Goal: Transaction & Acquisition: Book appointment/travel/reservation

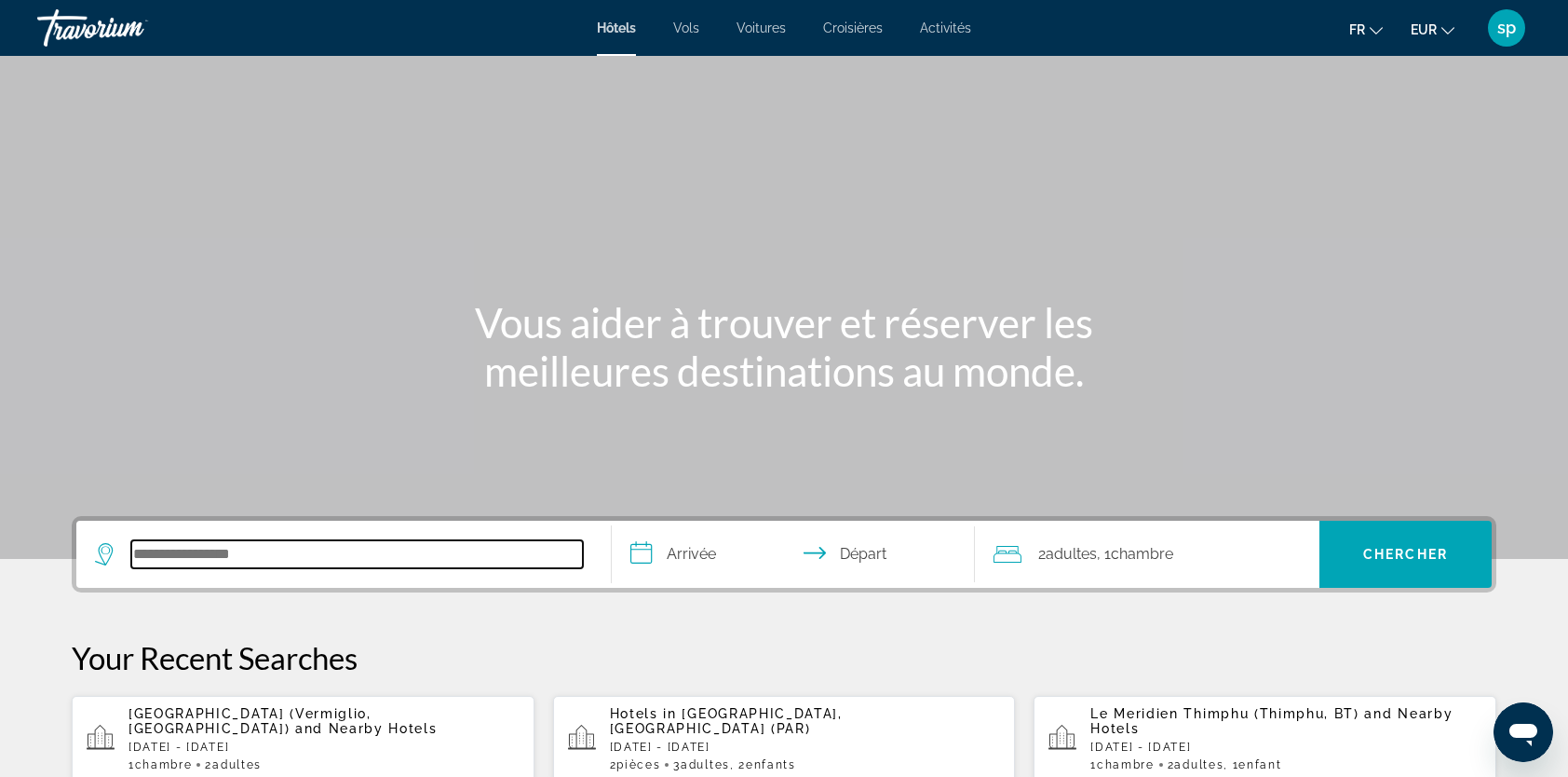
click at [289, 559] on input "Search hotel destination" at bounding box center [357, 554] width 452 height 28
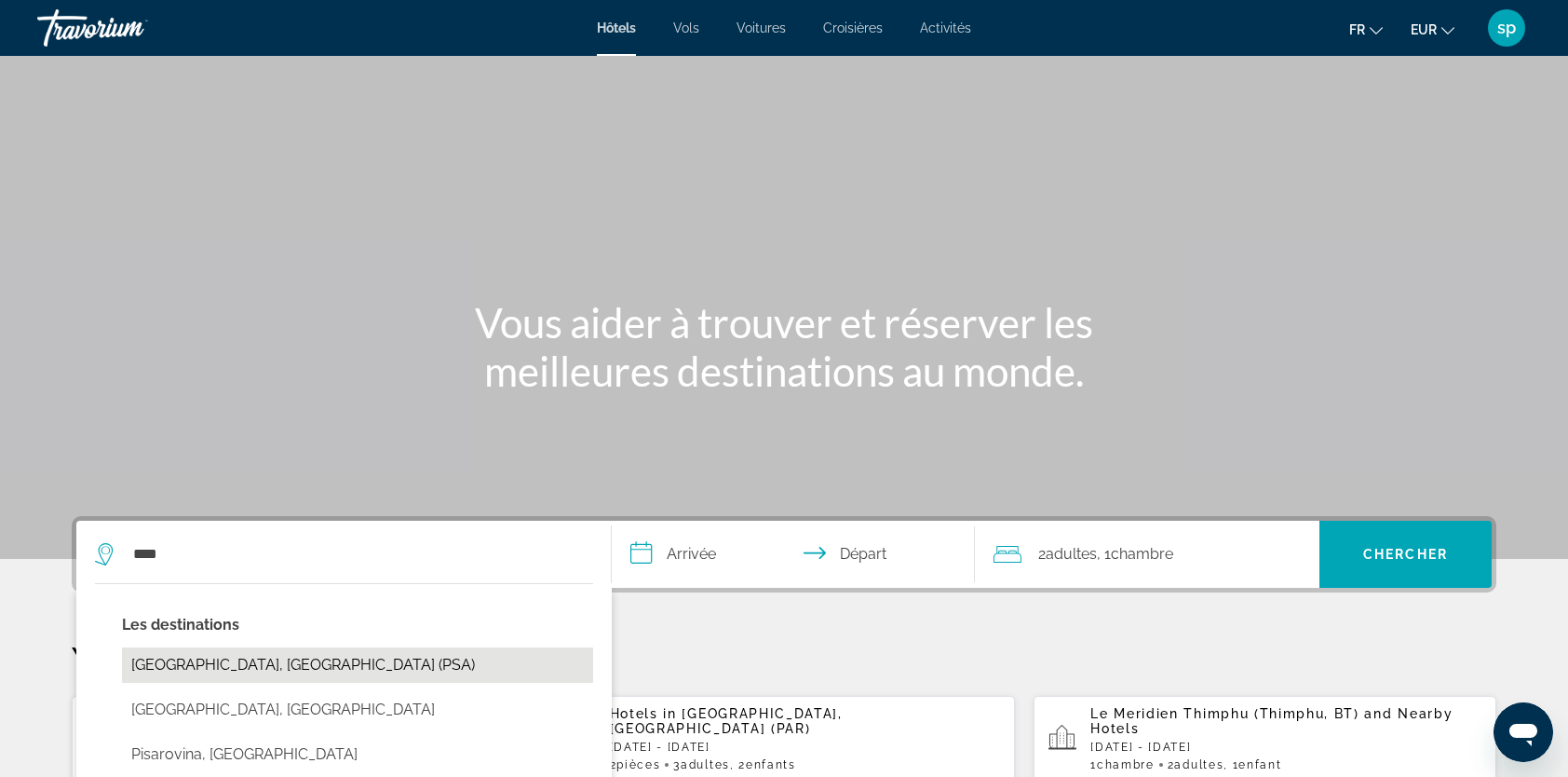
click at [257, 665] on button "[GEOGRAPHIC_DATA], [GEOGRAPHIC_DATA] (PSA)" at bounding box center [357, 665] width 471 height 35
type input "**********"
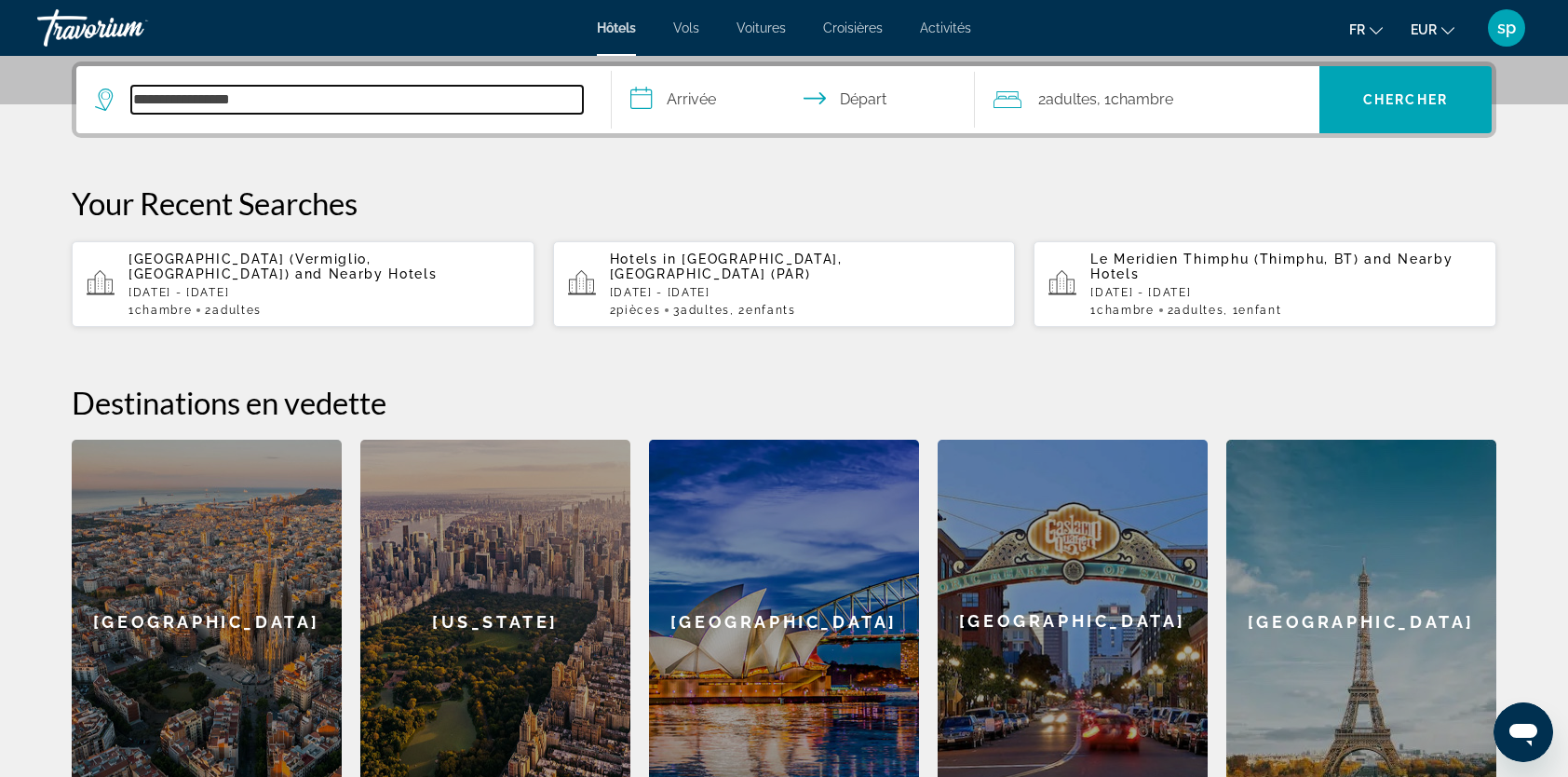
scroll to position [455, 0]
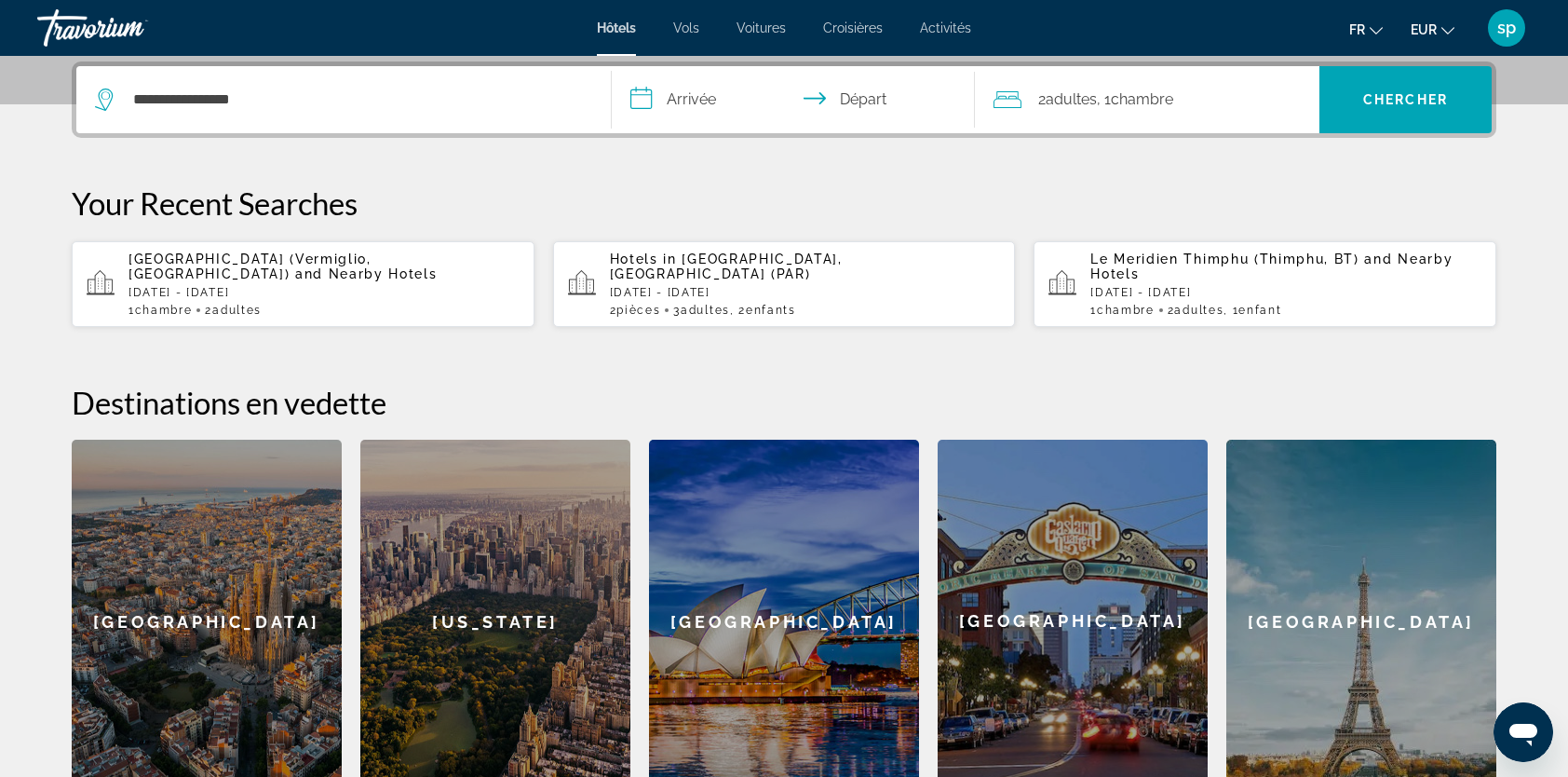
click at [694, 98] on input "**********" at bounding box center [797, 102] width 371 height 73
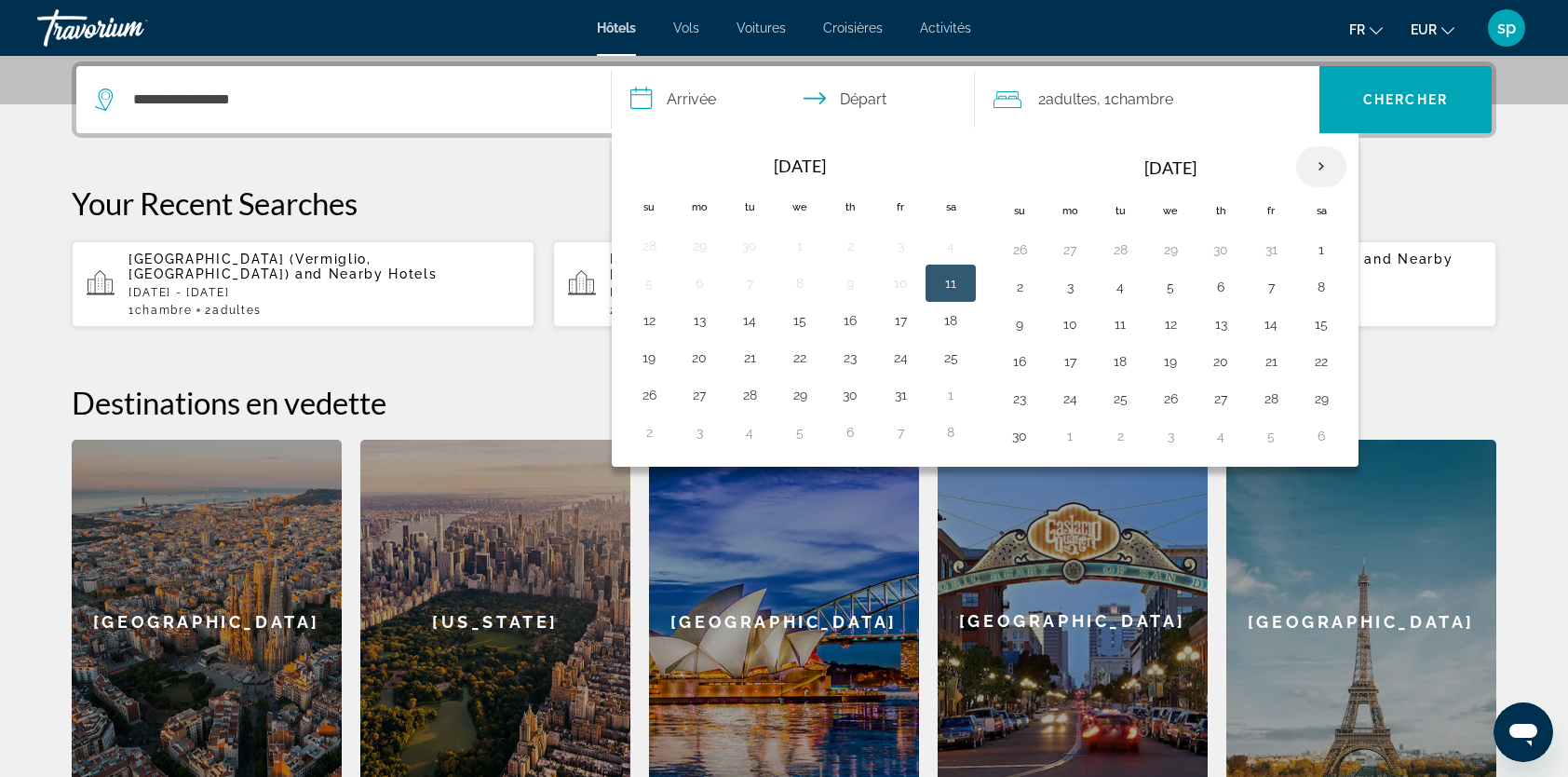
click at [1306, 166] on th "Next month" at bounding box center [1322, 166] width 51 height 41
click at [1156, 356] on button "24" at bounding box center [1171, 361] width 30 height 26
click at [1310, 357] on button "27" at bounding box center [1322, 361] width 30 height 26
type input "**********"
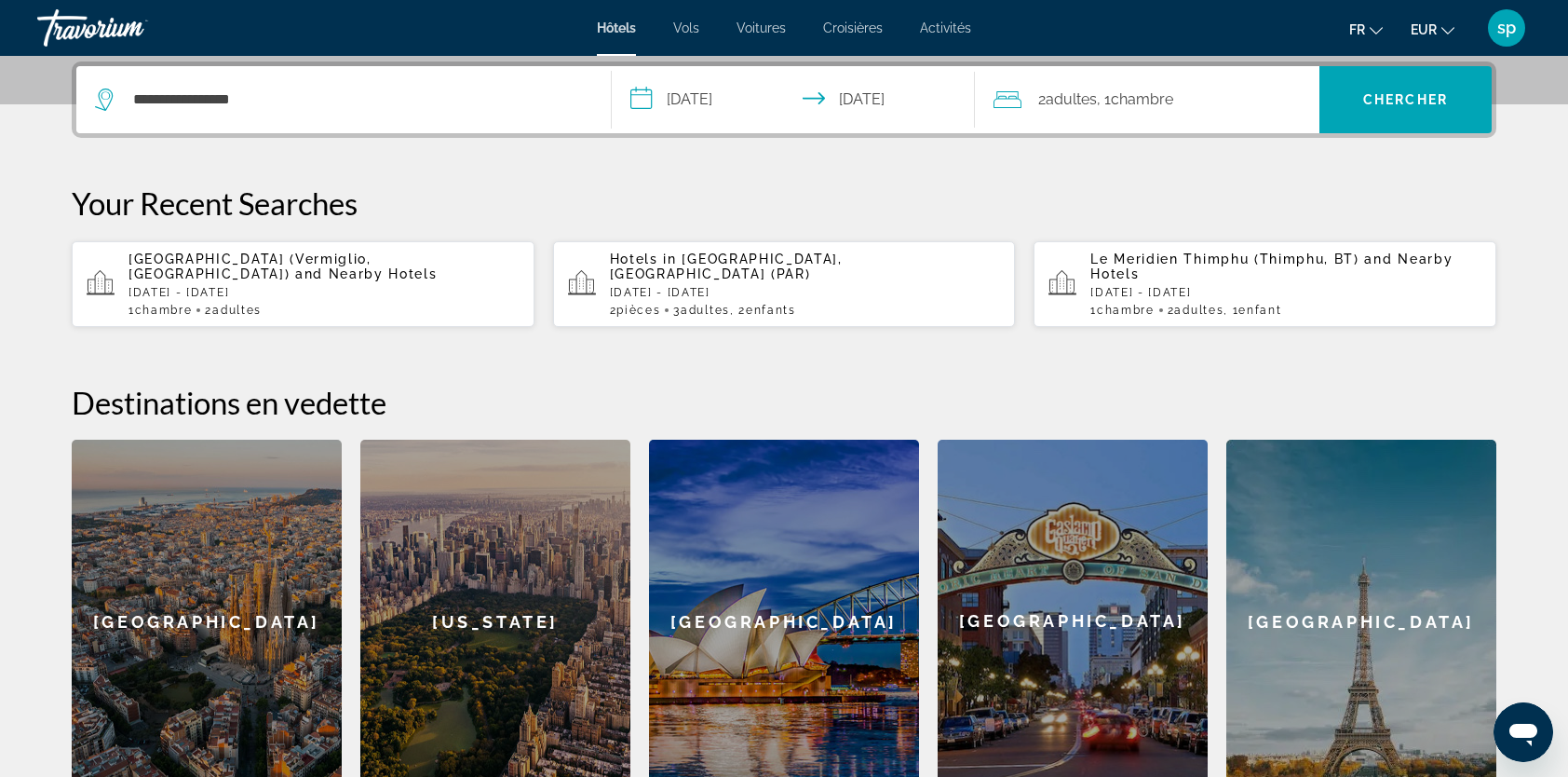
click at [1204, 91] on div "2 Adulte Adultes , 1 Chambre pièces" at bounding box center [1156, 99] width 326 height 26
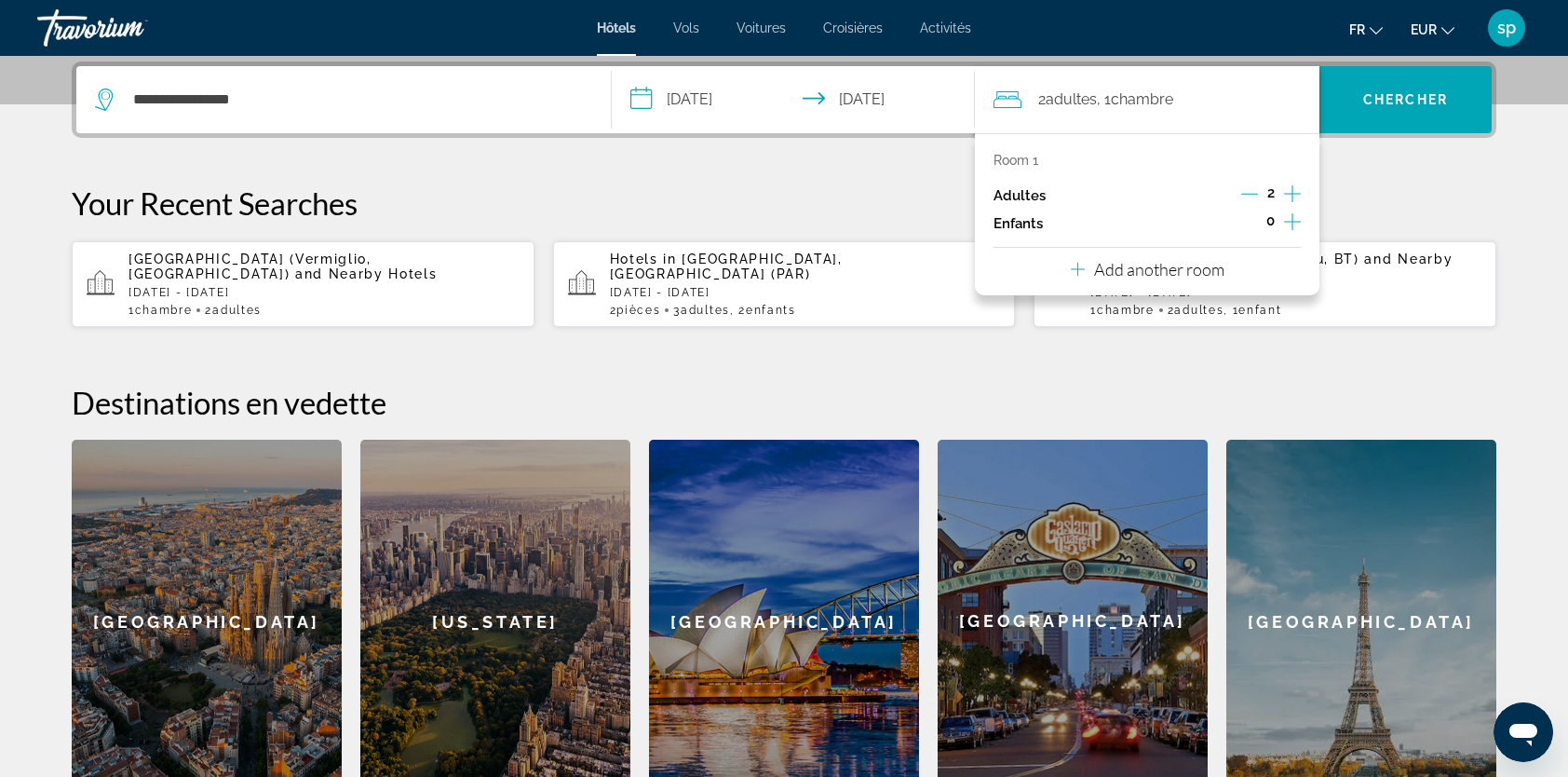
click at [1288, 218] on icon "Increment children" at bounding box center [1292, 221] width 17 height 22
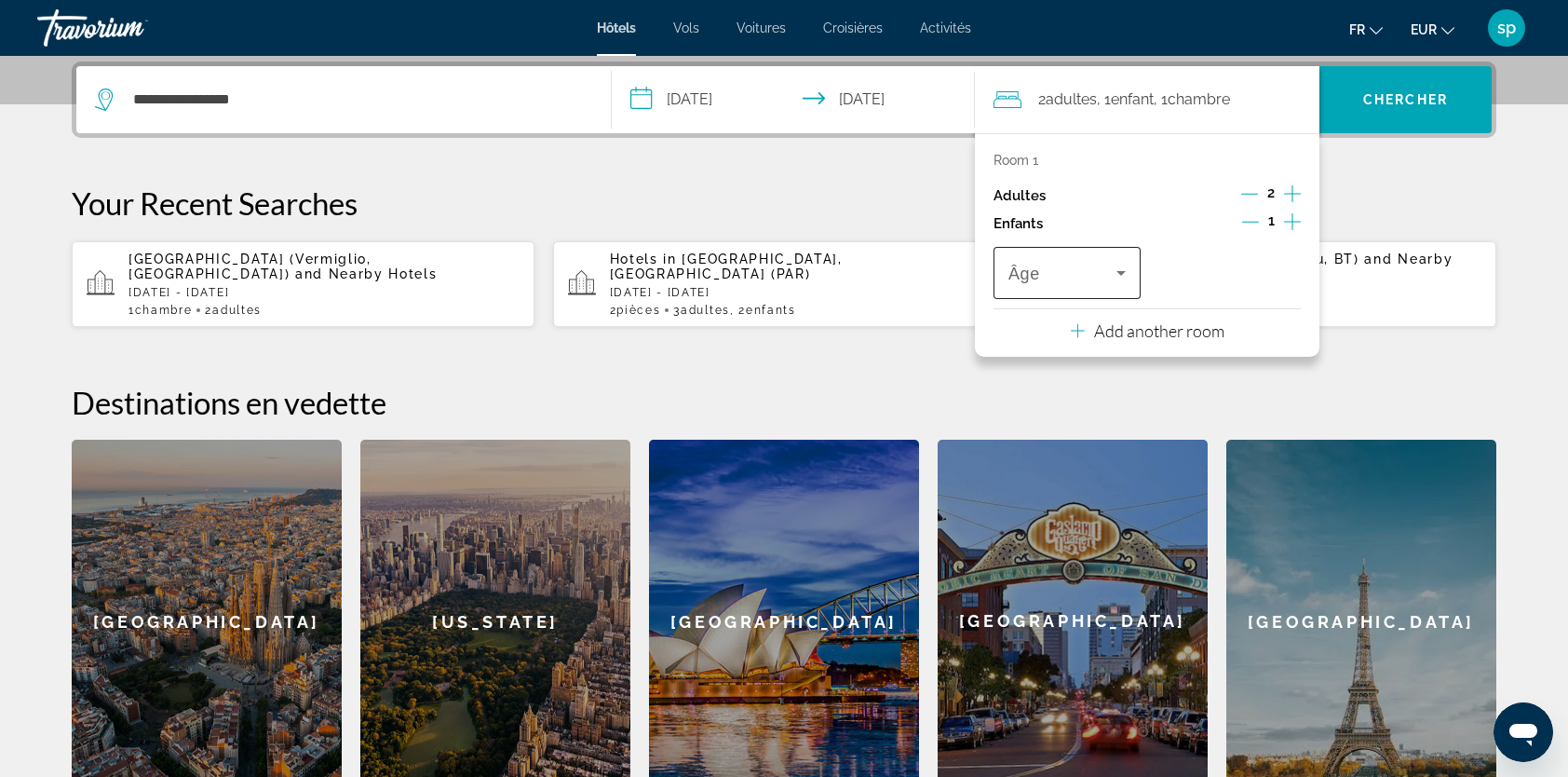
click at [1051, 270] on span "Travelers: 2 adults, 1 child" at bounding box center [1063, 273] width 108 height 22
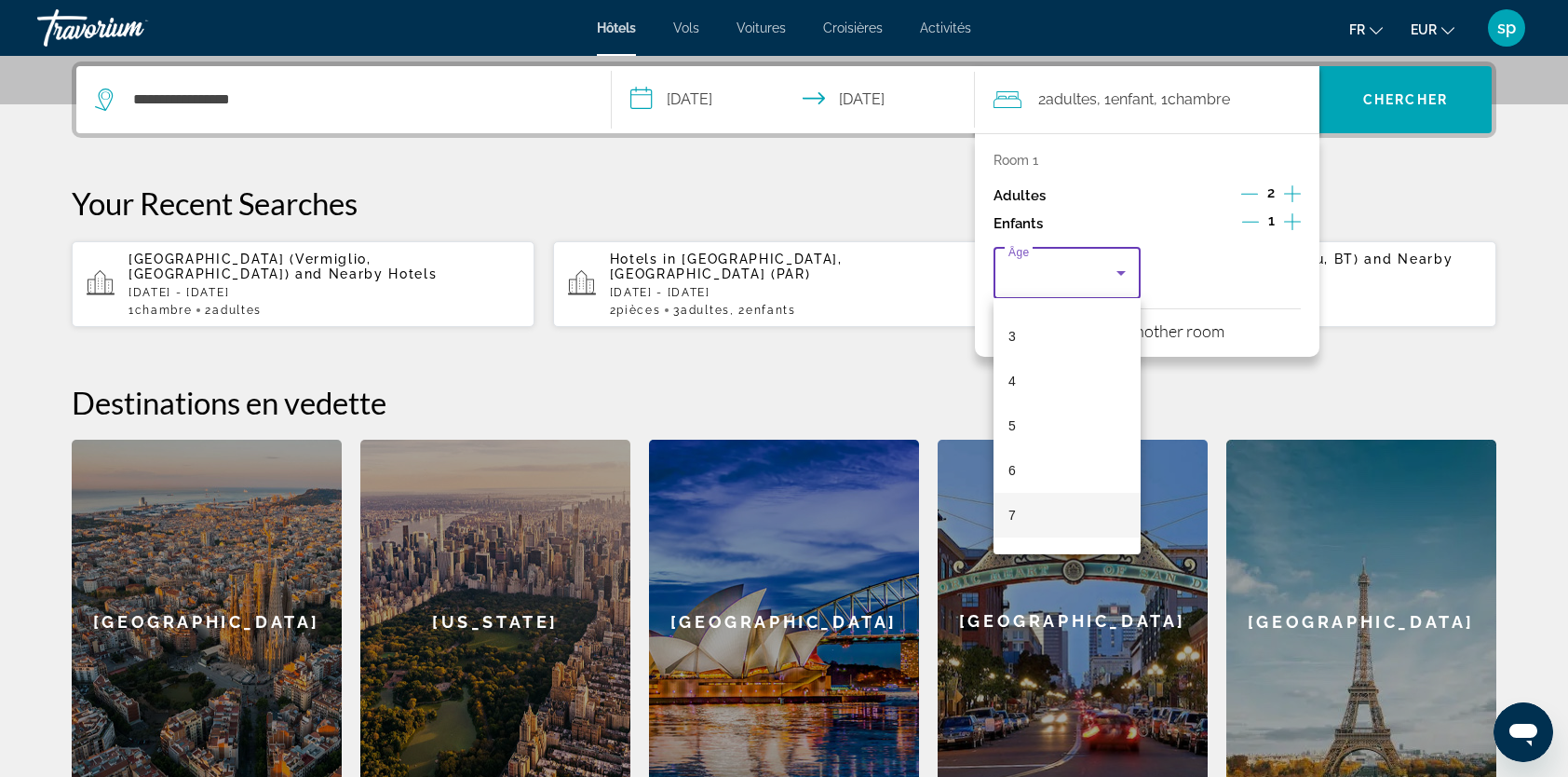
scroll to position [186, 0]
click at [1026, 500] on mat-option "8" at bounding box center [1066, 500] width 147 height 45
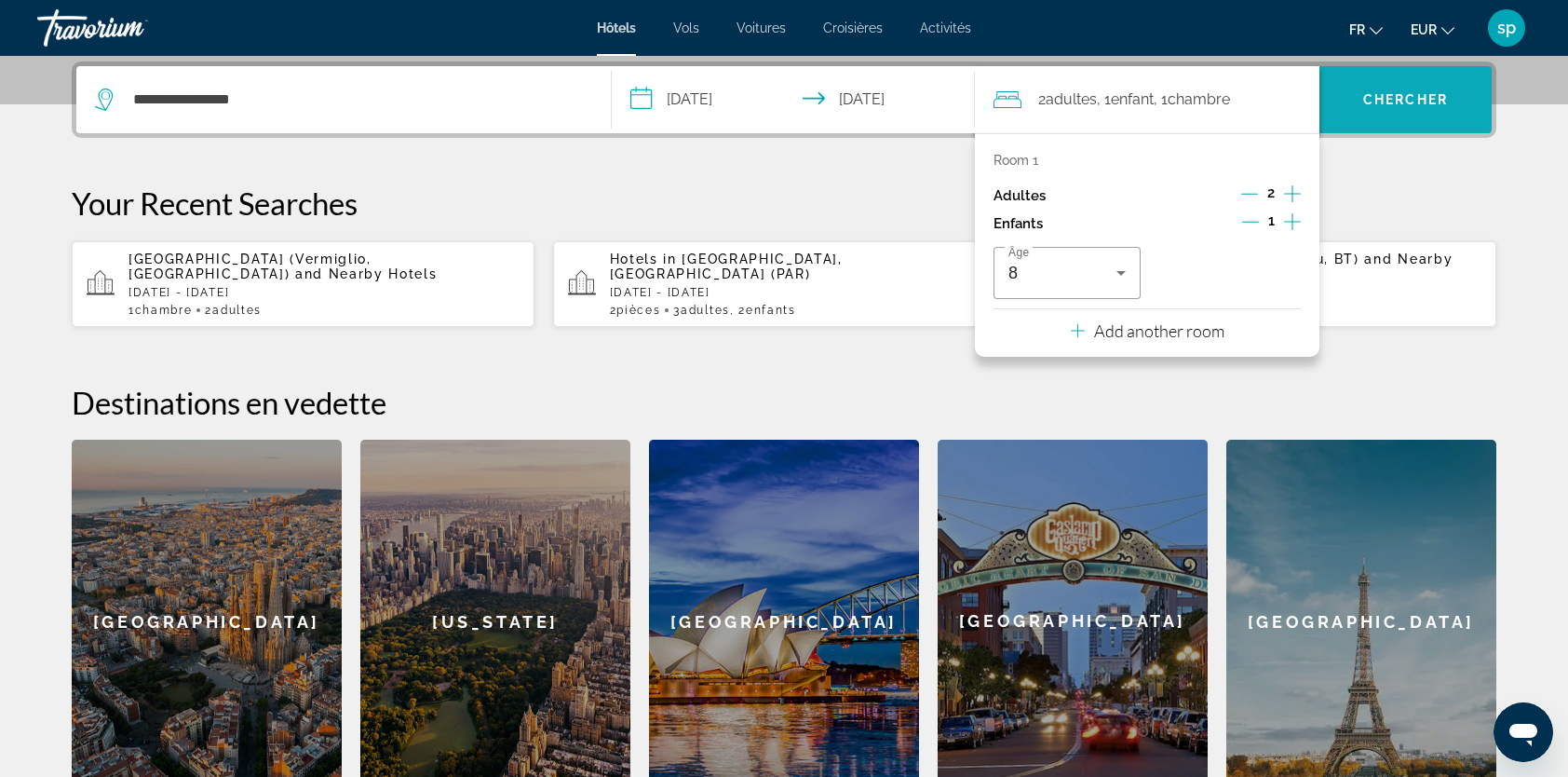
click at [1414, 102] on span "Chercher" at bounding box center [1405, 99] width 85 height 15
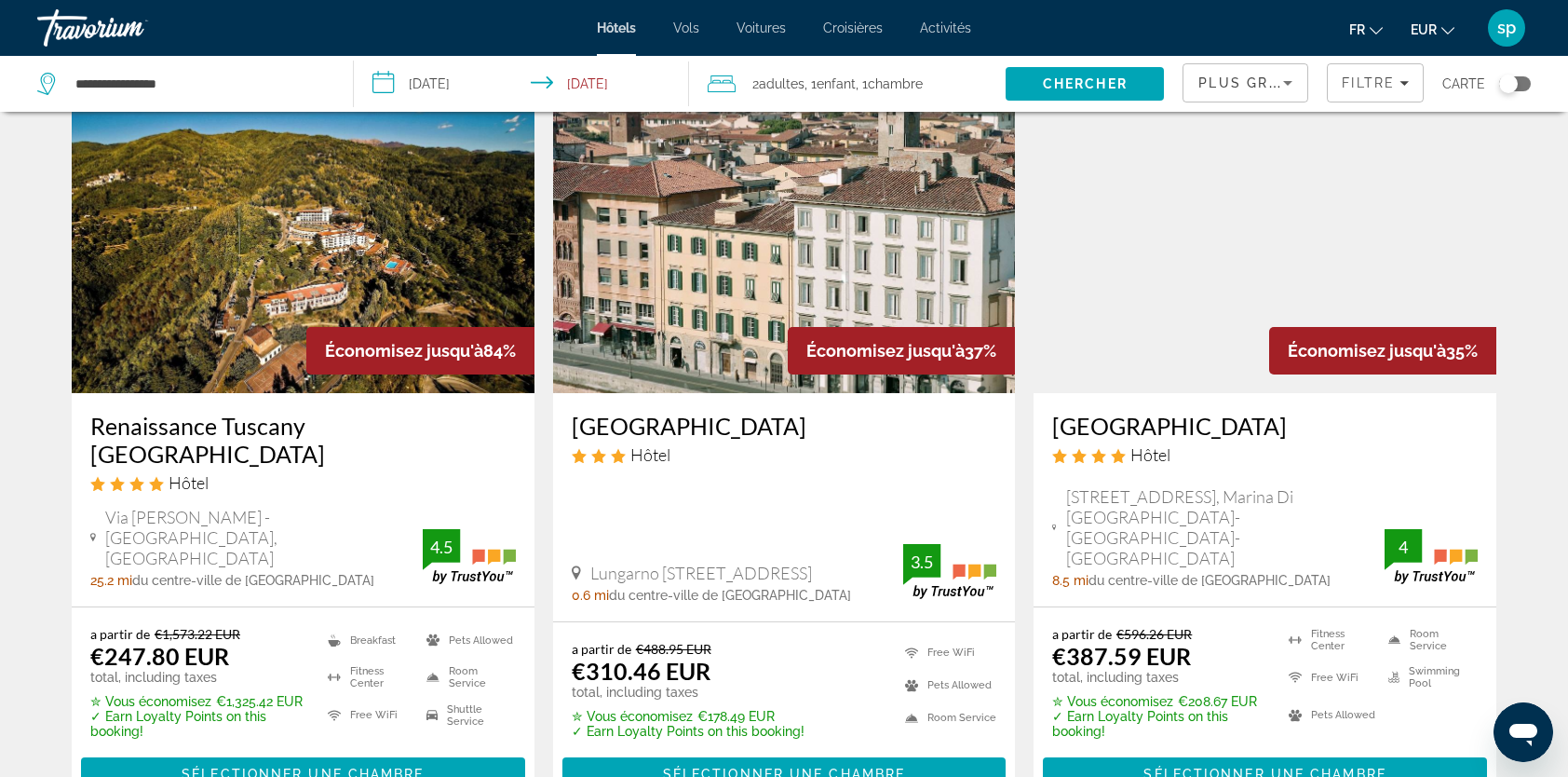
scroll to position [93, 0]
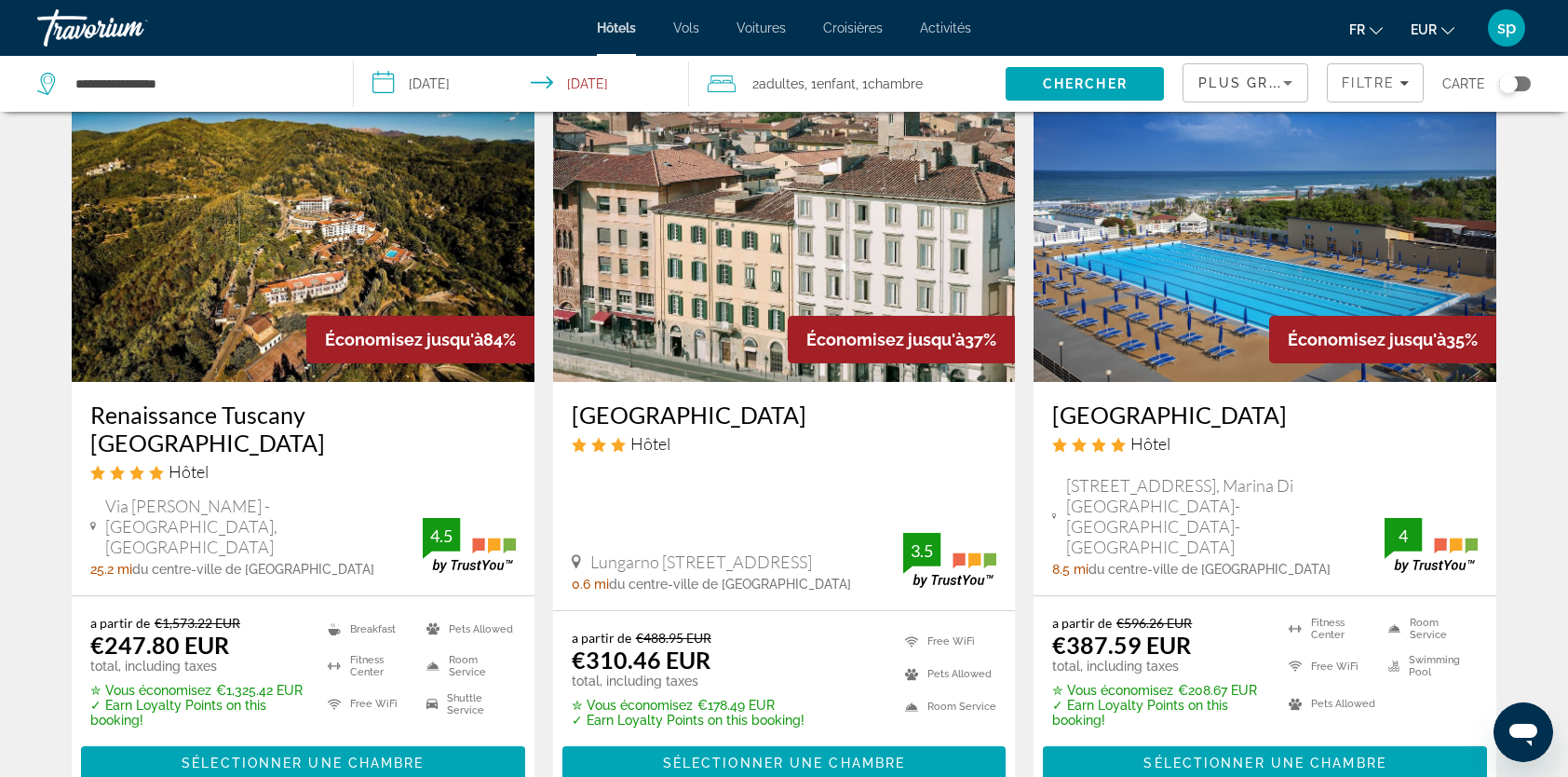
click at [376, 247] on img "Main content" at bounding box center [303, 233] width 463 height 298
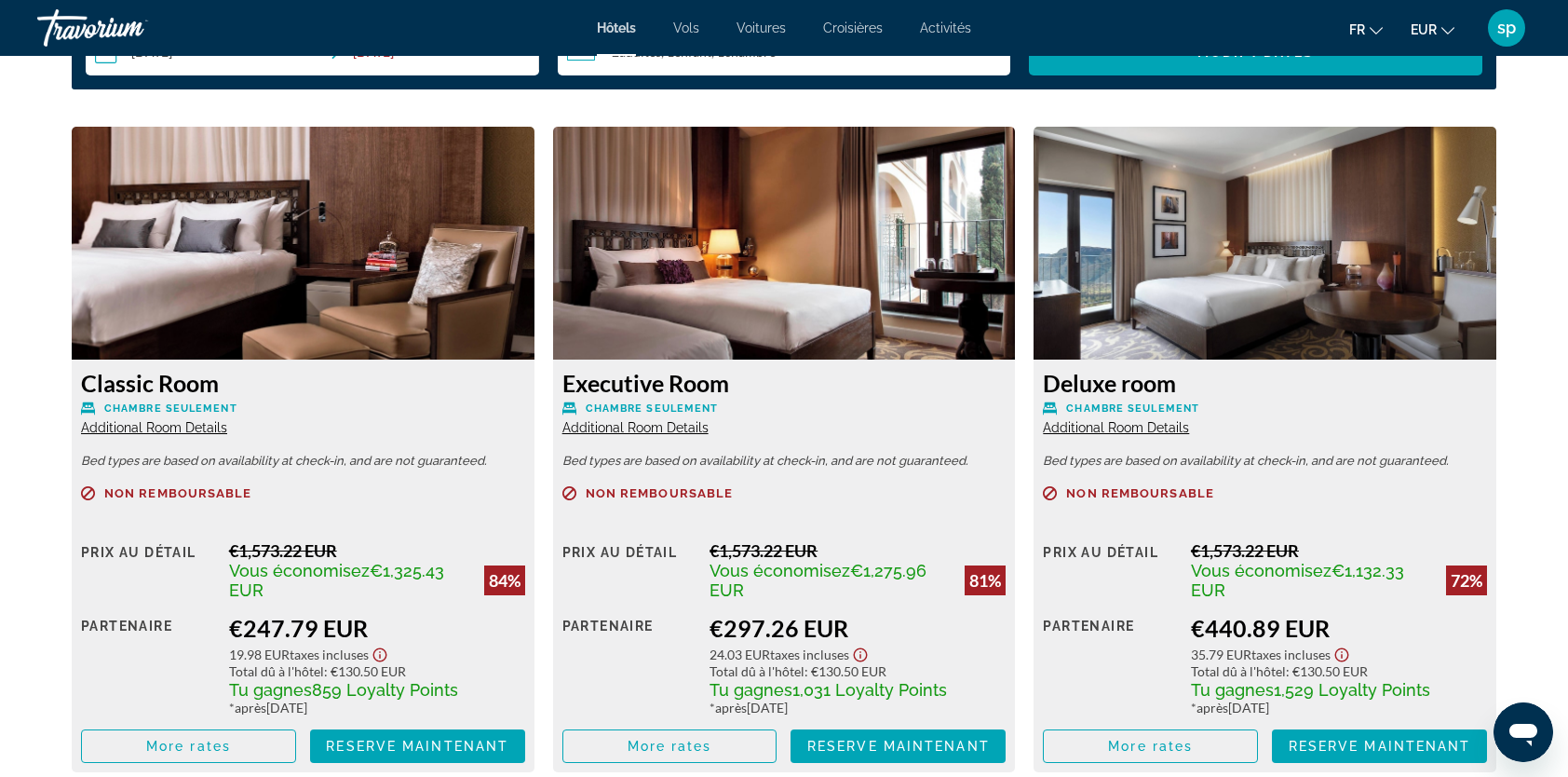
scroll to position [2608, 0]
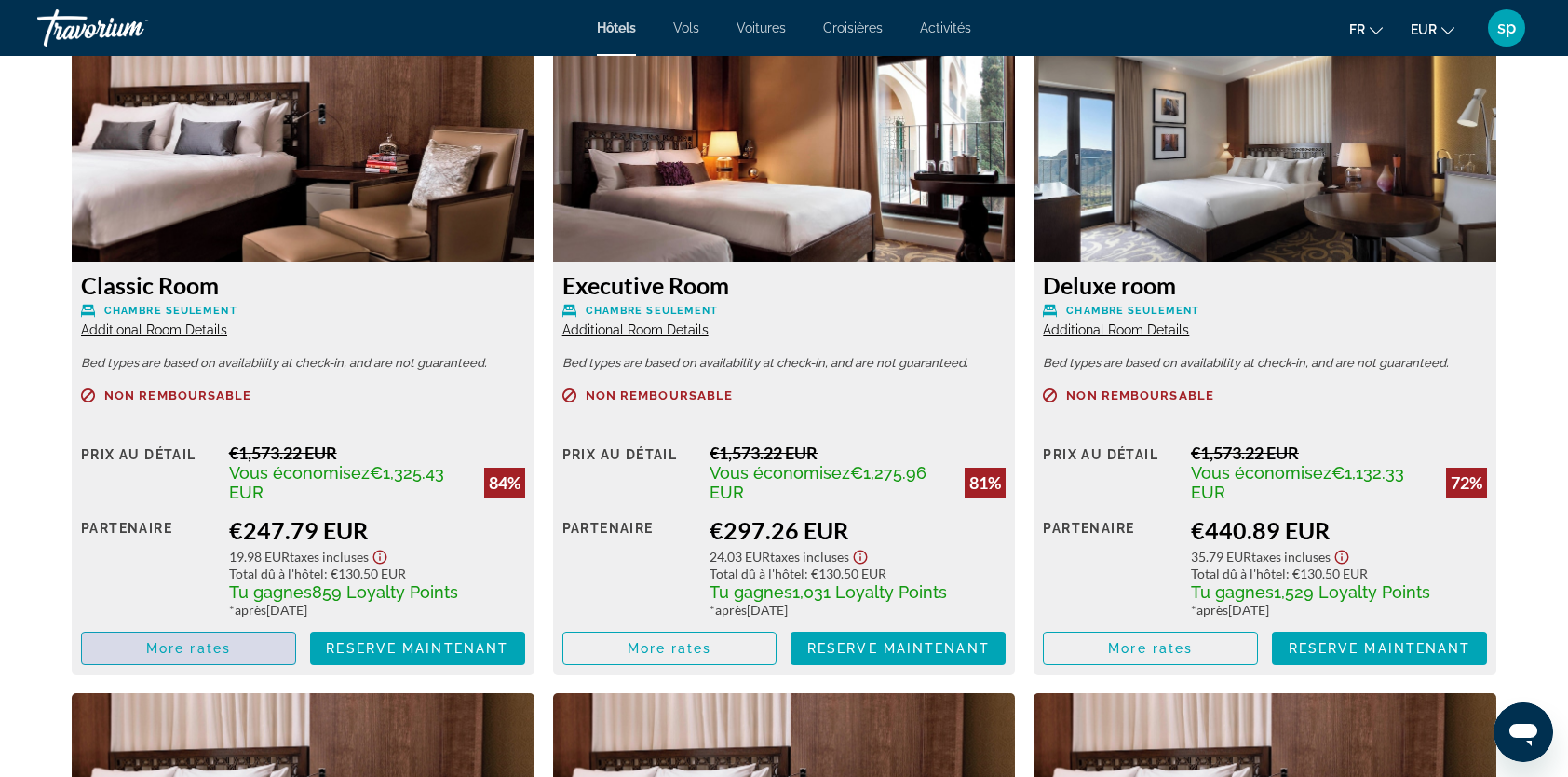
click at [240, 655] on span "Main content" at bounding box center [188, 648] width 213 height 45
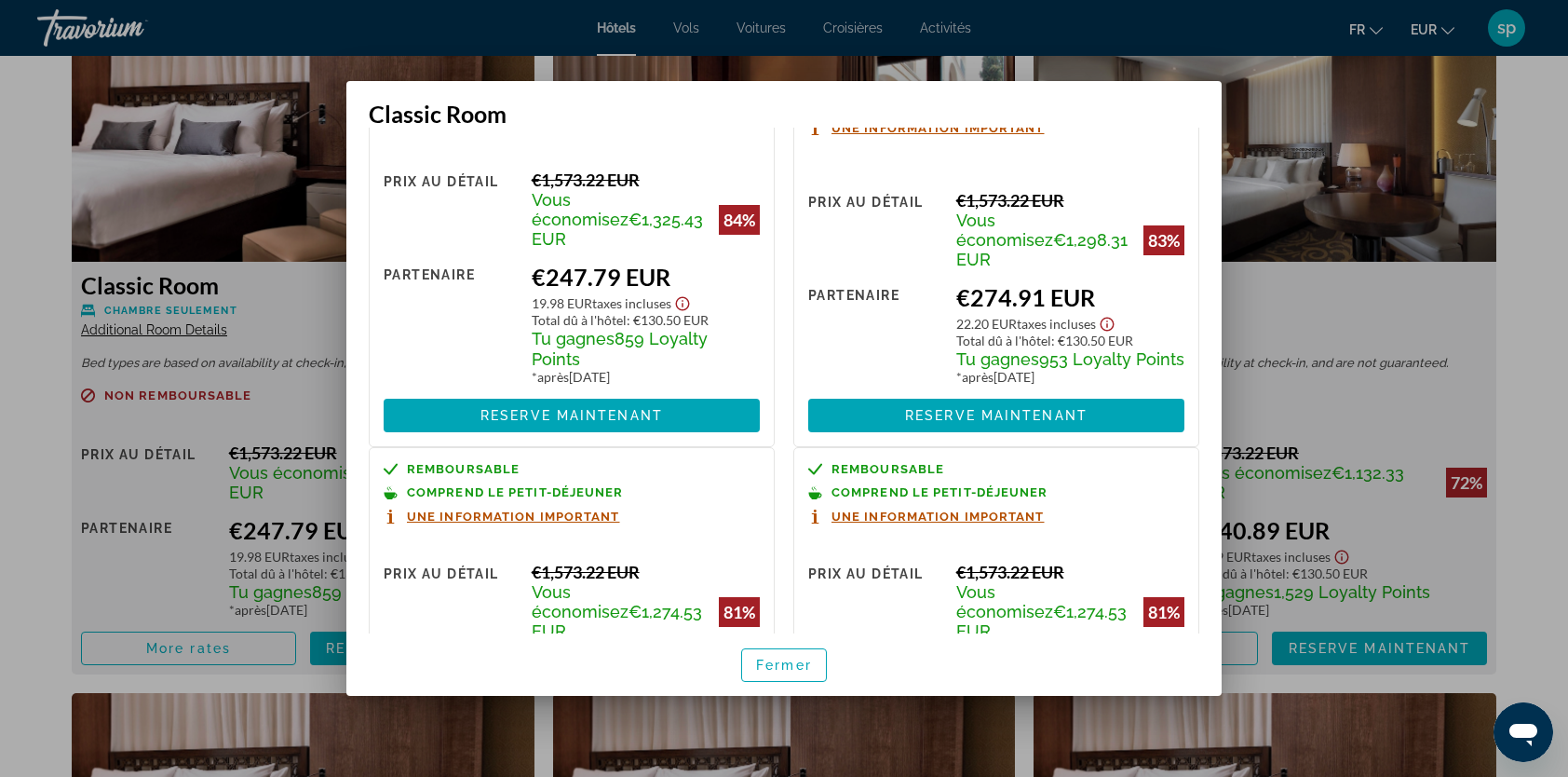
scroll to position [93, 0]
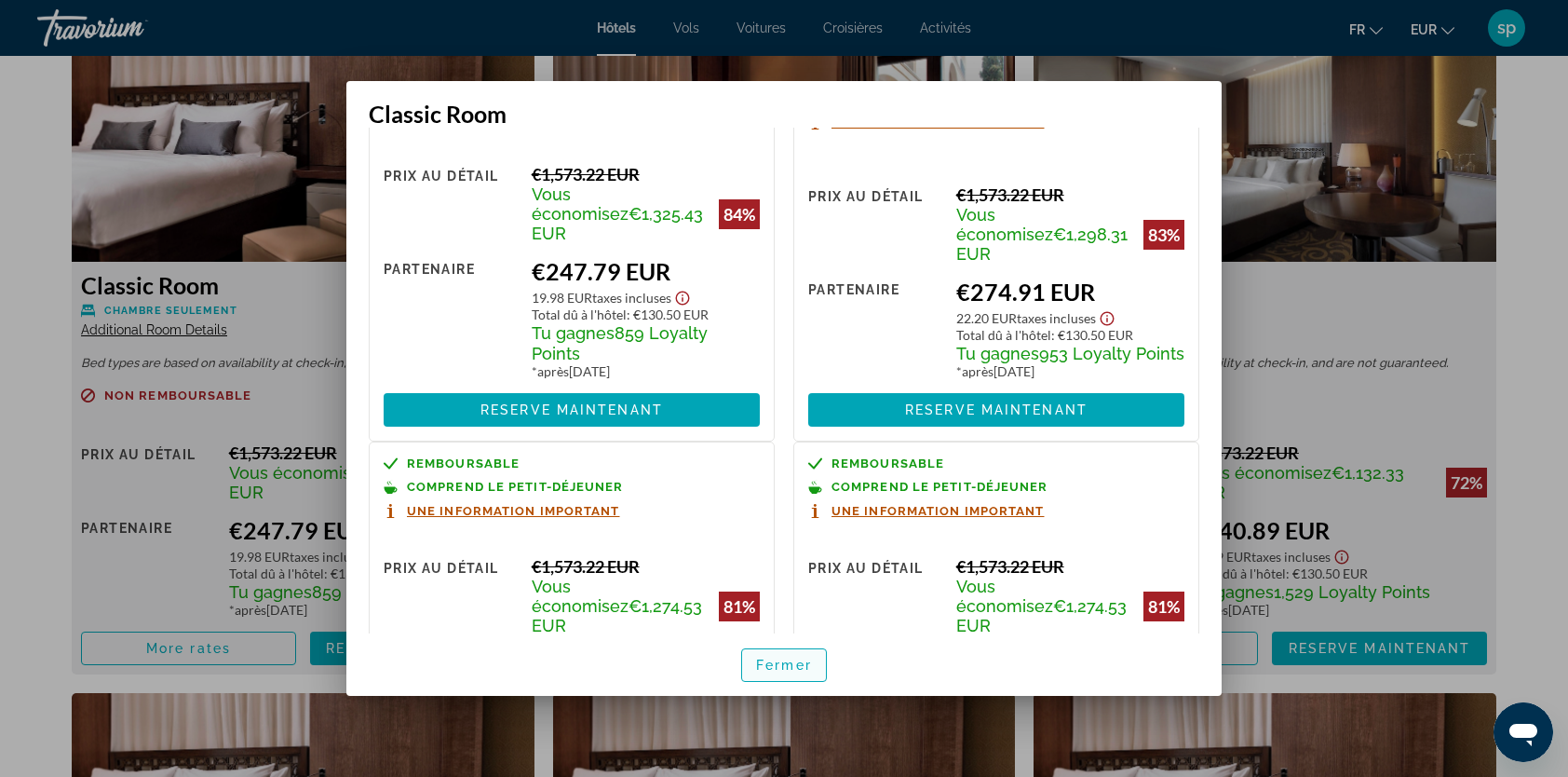
click at [785, 657] on span "Fermer" at bounding box center [783, 664] width 56 height 15
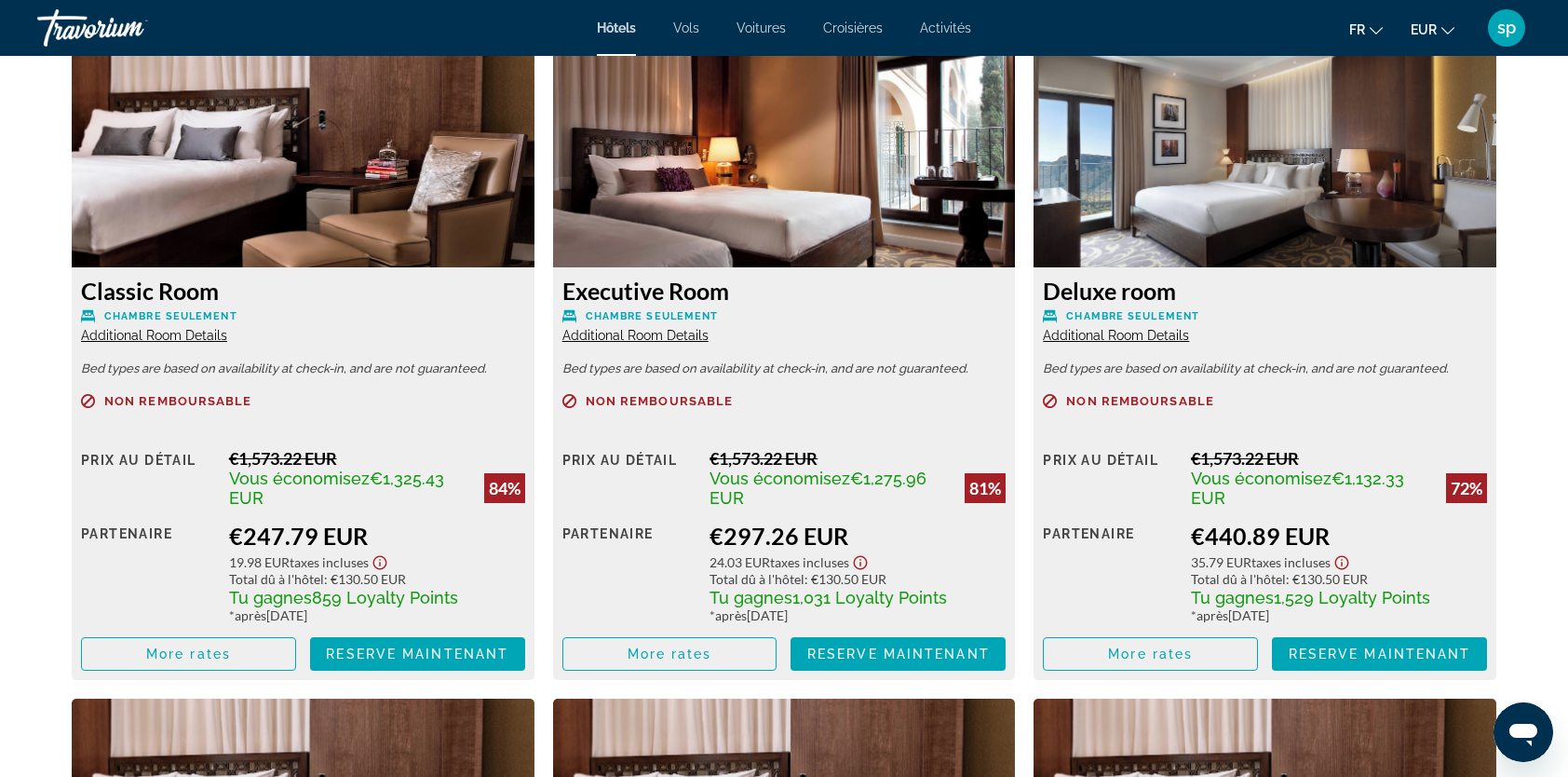
scroll to position [2328, 0]
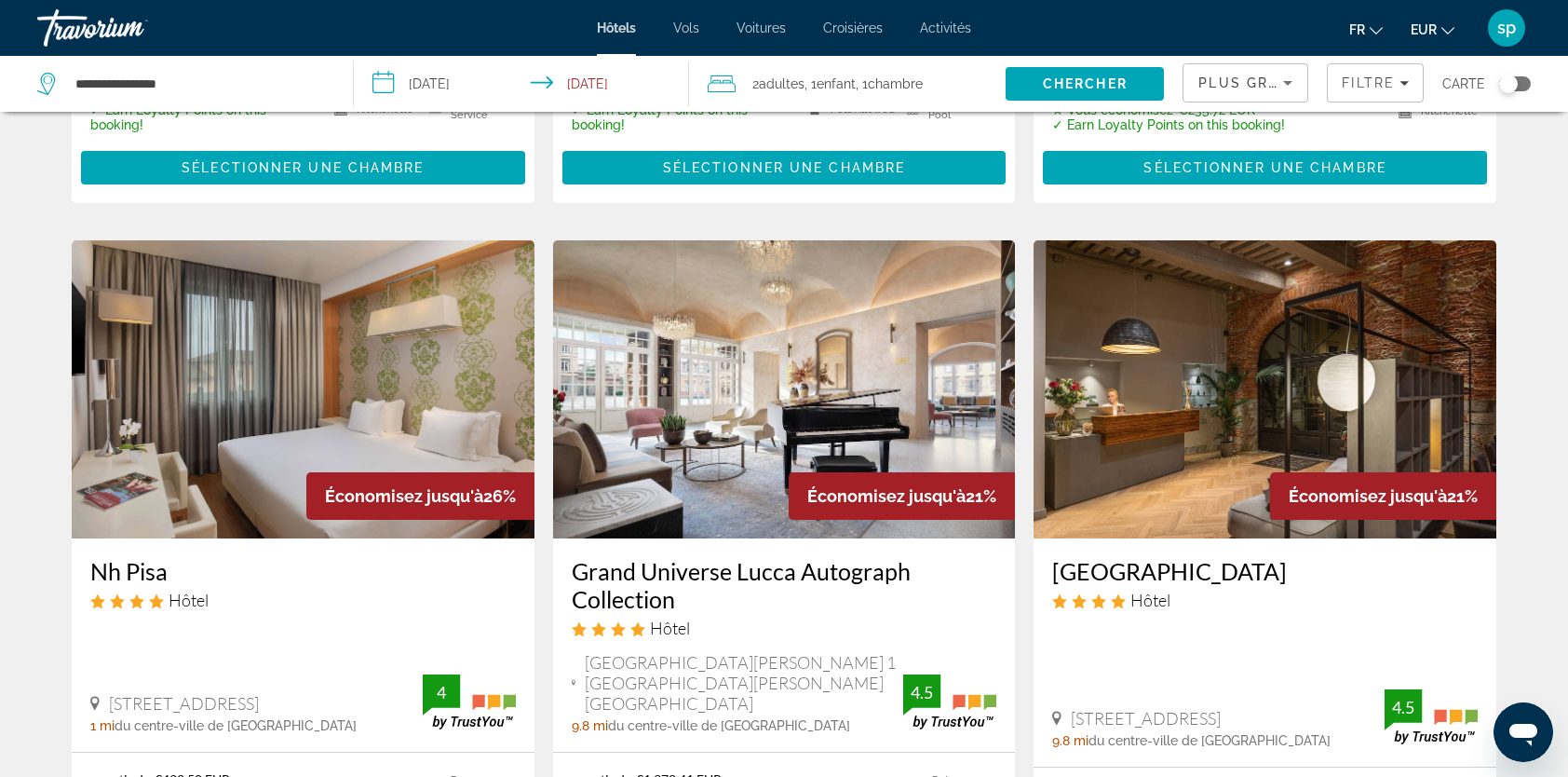
scroll to position [1396, 0]
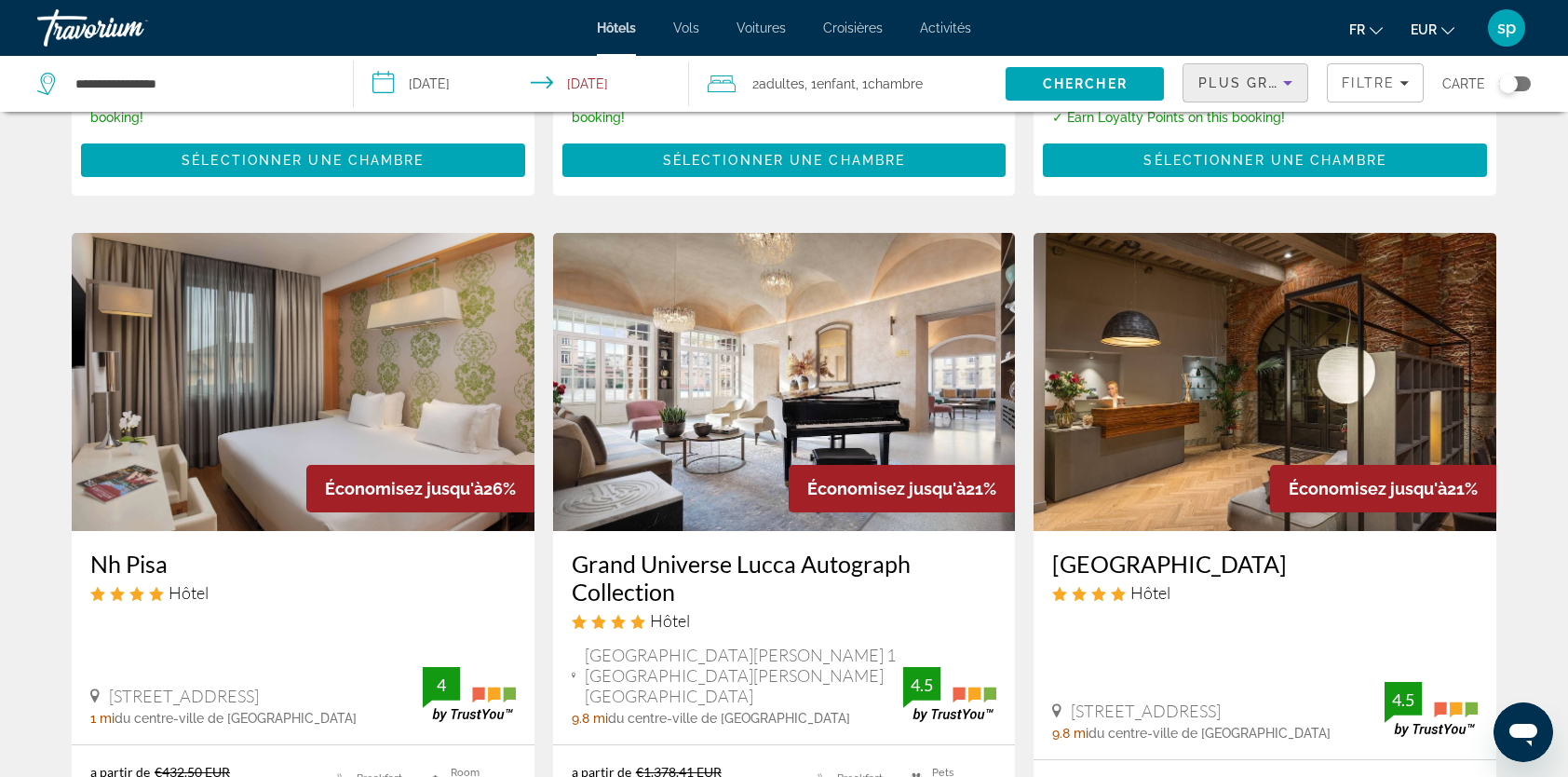
click at [1261, 82] on span "Plus grandes économies" at bounding box center [1310, 82] width 223 height 15
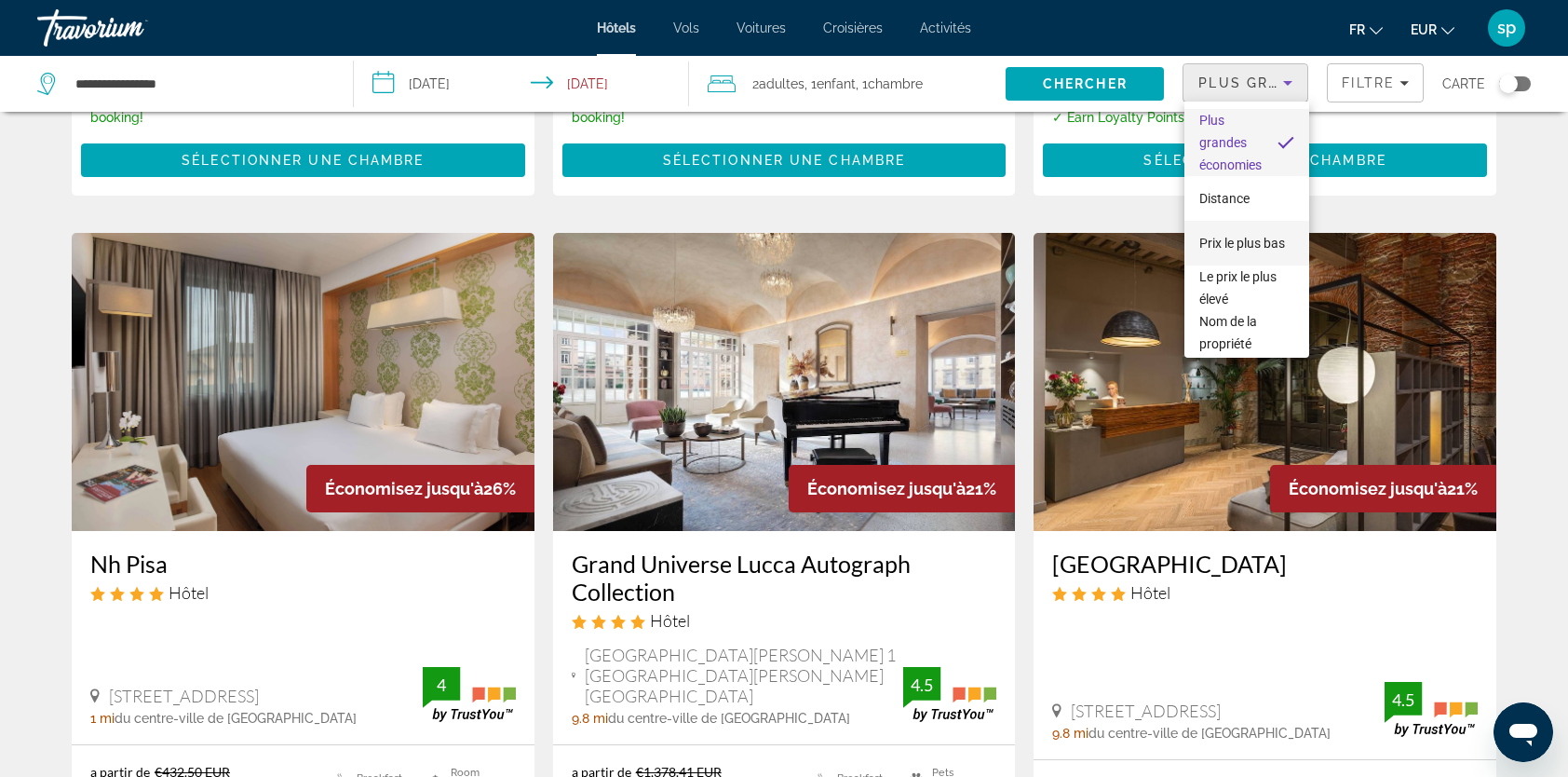
click at [1218, 236] on span "Prix le plus bas" at bounding box center [1243, 242] width 86 height 15
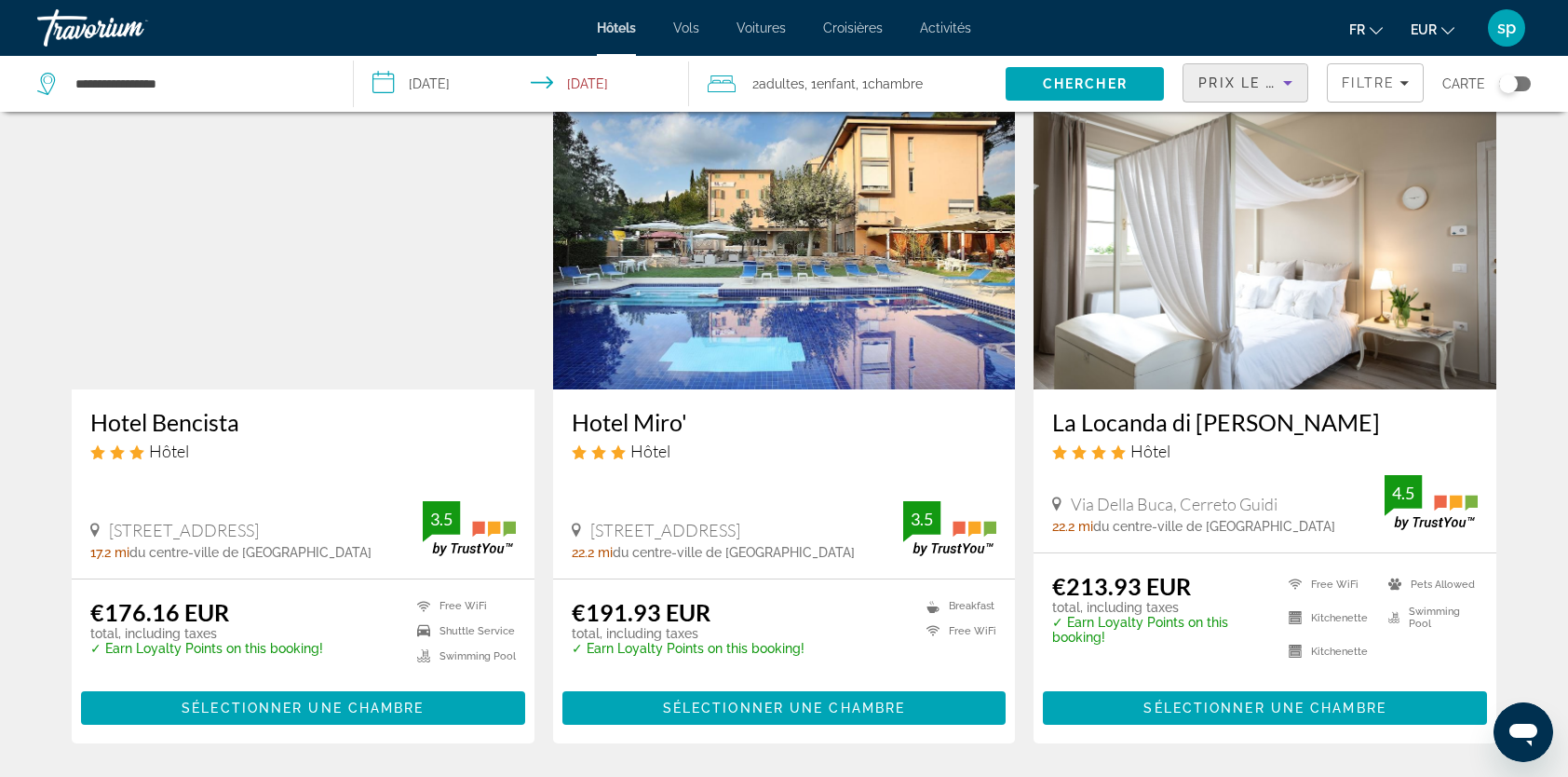
scroll to position [93, 0]
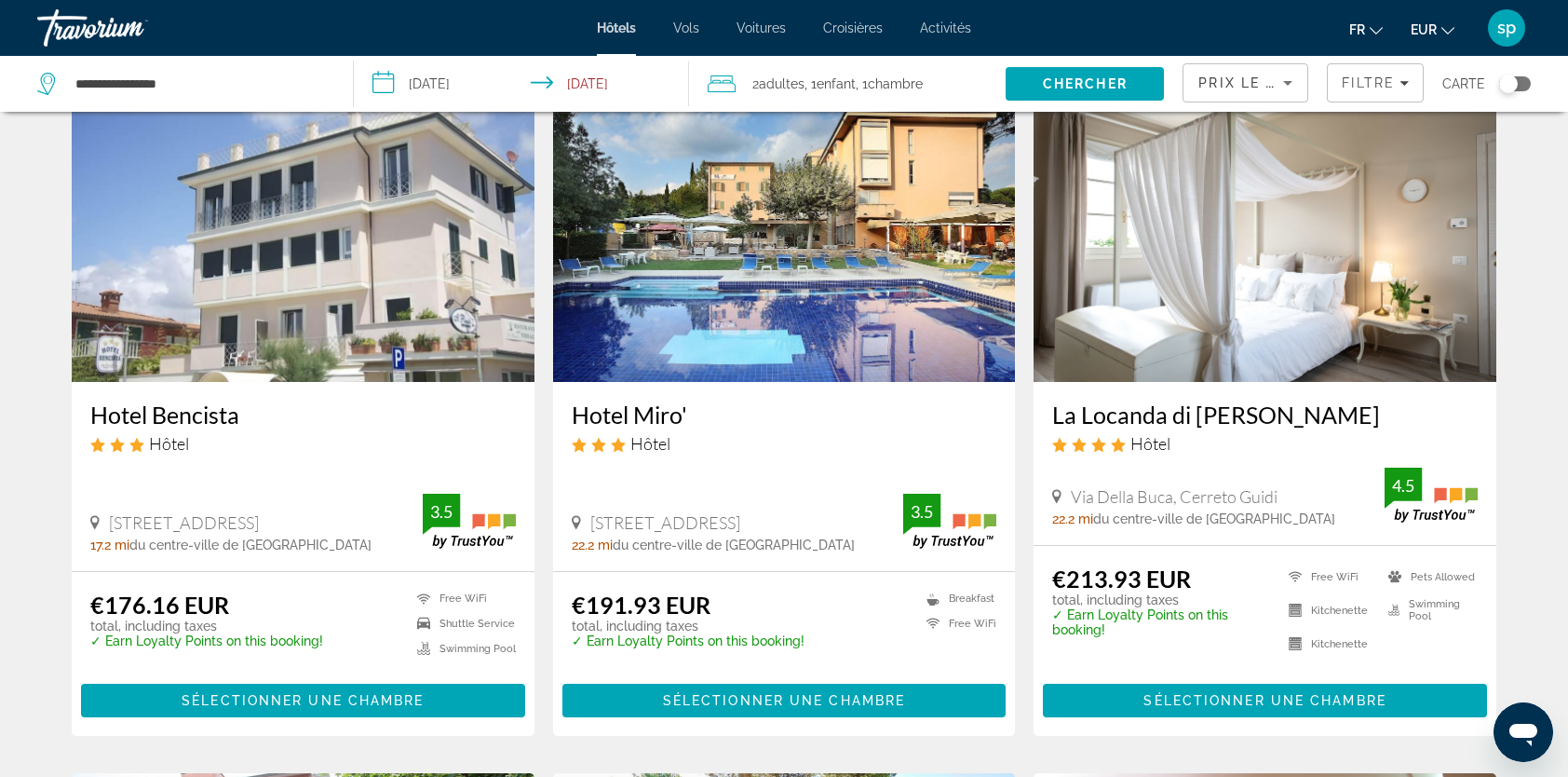
click at [1288, 245] on img "Main content" at bounding box center [1264, 233] width 463 height 298
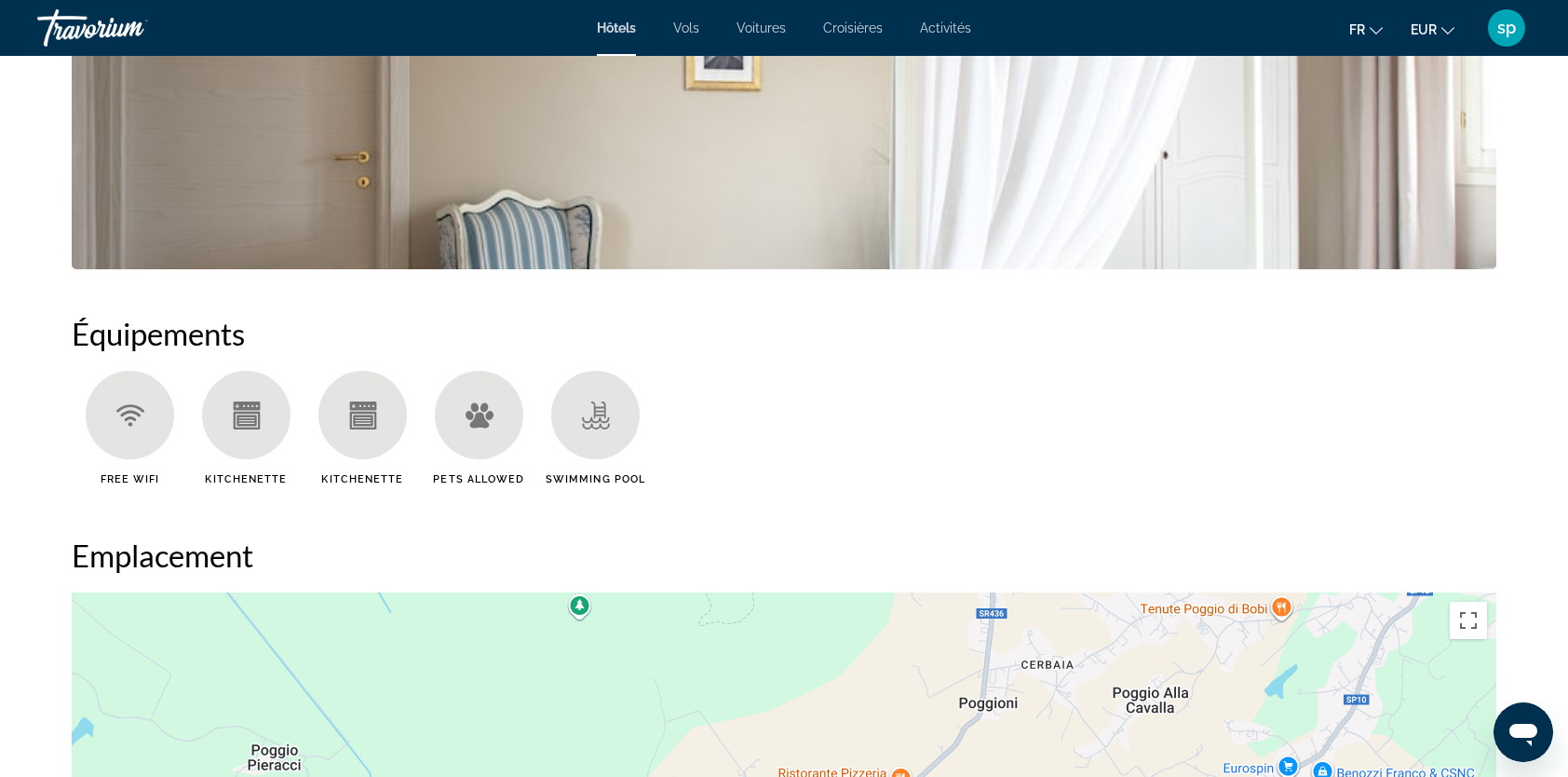
scroll to position [1304, 0]
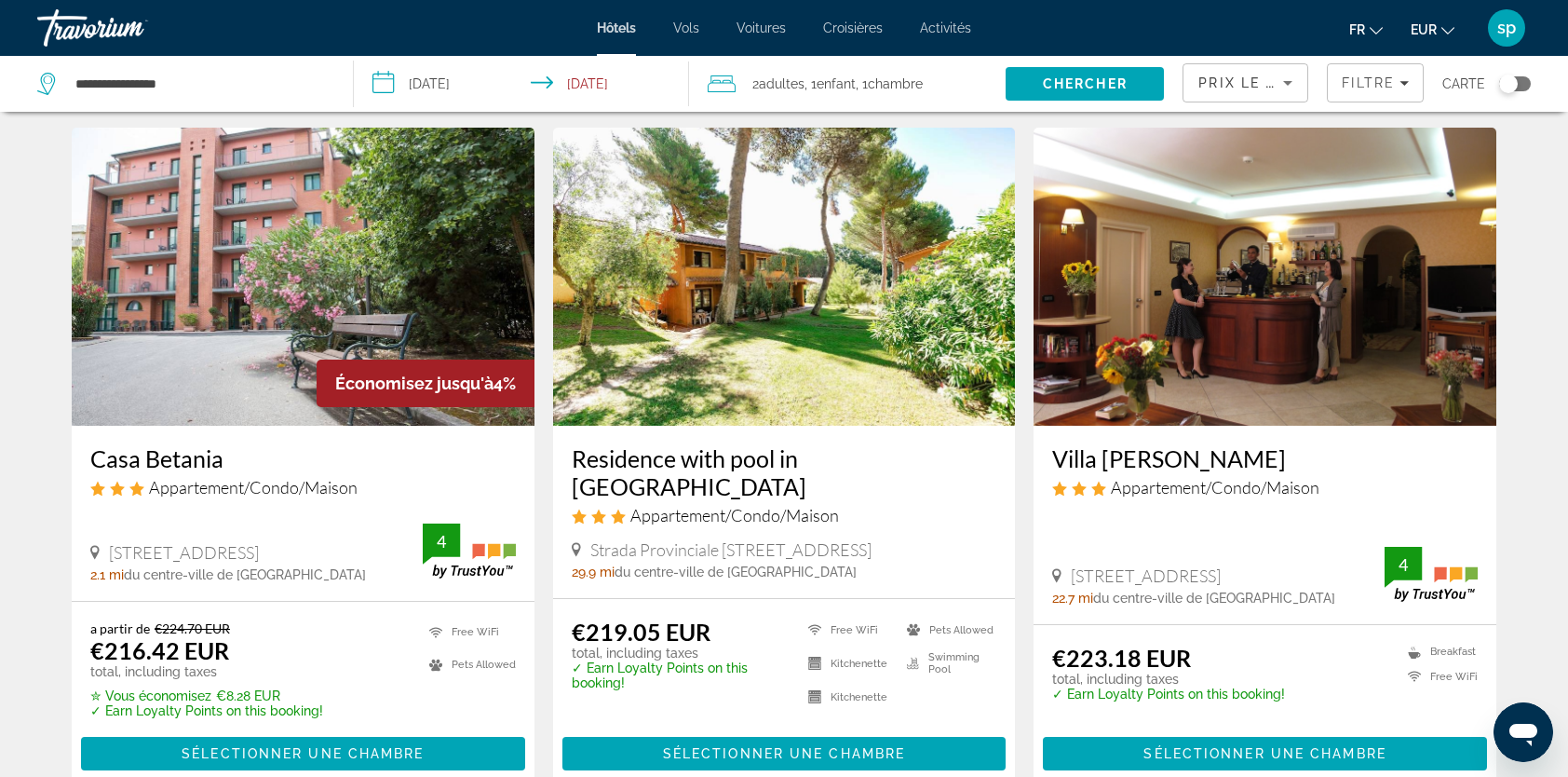
scroll to position [745, 0]
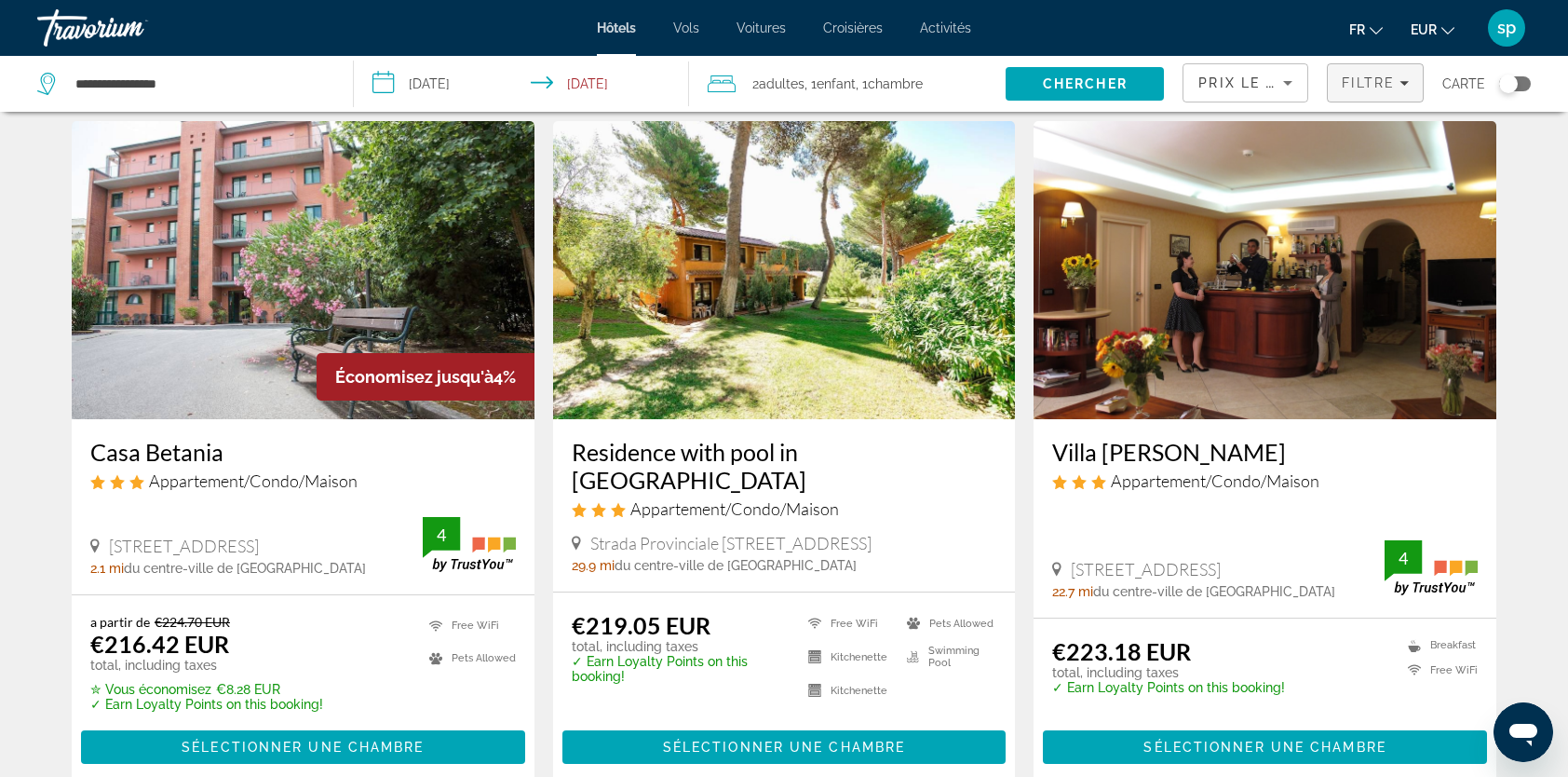
click at [1400, 84] on div "Filtre" at bounding box center [1375, 82] width 67 height 15
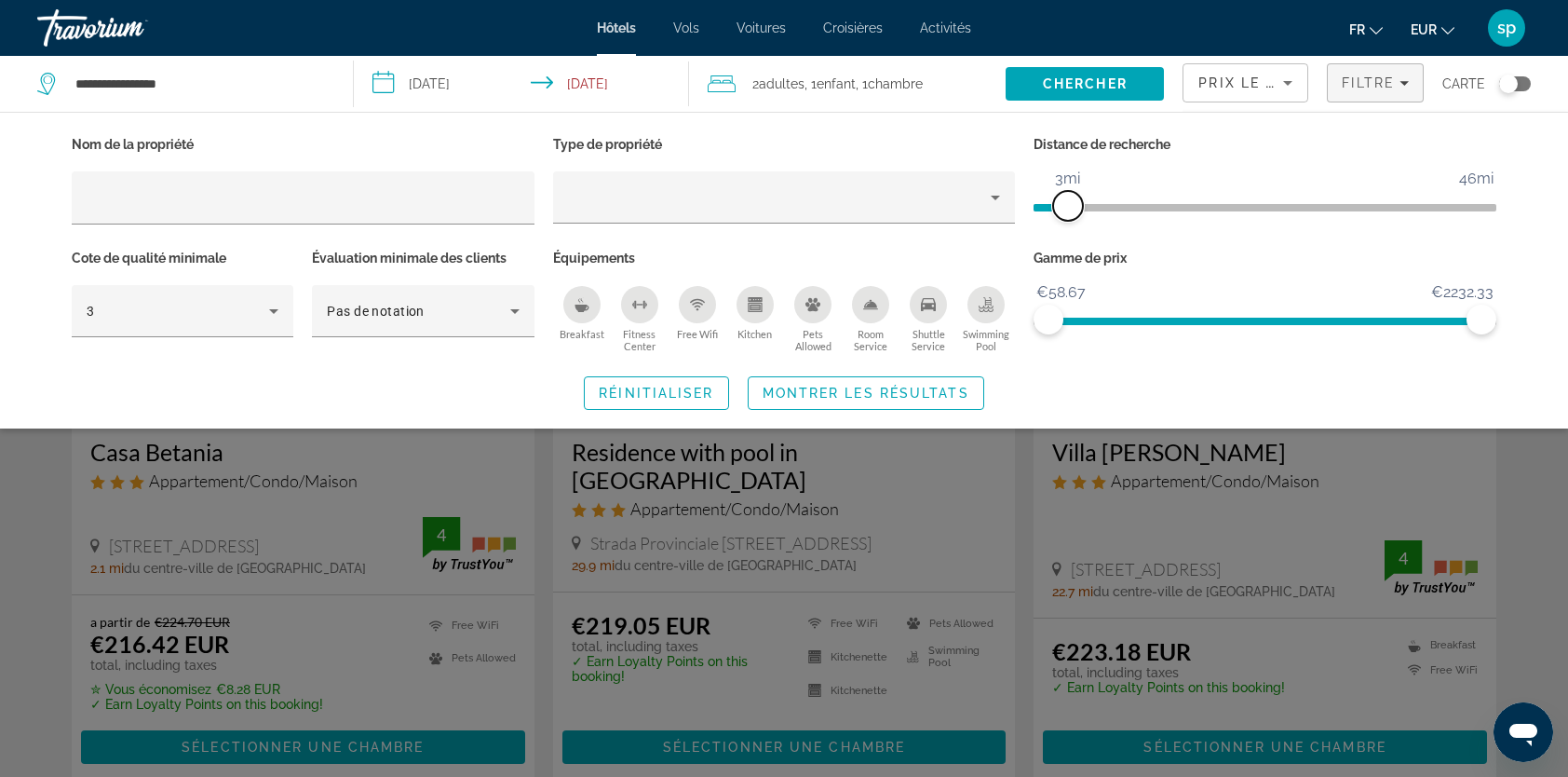
drag, startPoint x: 1333, startPoint y: 208, endPoint x: 1064, endPoint y: 258, distance: 273.6
click at [1064, 258] on div "Nom de la propriété Type de propriété Distance de recherche 1mi 46mi 3mi Cote d…" at bounding box center [784, 244] width 1443 height 226
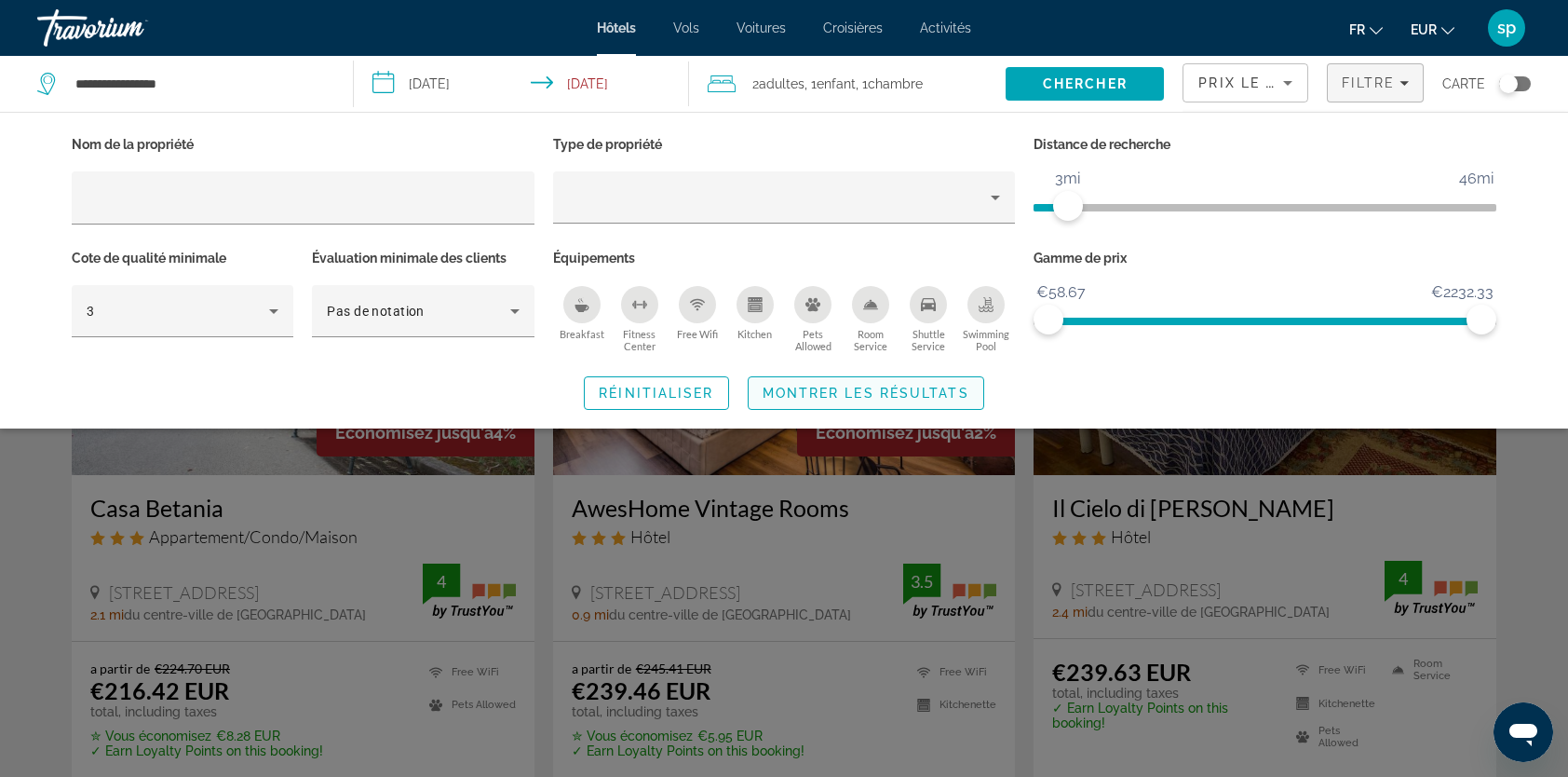
click at [953, 401] on span "Search widget" at bounding box center [866, 393] width 235 height 45
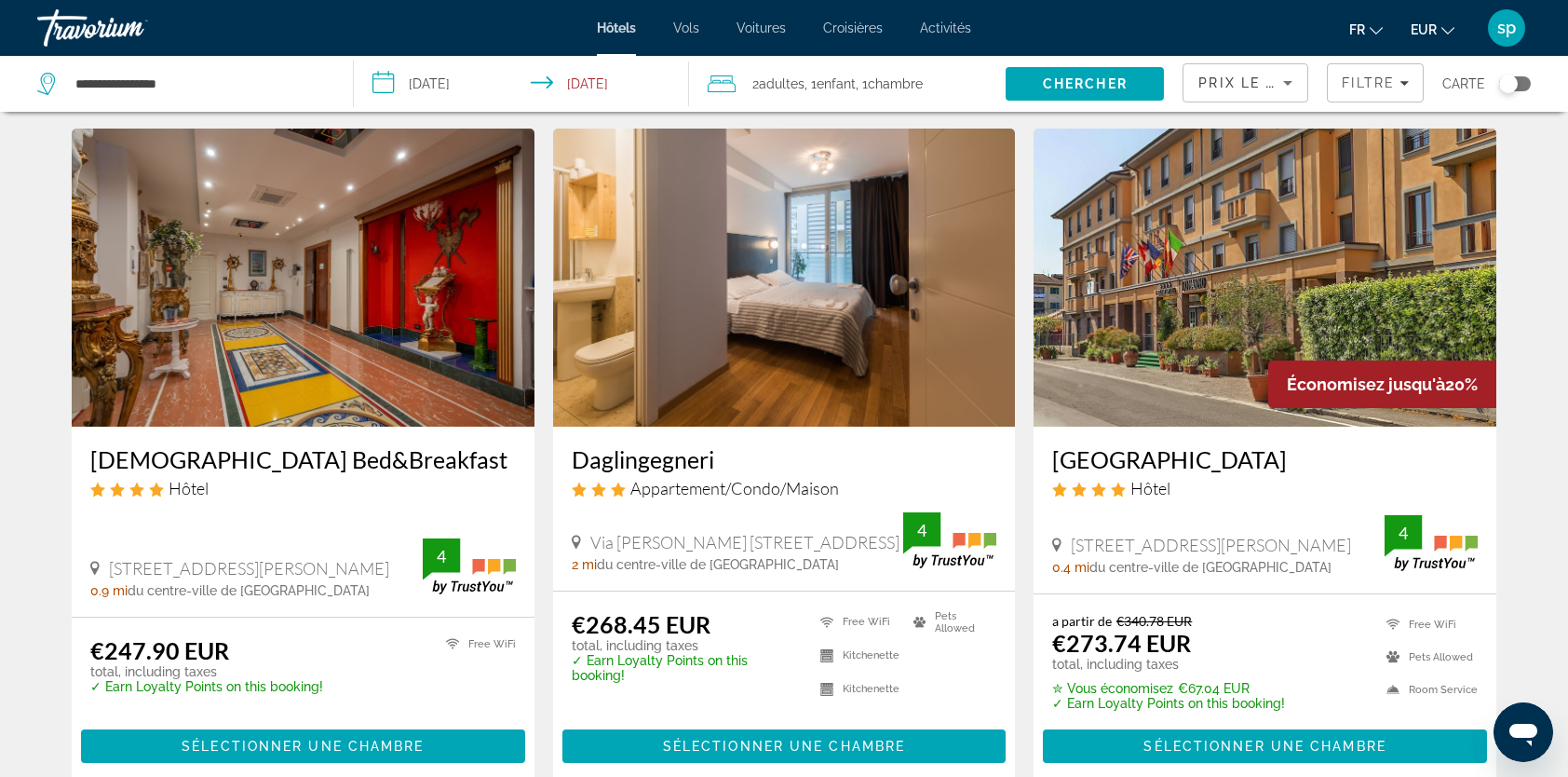
scroll to position [745, 0]
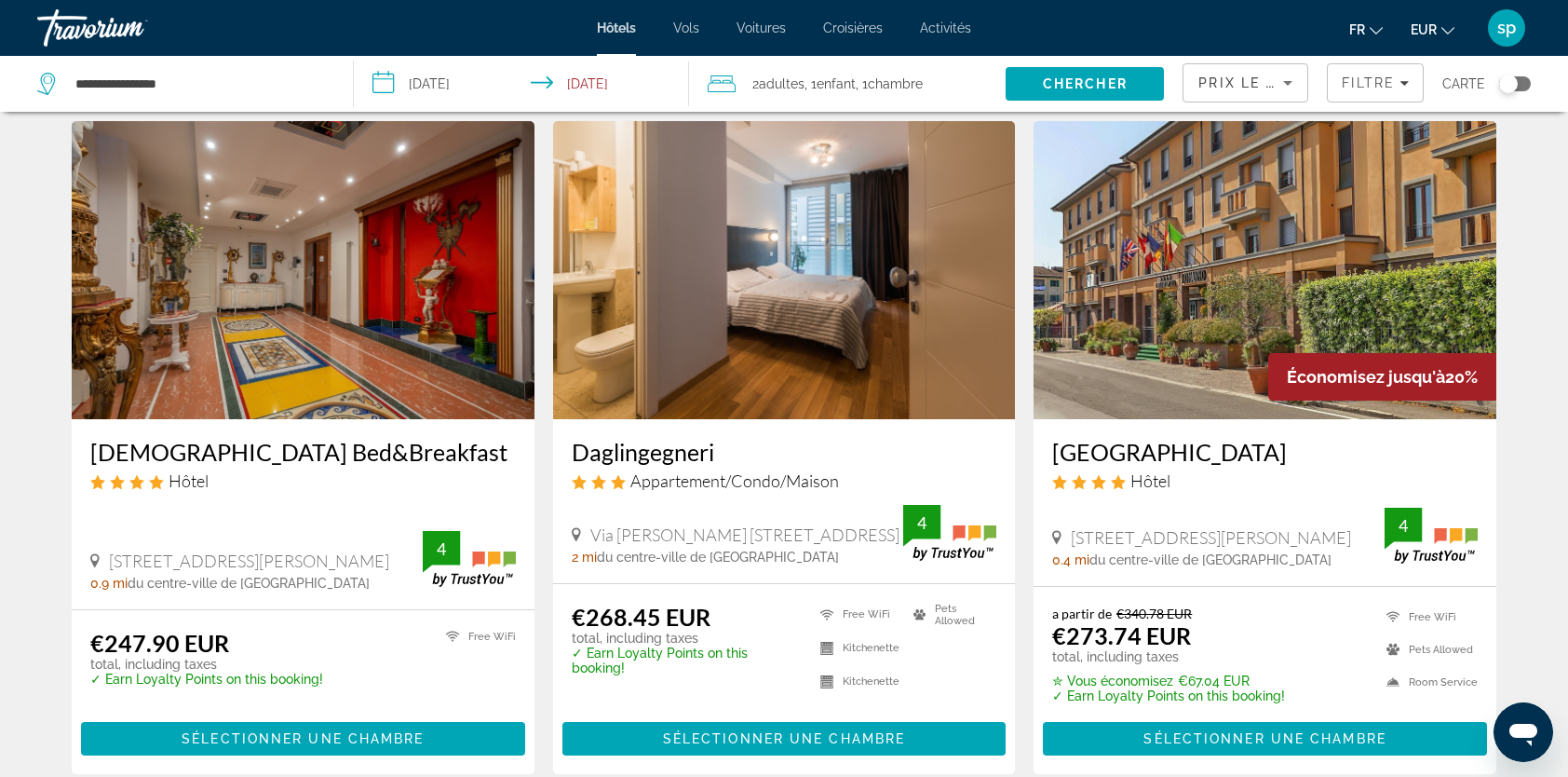
click at [1224, 263] on img "Main content" at bounding box center [1264, 270] width 463 height 298
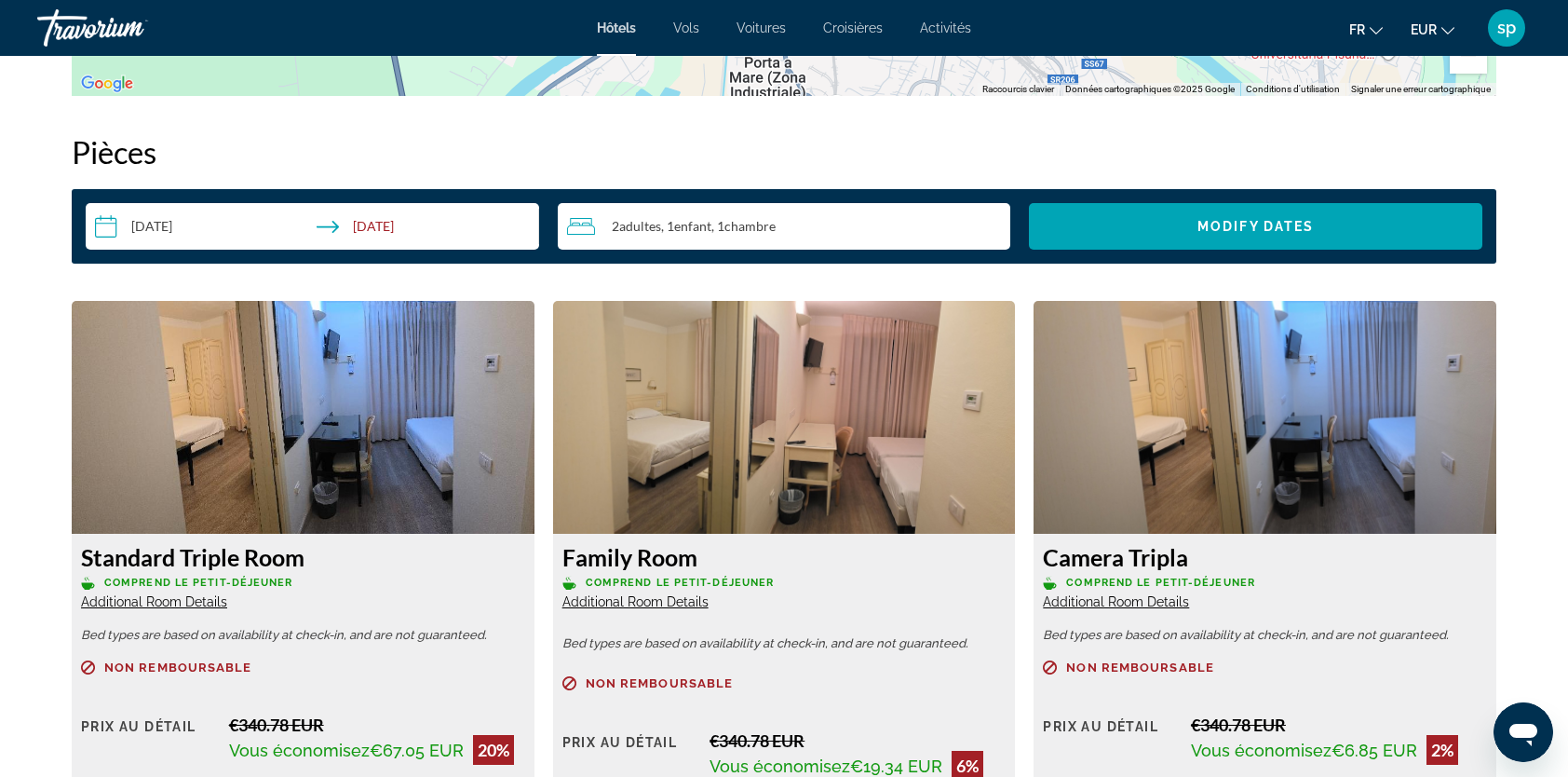
scroll to position [2328, 0]
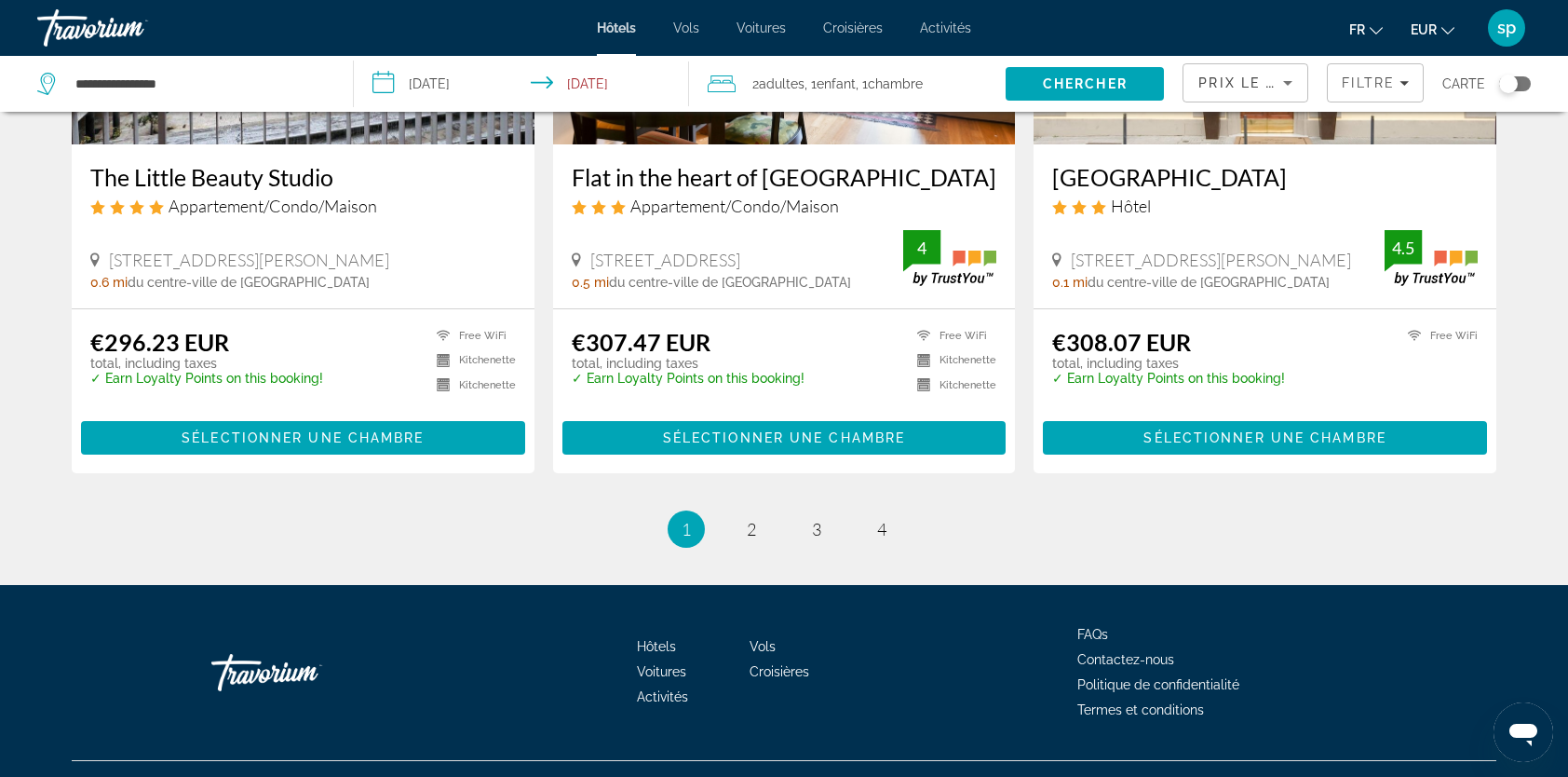
scroll to position [2421, 0]
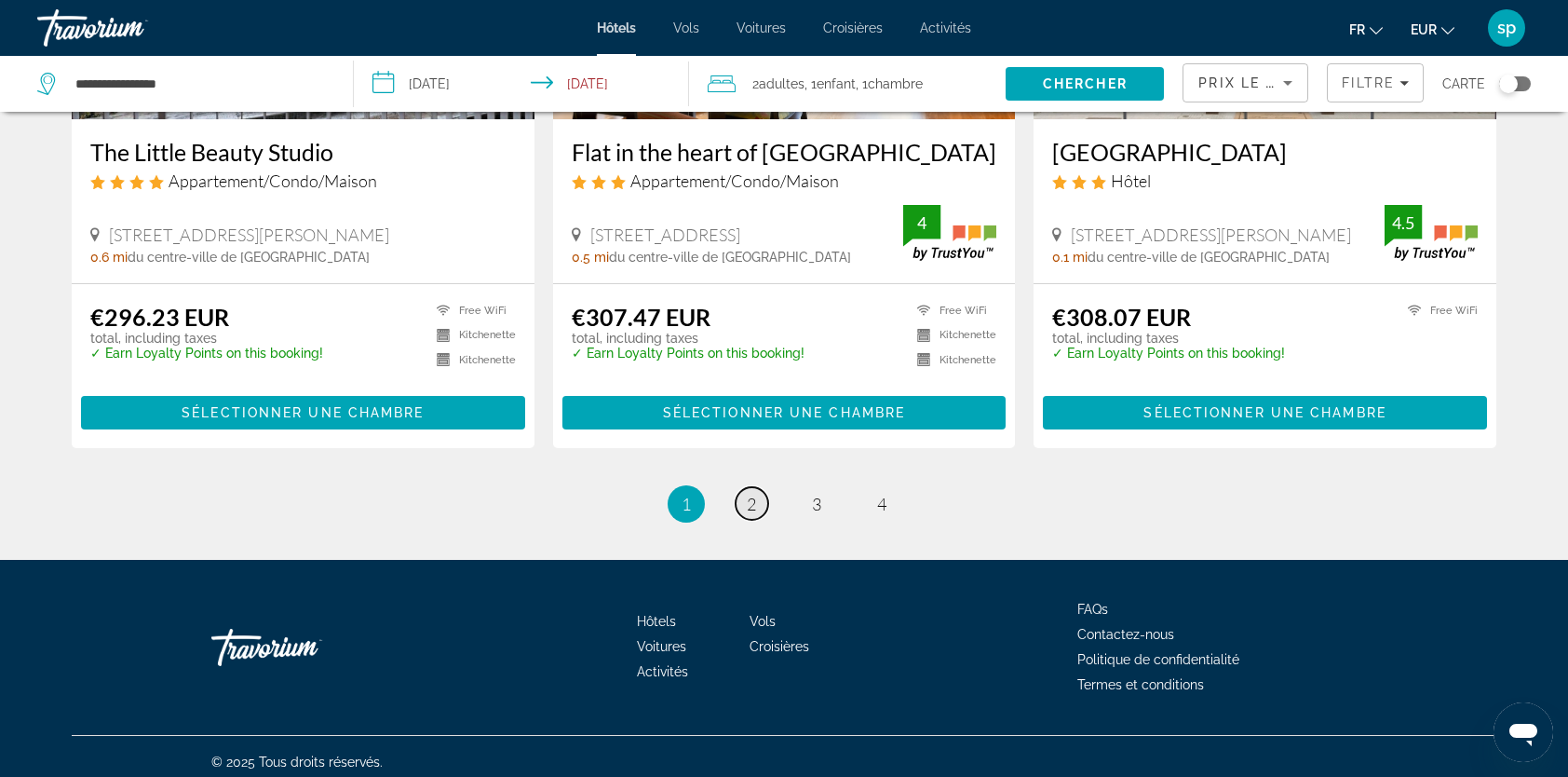
click at [742, 502] on link "page 2" at bounding box center [751, 502] width 32 height 32
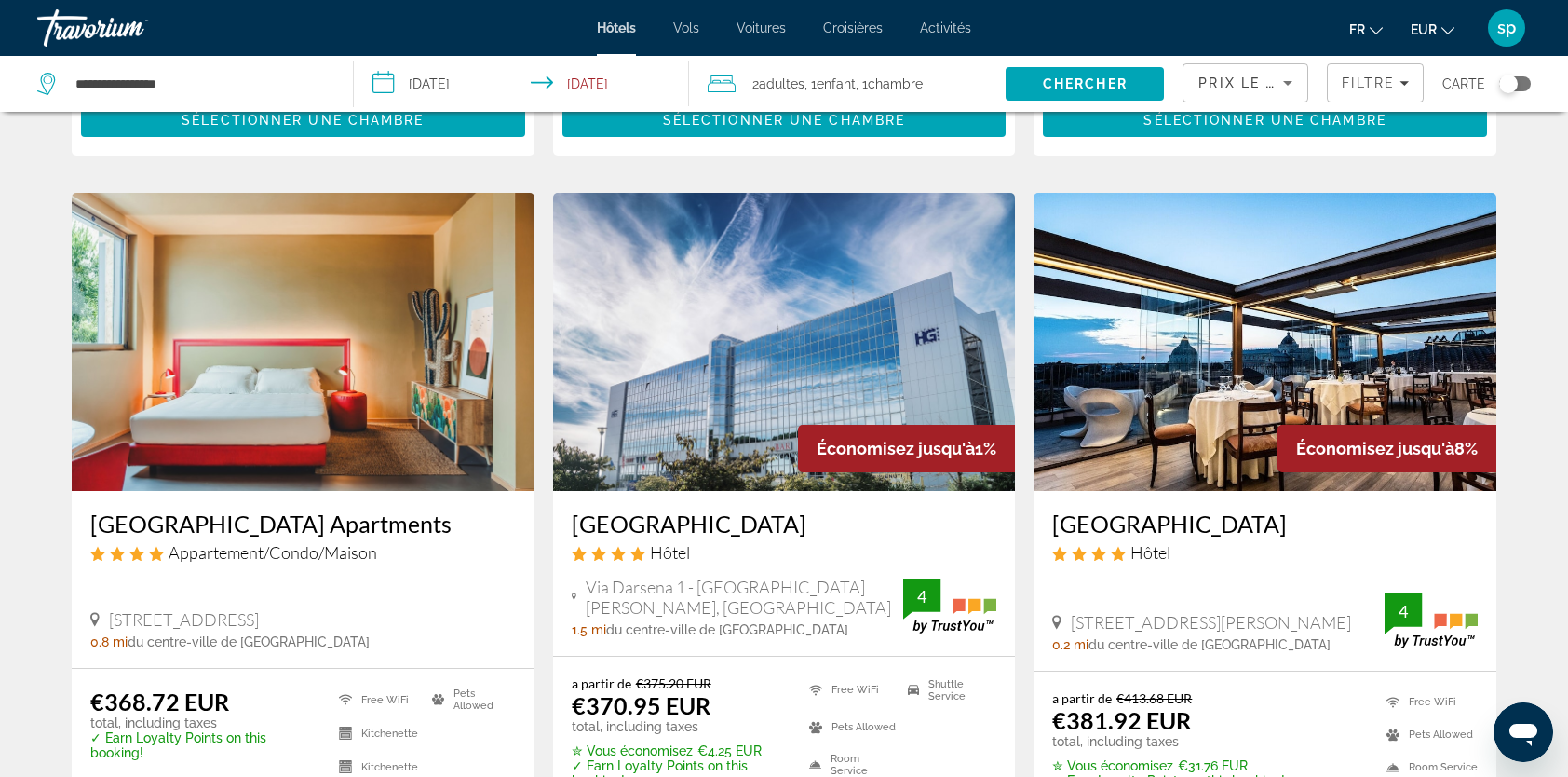
scroll to position [745, 0]
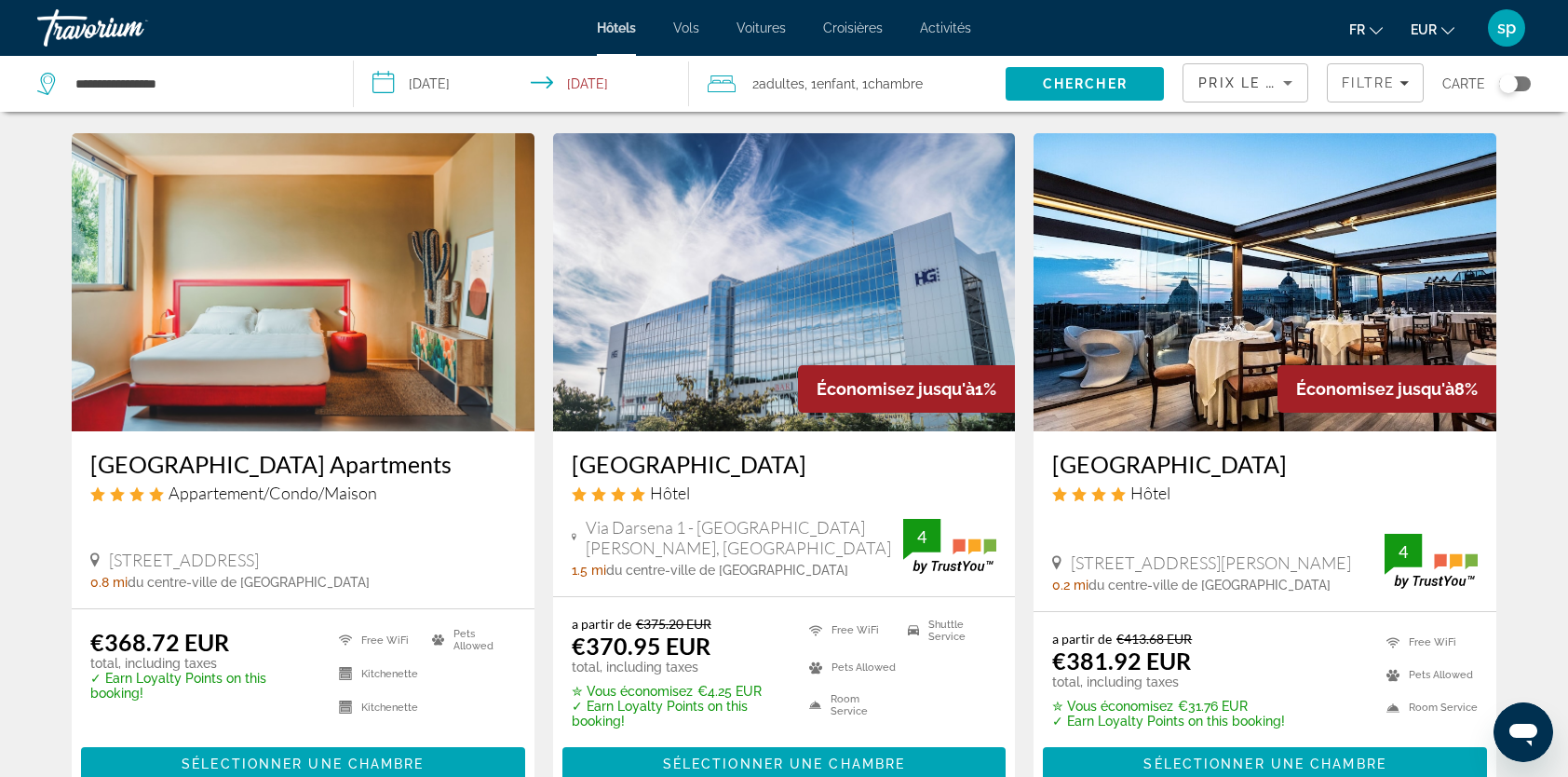
click at [1255, 285] on img "Main content" at bounding box center [1264, 282] width 463 height 298
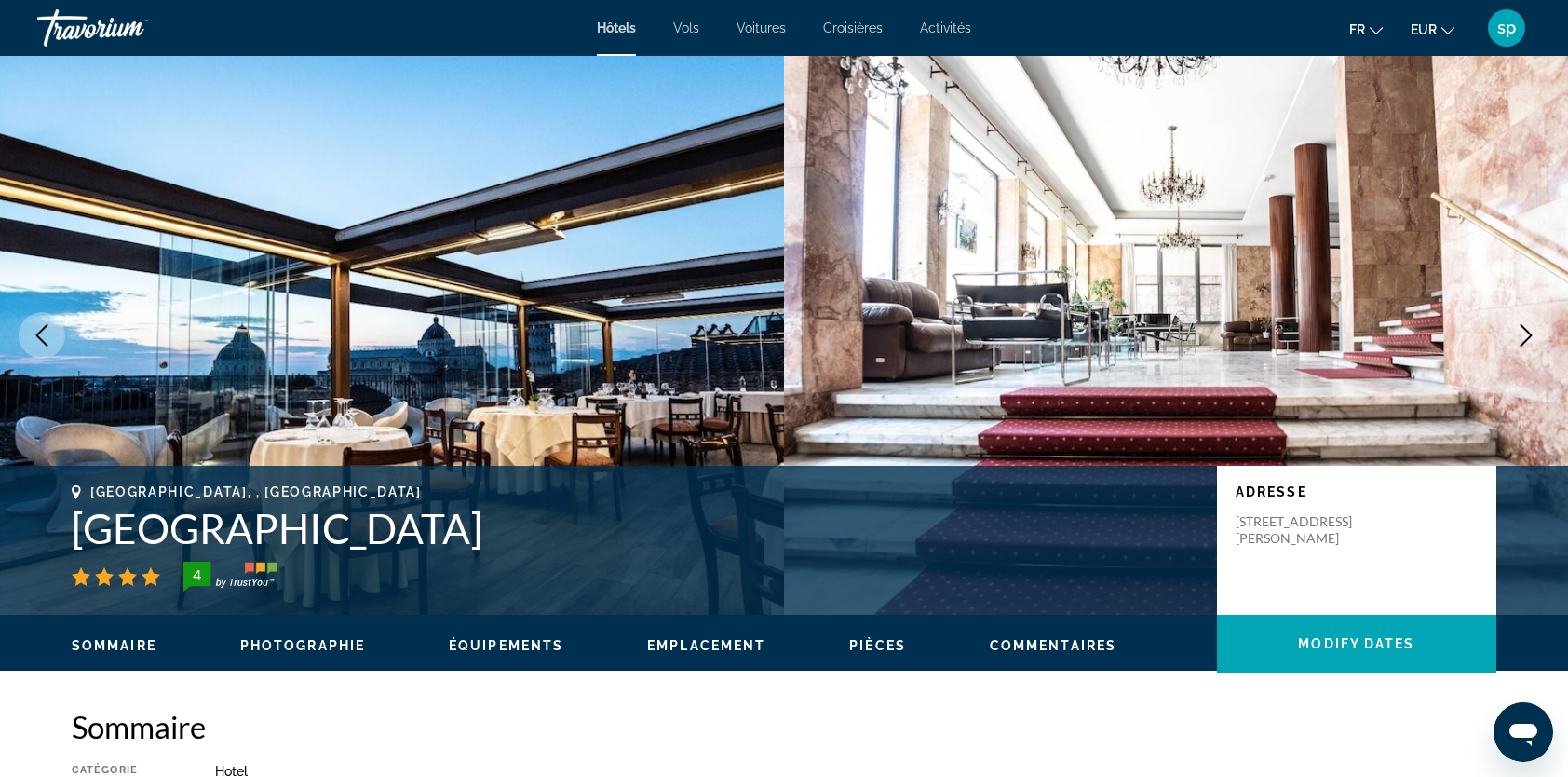
click at [1520, 343] on icon "Next image" at bounding box center [1526, 335] width 22 height 22
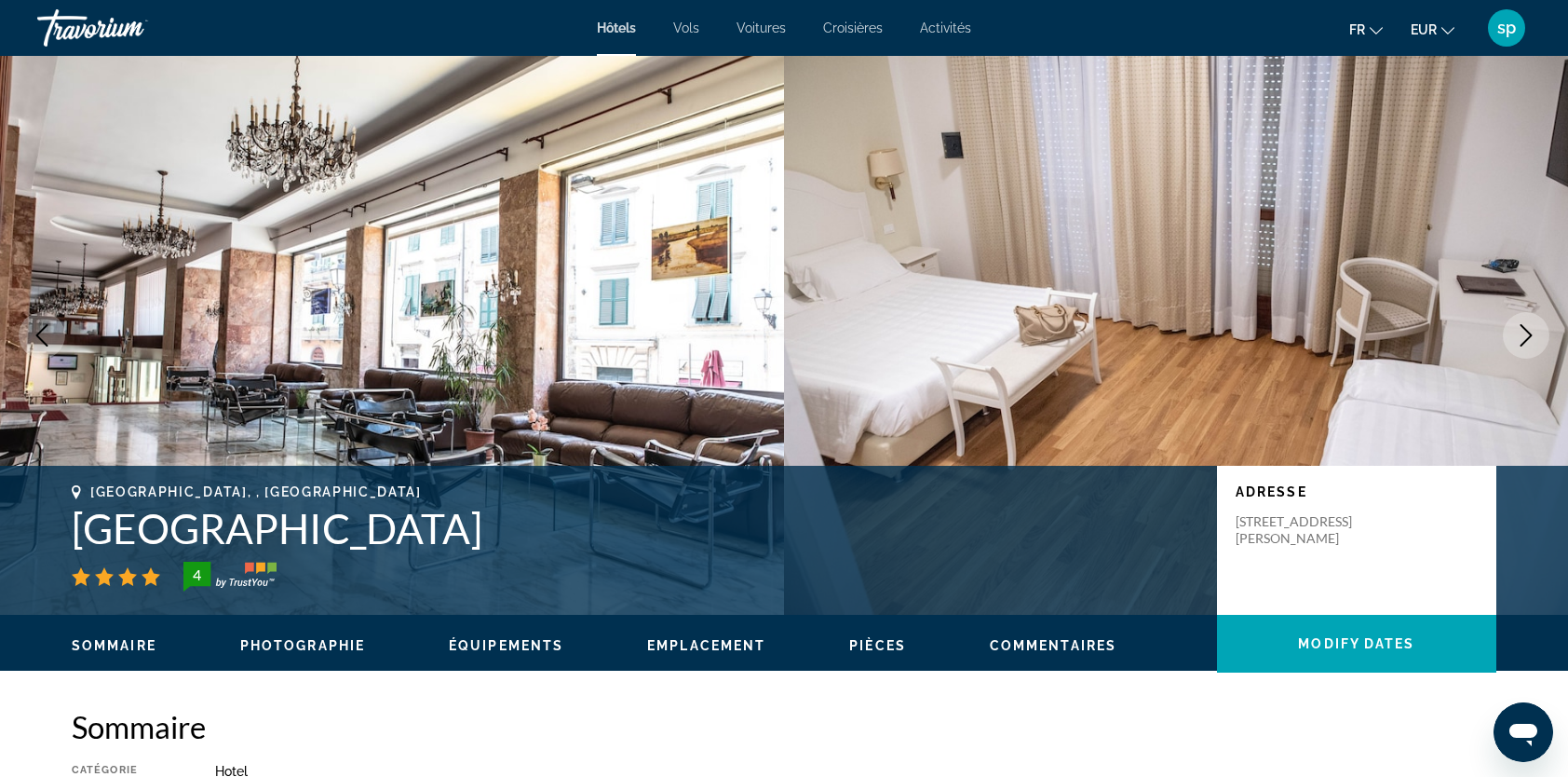
click at [1520, 343] on icon "Next image" at bounding box center [1526, 335] width 22 height 22
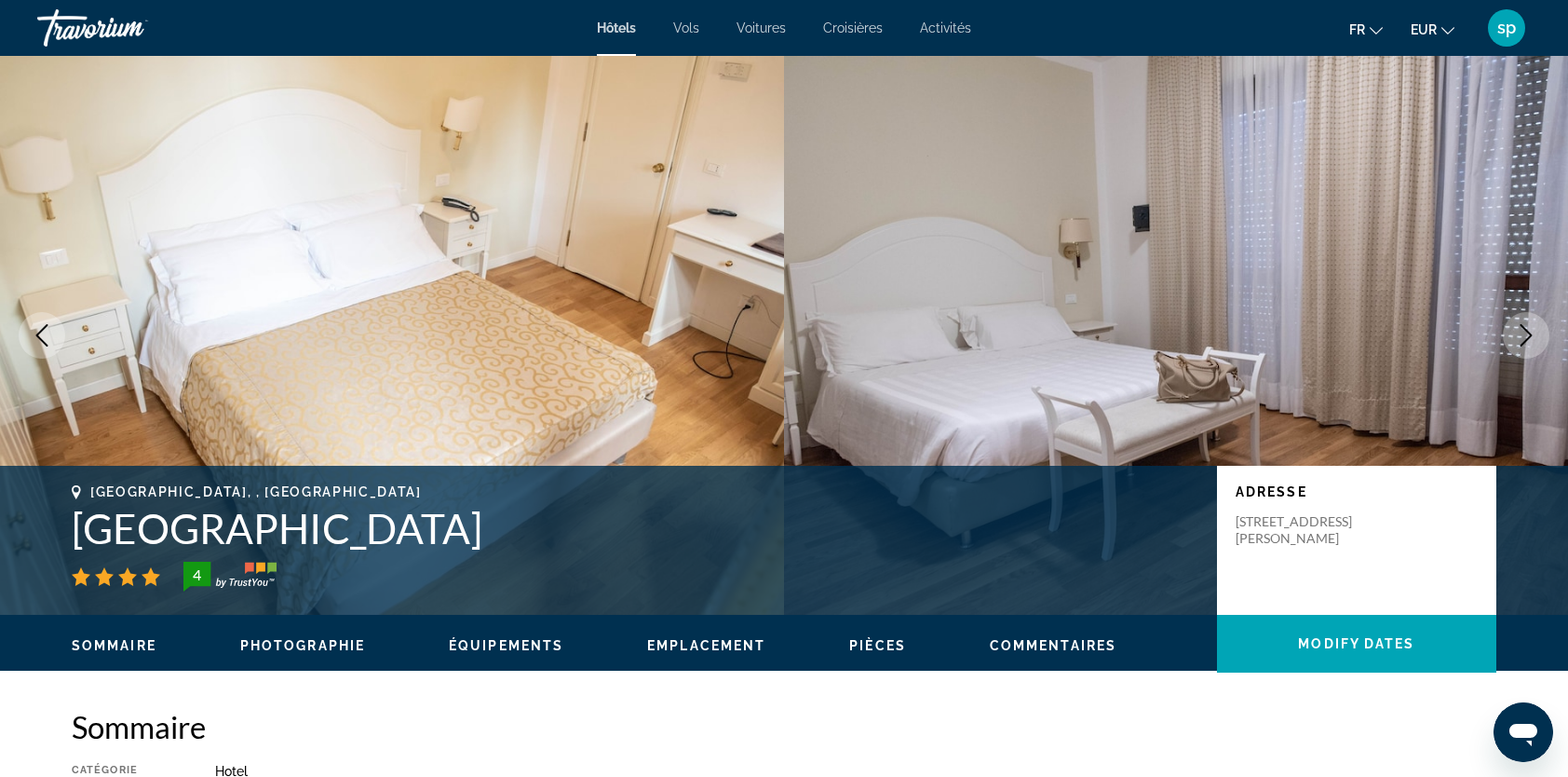
click at [1515, 342] on icon "Next image" at bounding box center [1526, 335] width 22 height 22
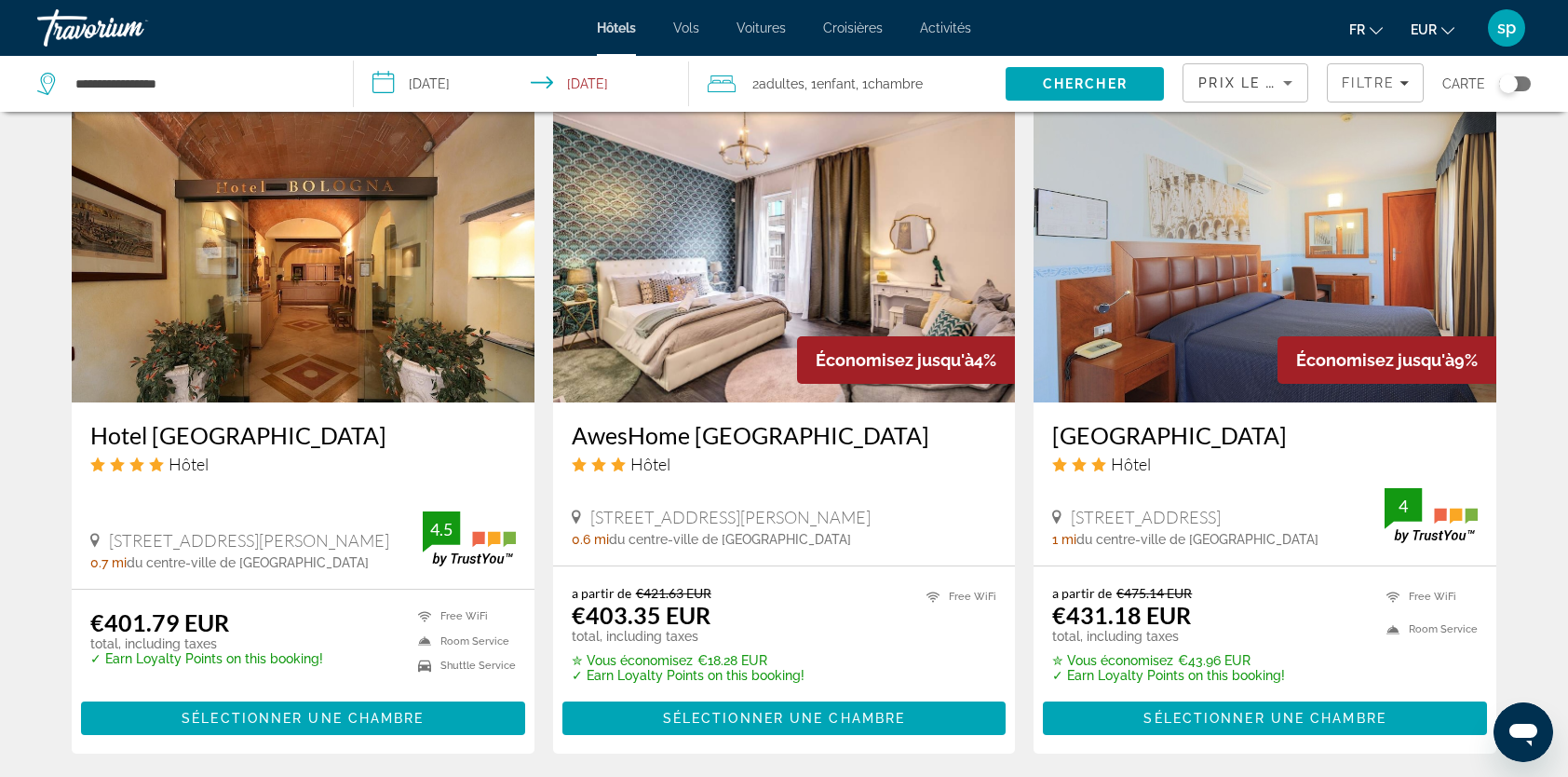
scroll to position [2235, 0]
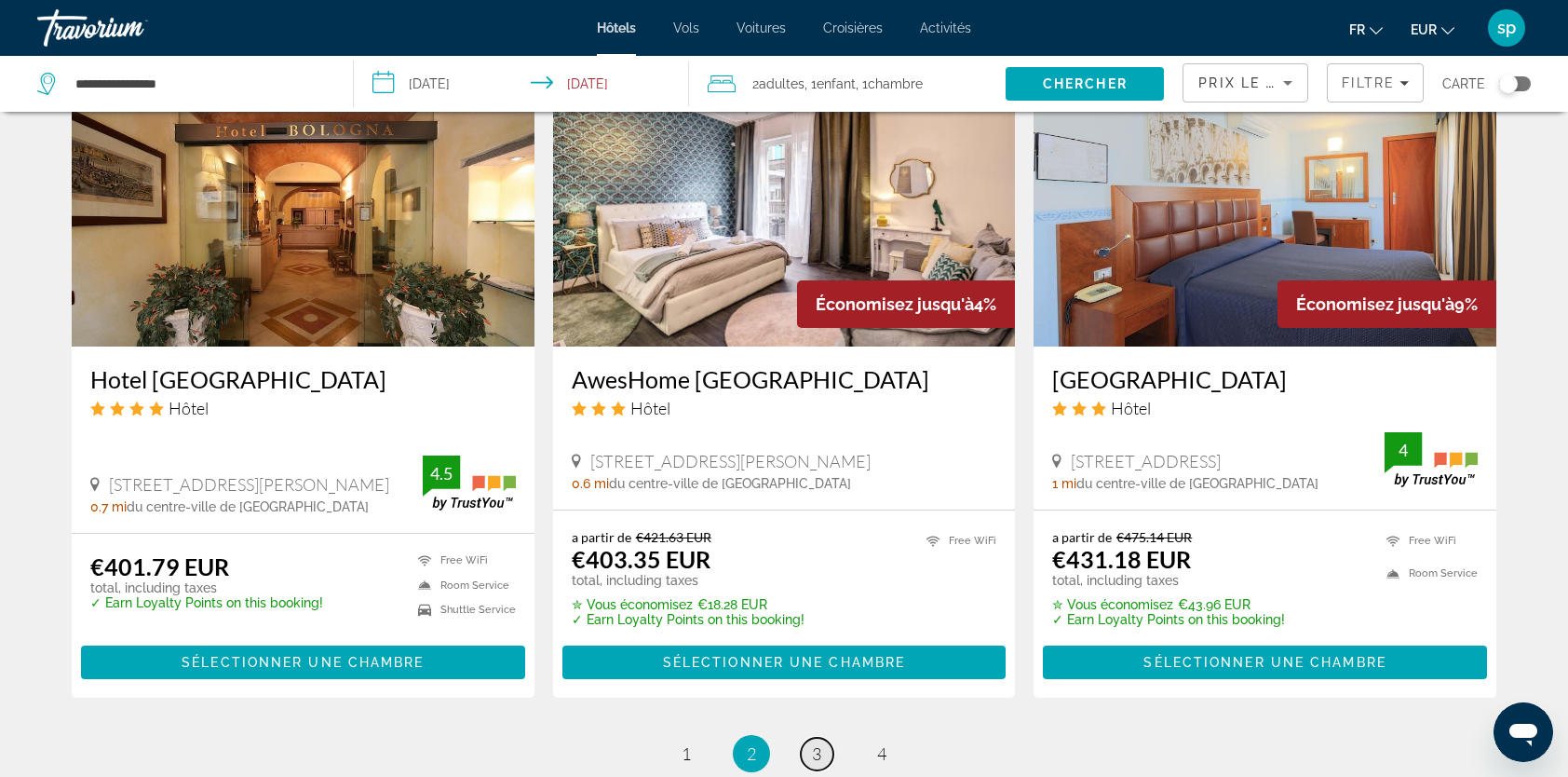
click at [820, 746] on span "3" at bounding box center [817, 753] width 10 height 20
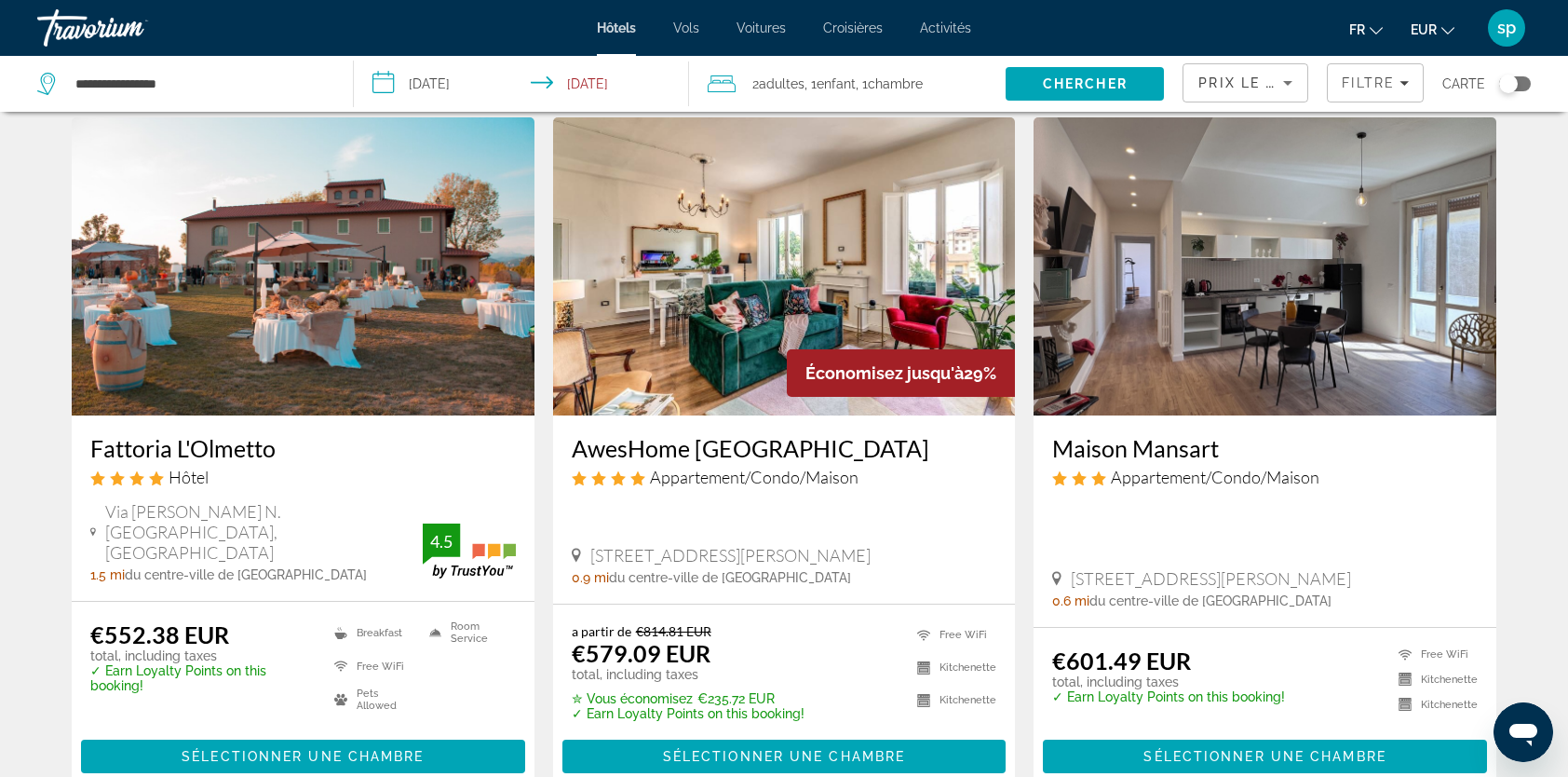
scroll to position [1490, 0]
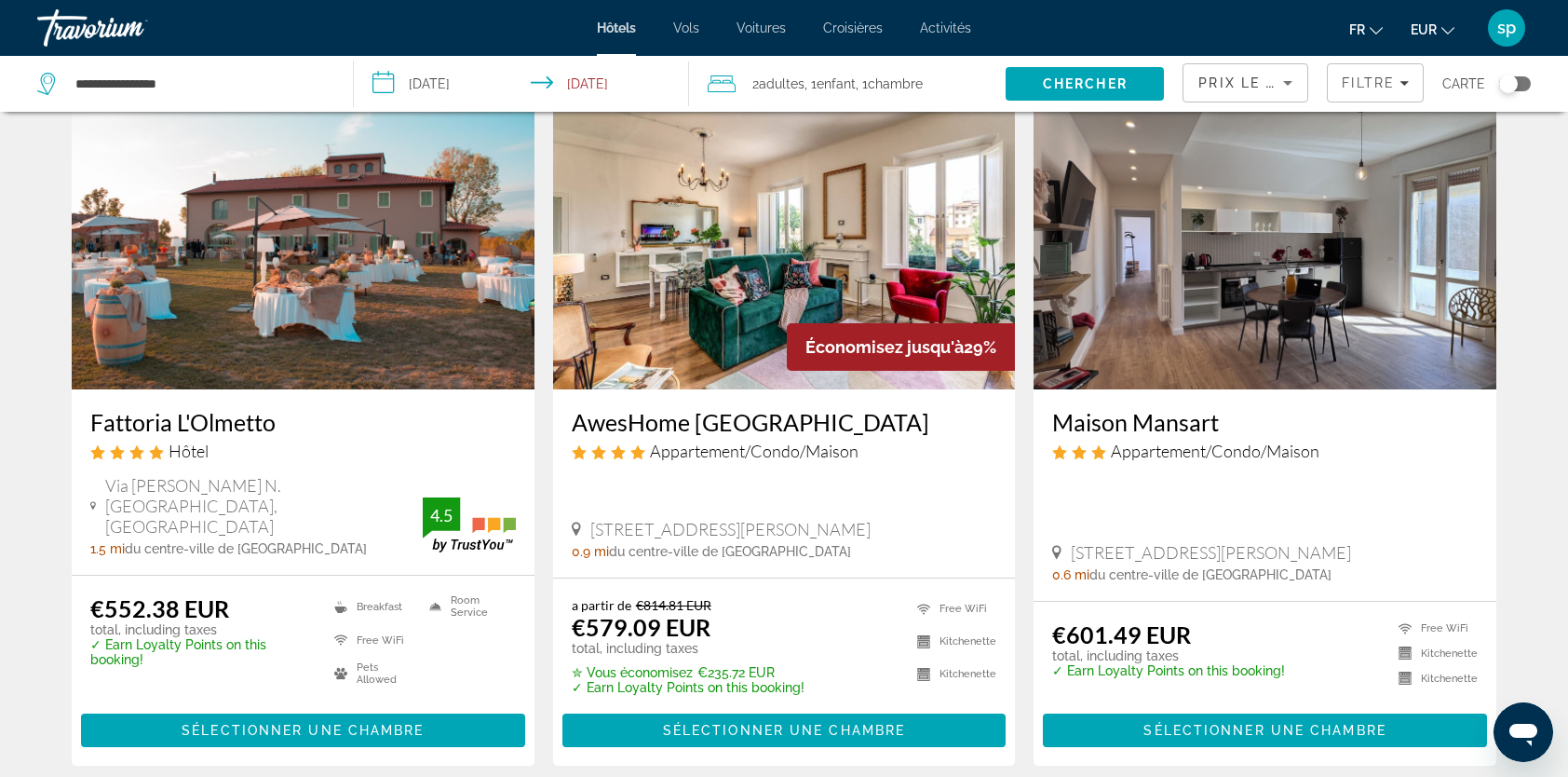
click at [376, 236] on img "Main content" at bounding box center [303, 240] width 463 height 298
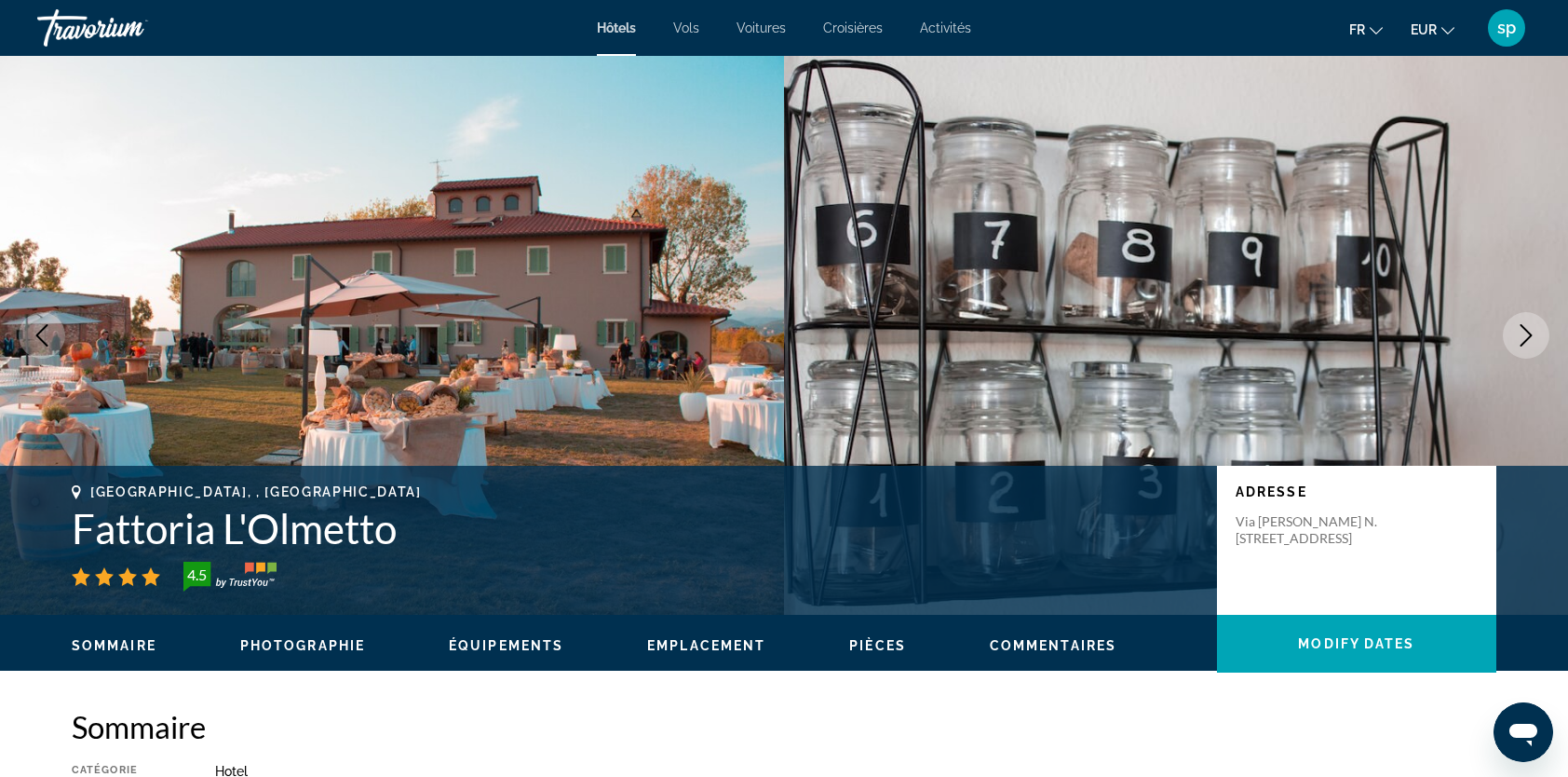
click at [1520, 334] on icon "Next image" at bounding box center [1526, 335] width 22 height 22
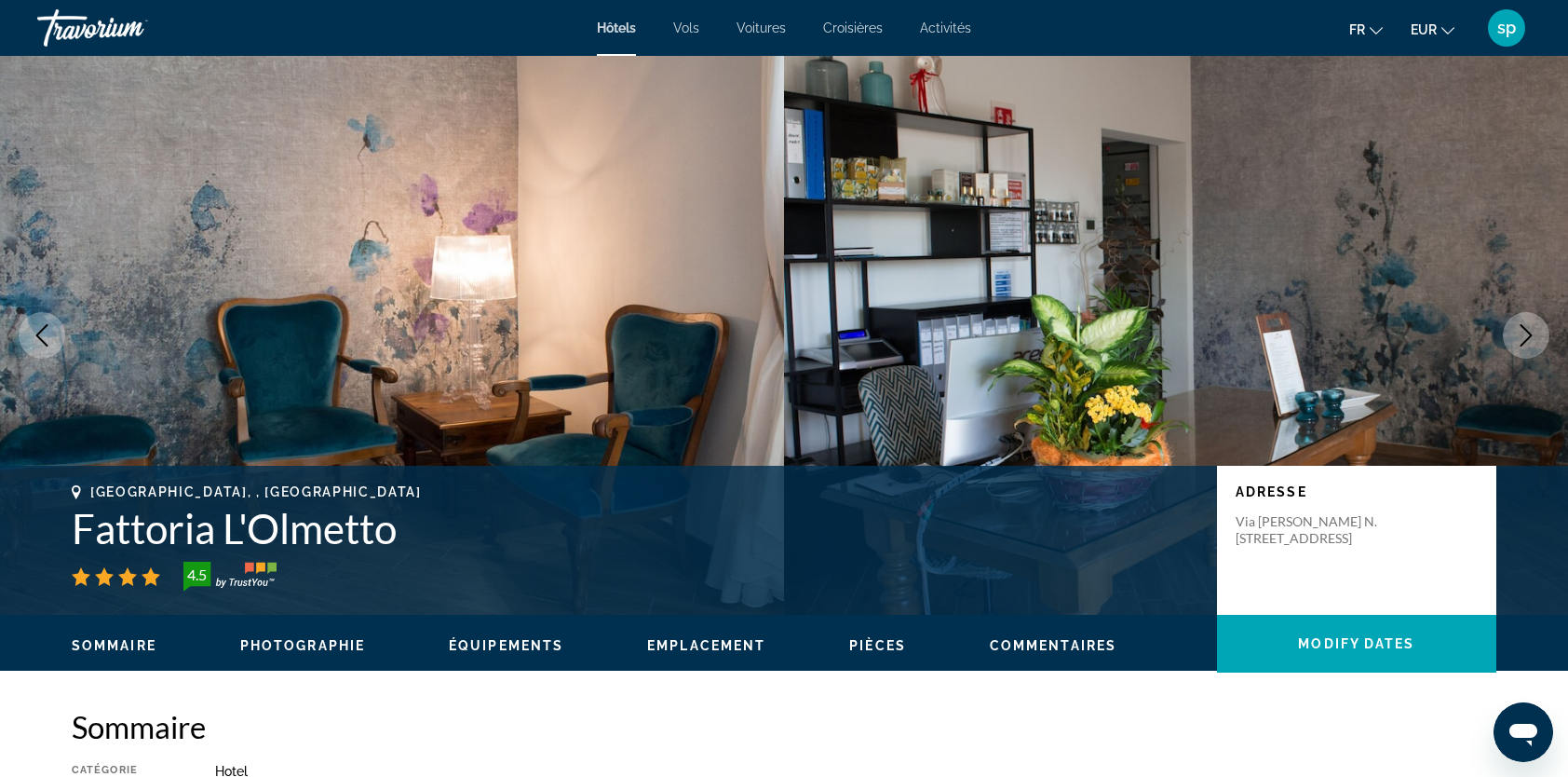
click at [1523, 338] on icon "Next image" at bounding box center [1526, 335] width 22 height 22
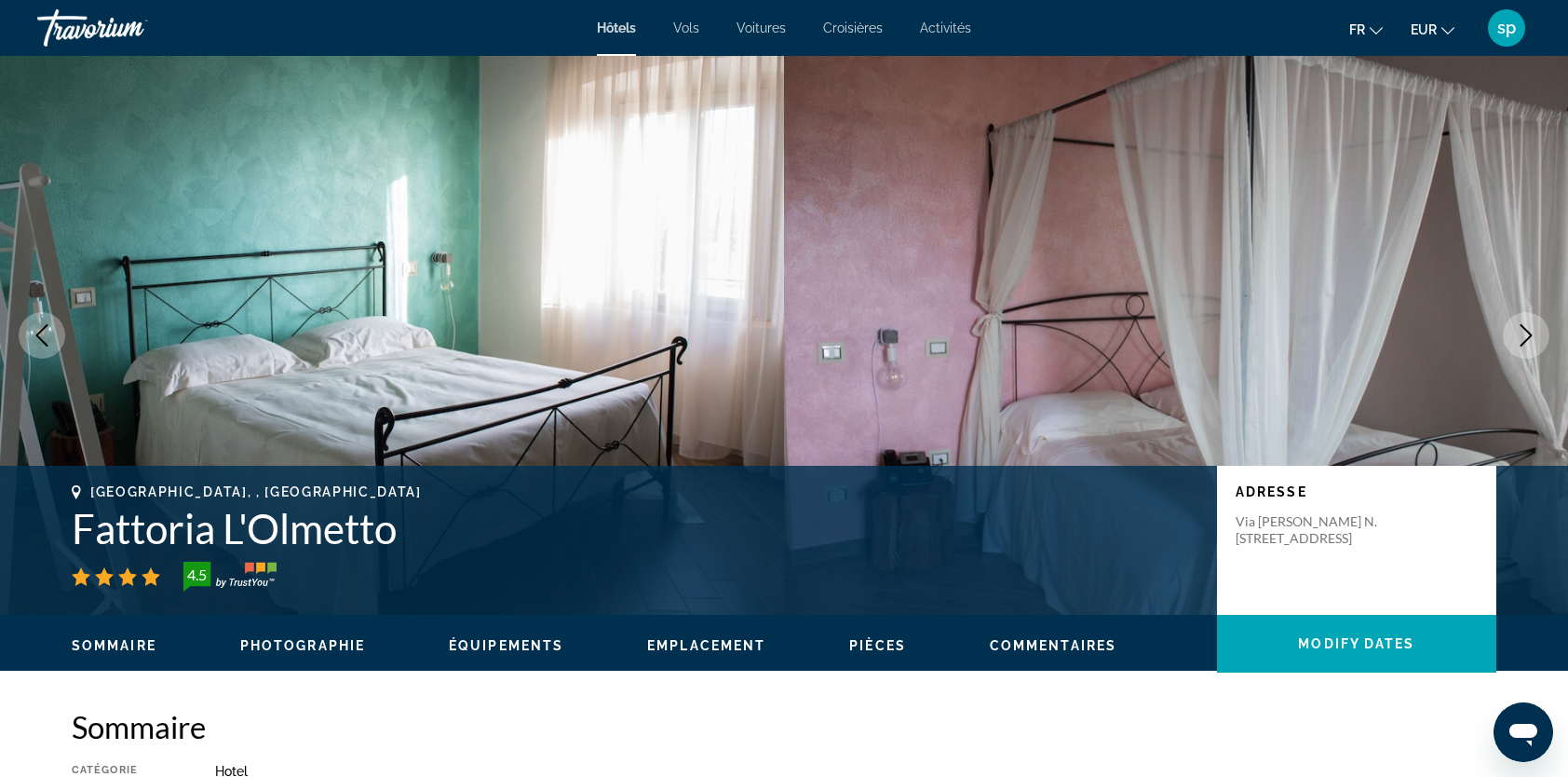
click at [1523, 338] on icon "Next image" at bounding box center [1526, 335] width 22 height 22
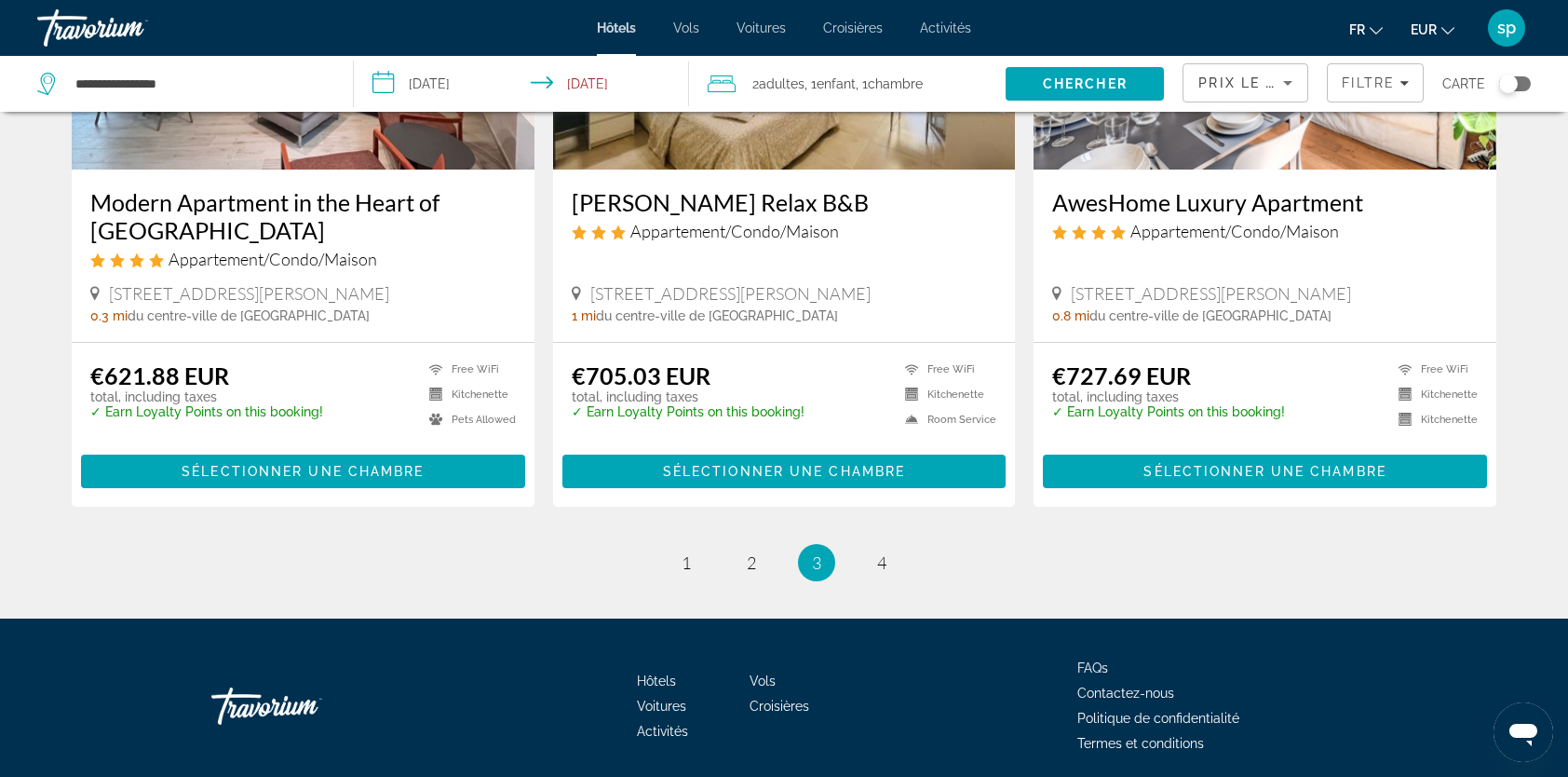
scroll to position [2439, 0]
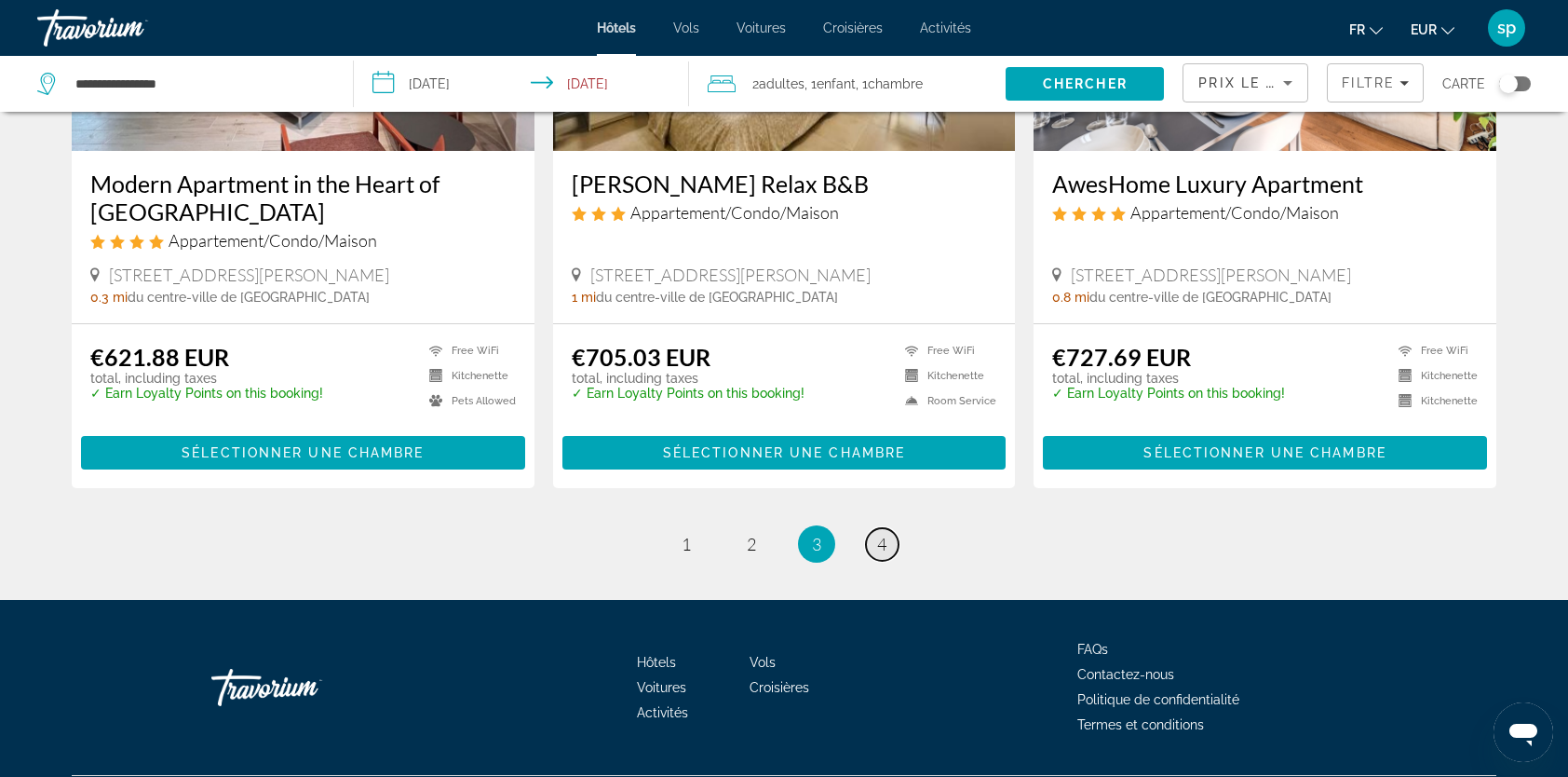
click at [877, 534] on span "4" at bounding box center [882, 543] width 10 height 20
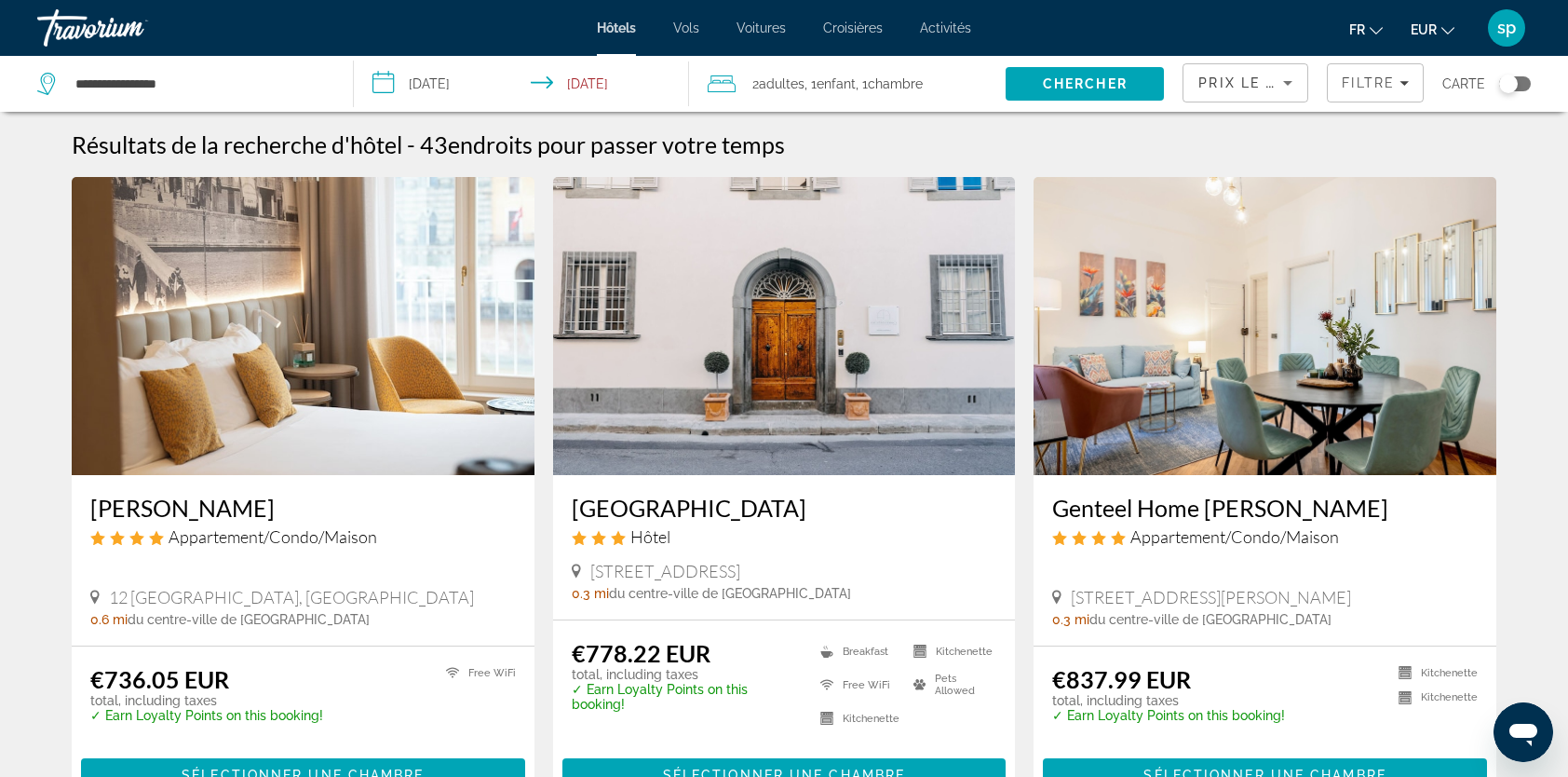
click at [342, 316] on img "Main content" at bounding box center [303, 326] width 463 height 298
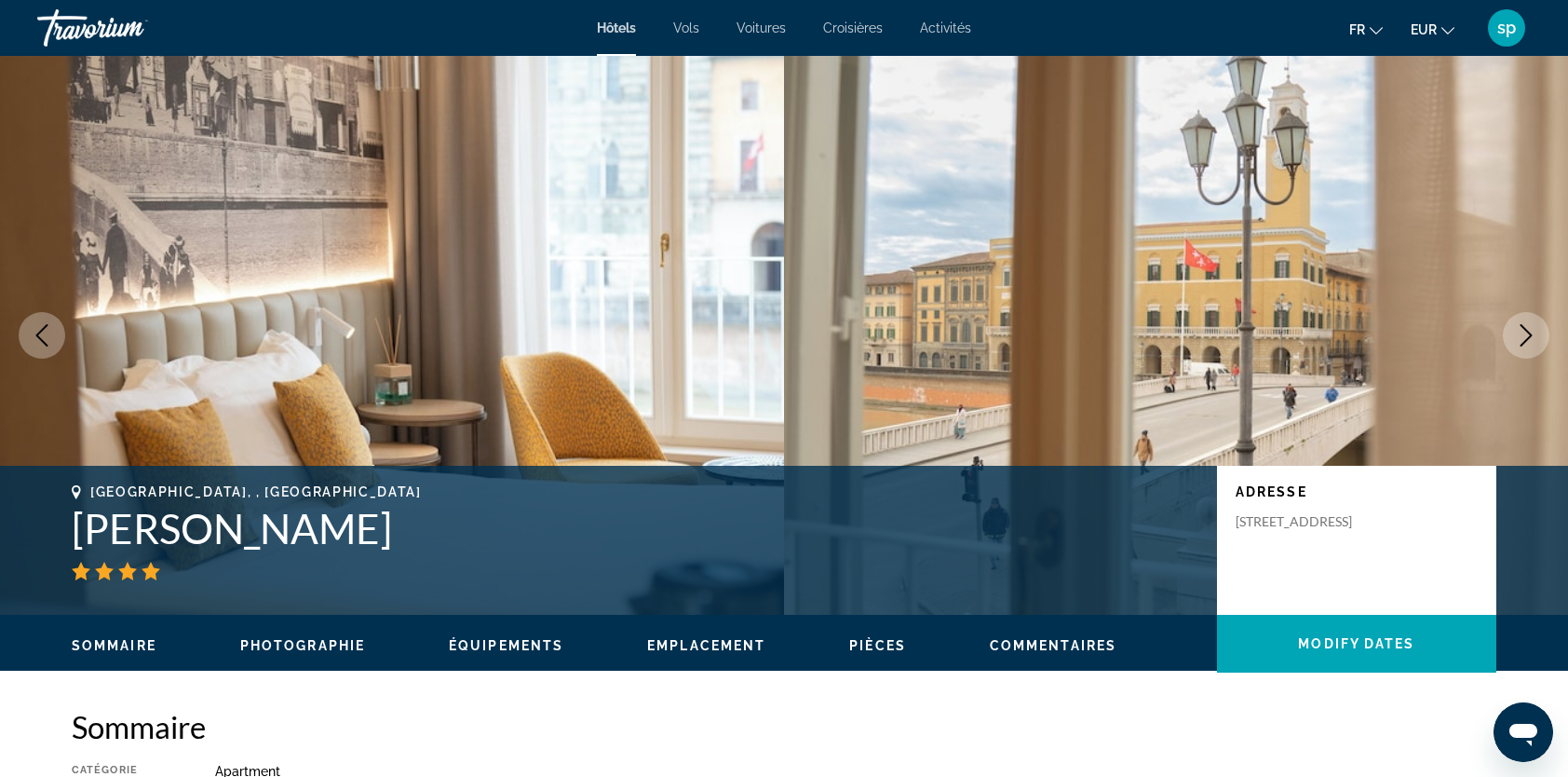
click at [1527, 339] on icon "Next image" at bounding box center [1527, 335] width 12 height 22
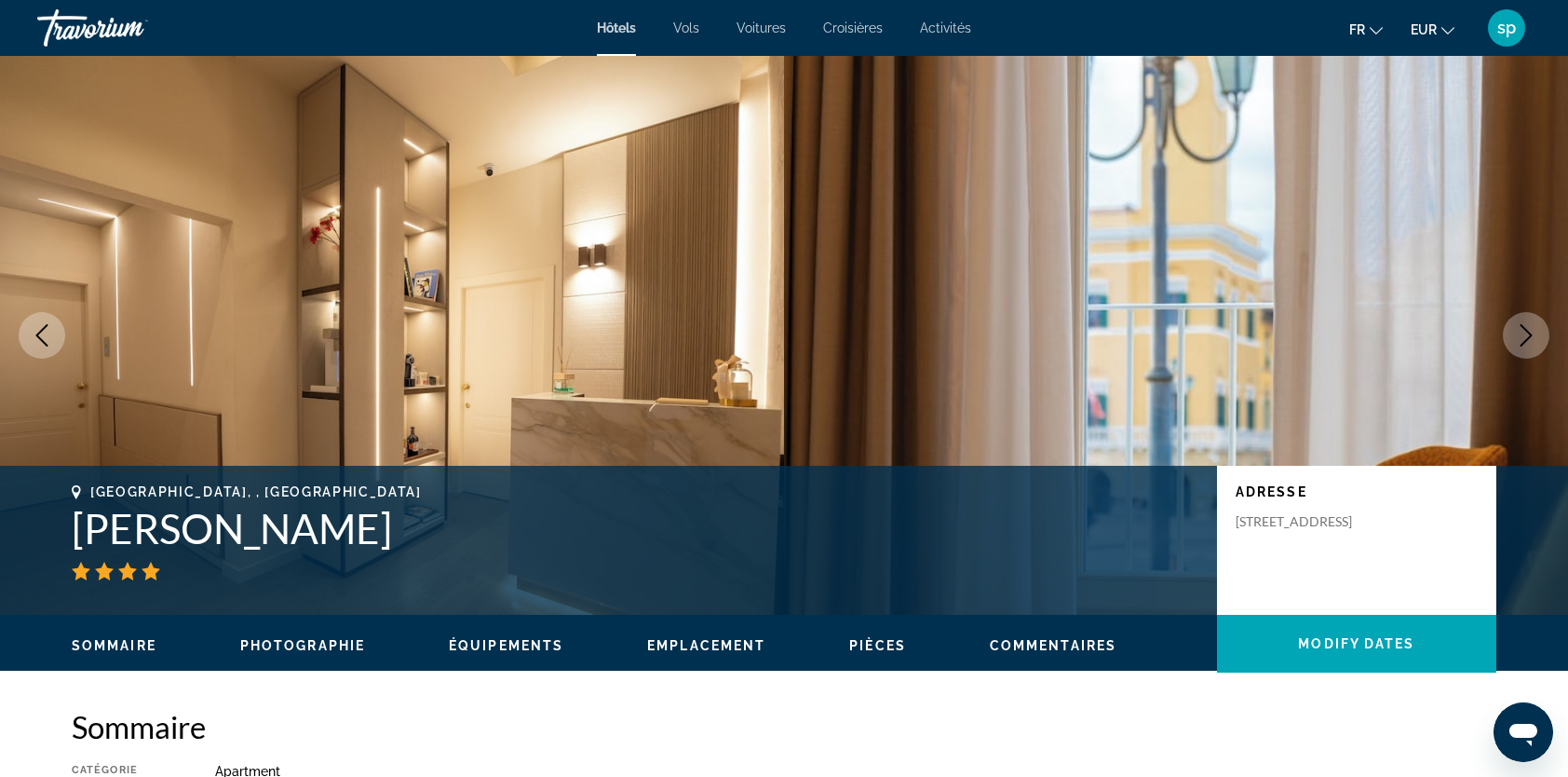
click at [1527, 339] on icon "Next image" at bounding box center [1527, 335] width 12 height 22
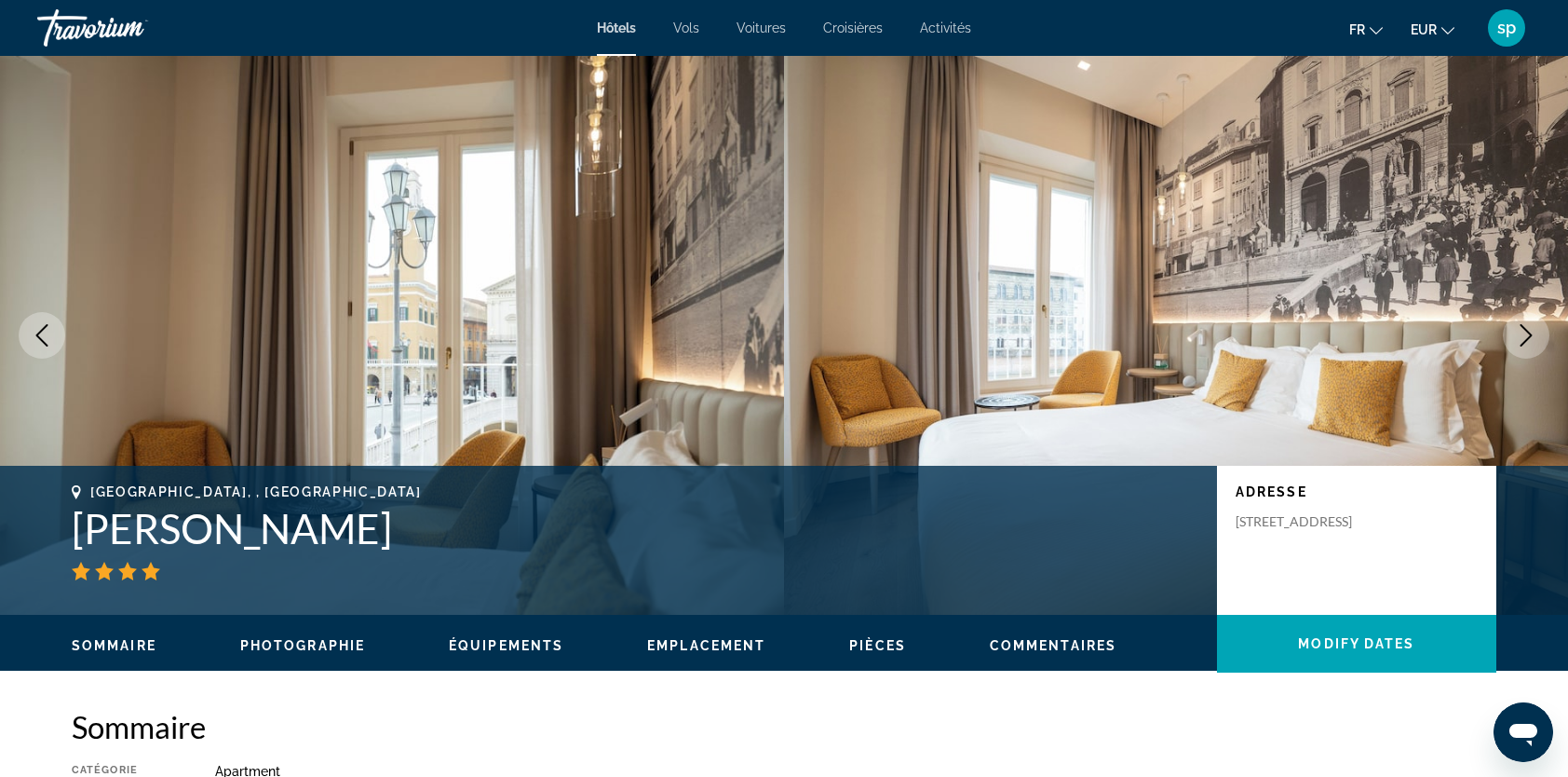
click at [1522, 338] on icon "Next image" at bounding box center [1526, 335] width 22 height 22
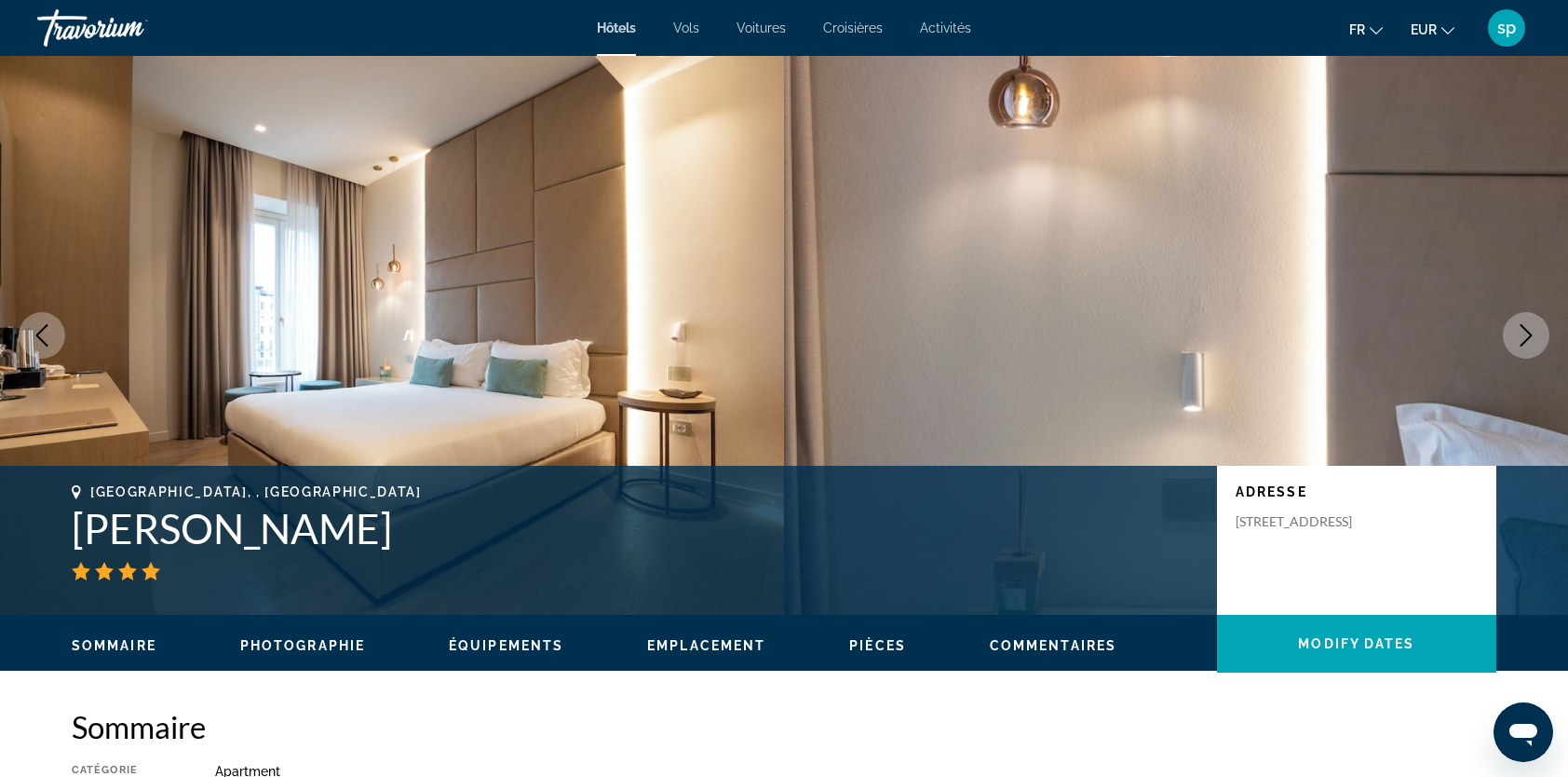
click at [1522, 338] on icon "Next image" at bounding box center [1526, 335] width 22 height 22
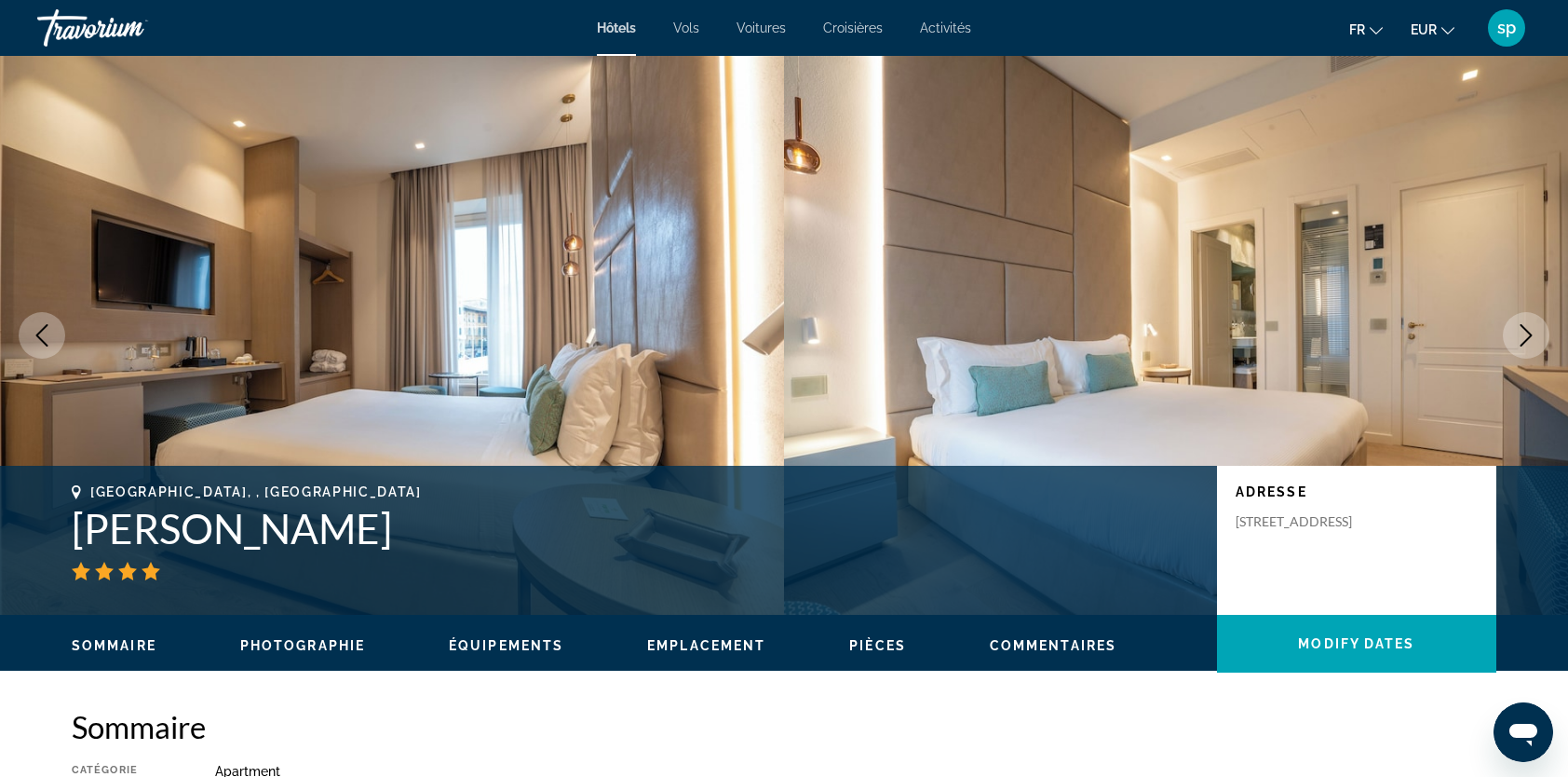
click at [1522, 338] on icon "Next image" at bounding box center [1526, 335] width 22 height 22
click at [1521, 338] on icon "Next image" at bounding box center [1526, 335] width 22 height 22
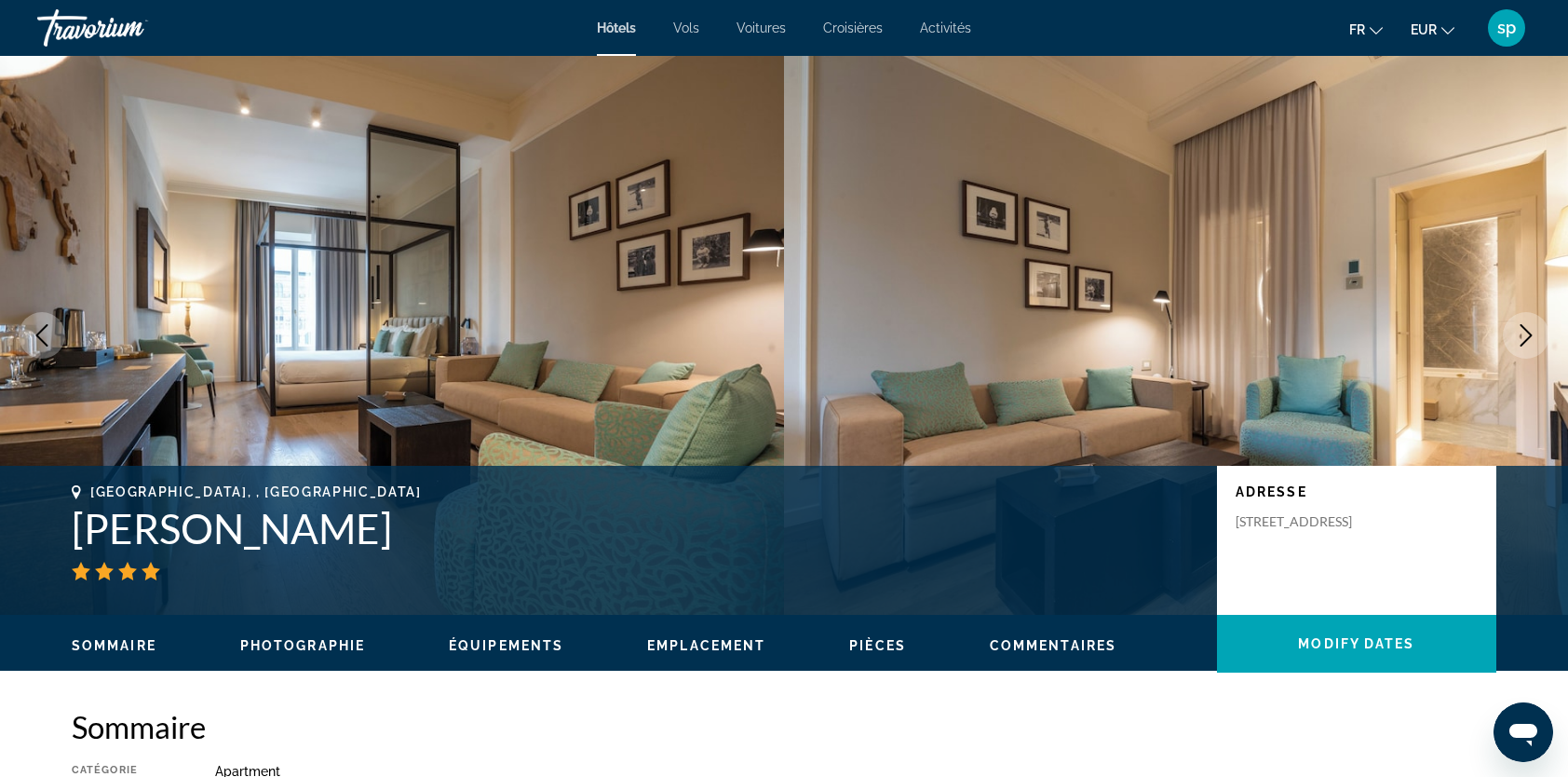
click at [1520, 338] on icon "Next image" at bounding box center [1526, 335] width 22 height 22
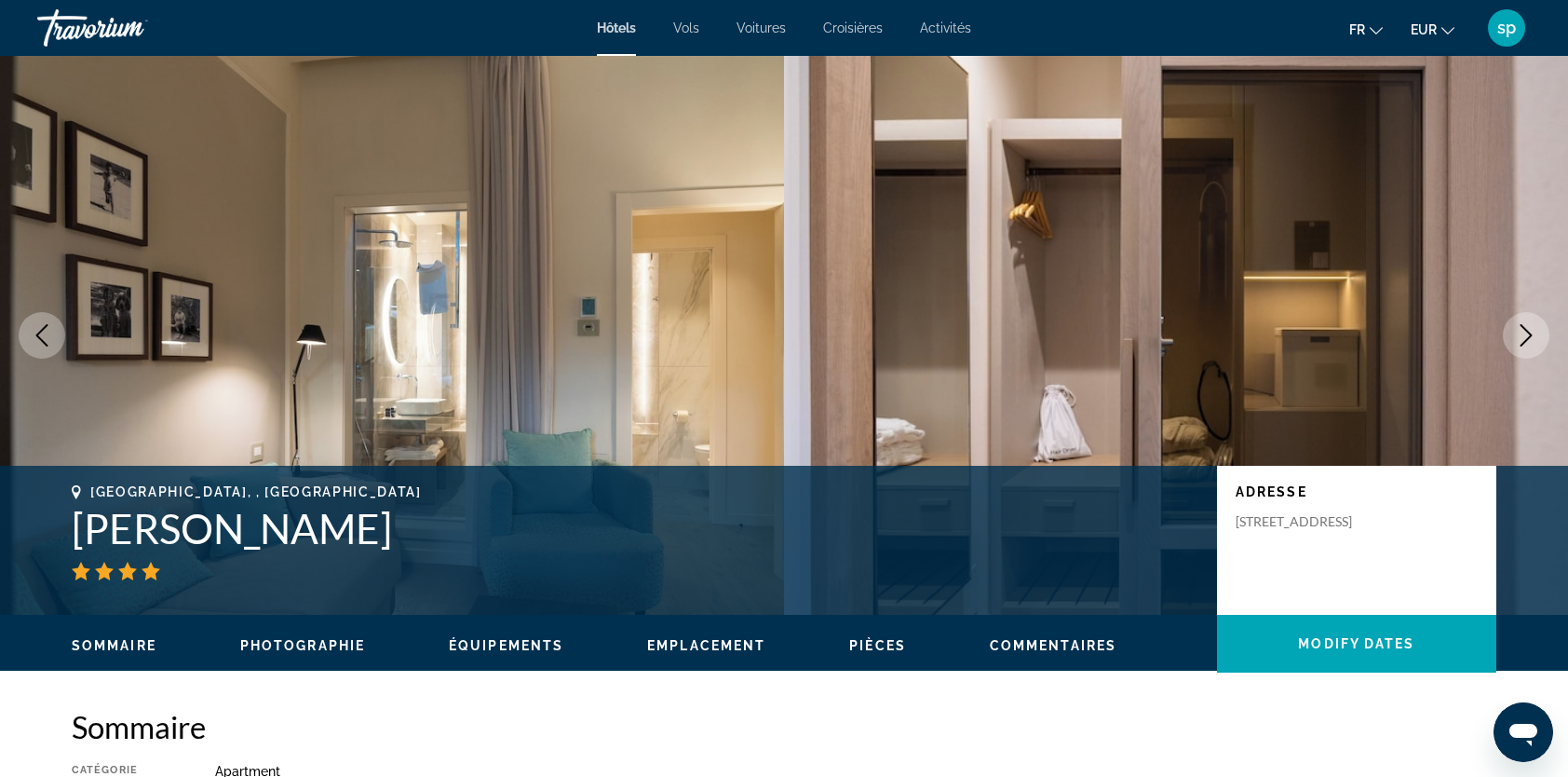
click at [1519, 339] on icon "Next image" at bounding box center [1526, 335] width 22 height 22
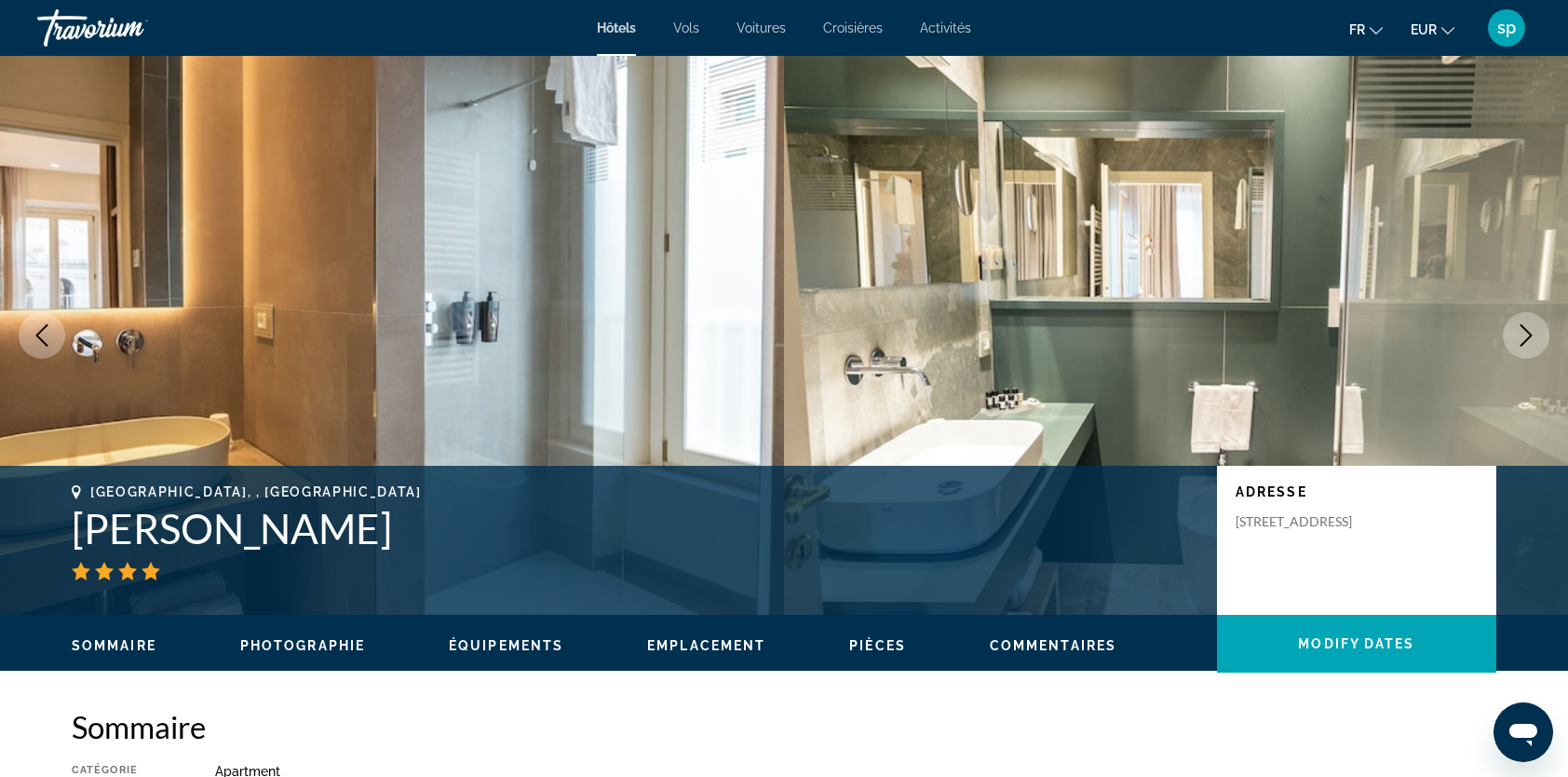
click at [1519, 339] on icon "Next image" at bounding box center [1526, 335] width 22 height 22
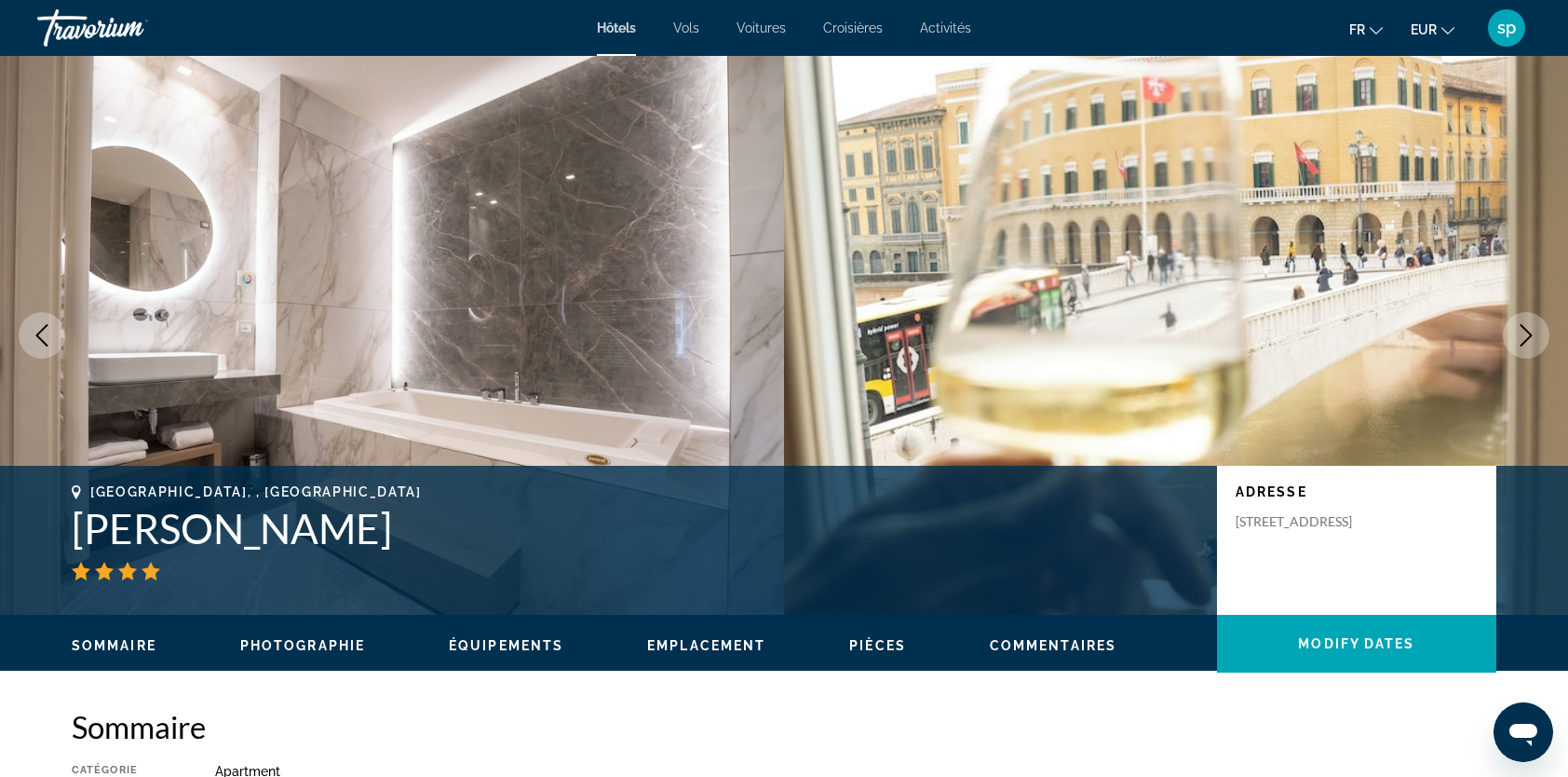
click at [1519, 339] on icon "Next image" at bounding box center [1526, 335] width 22 height 22
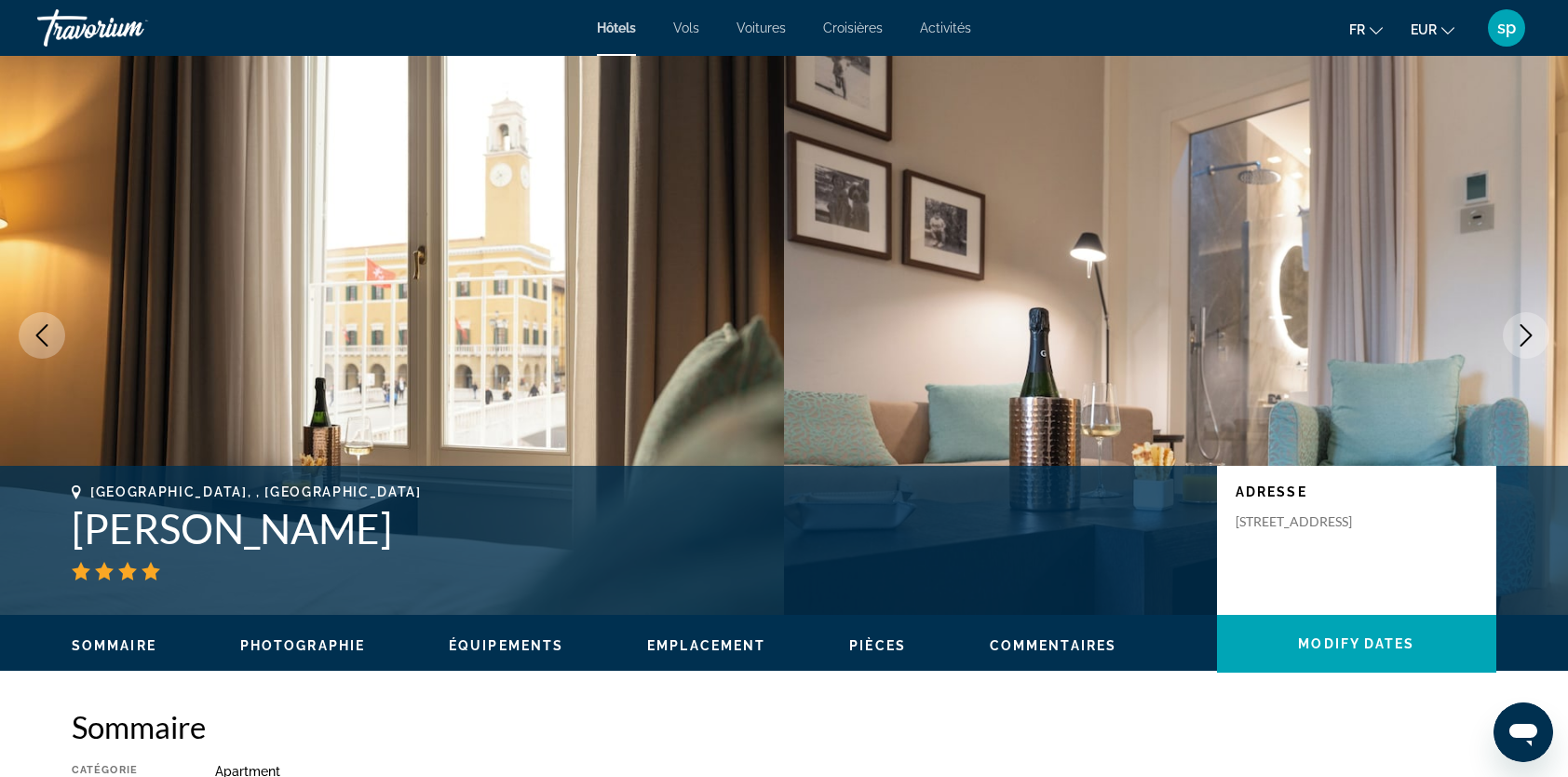
click at [1519, 339] on icon "Next image" at bounding box center [1526, 335] width 22 height 22
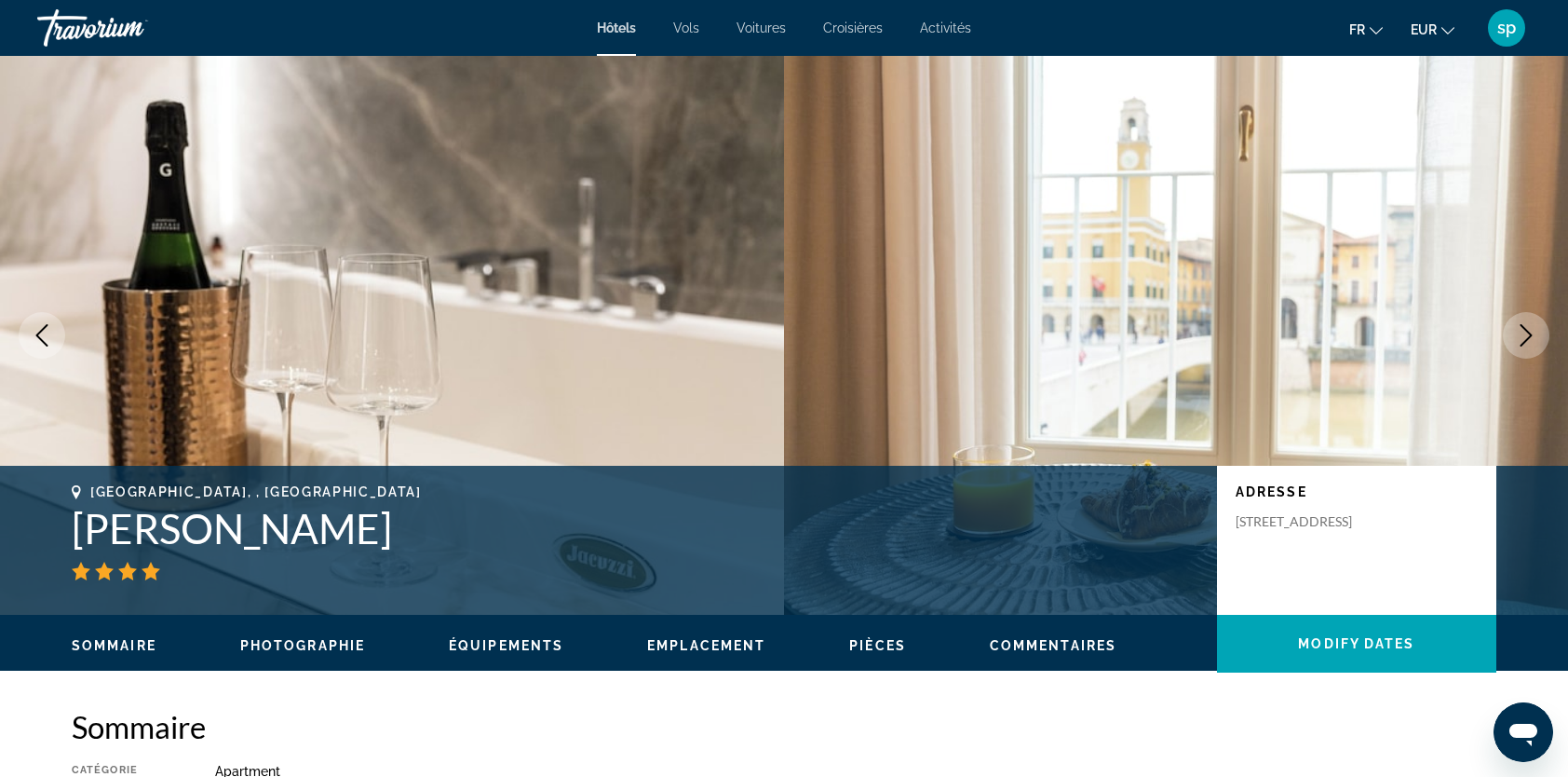
click at [1519, 339] on icon "Next image" at bounding box center [1526, 335] width 22 height 22
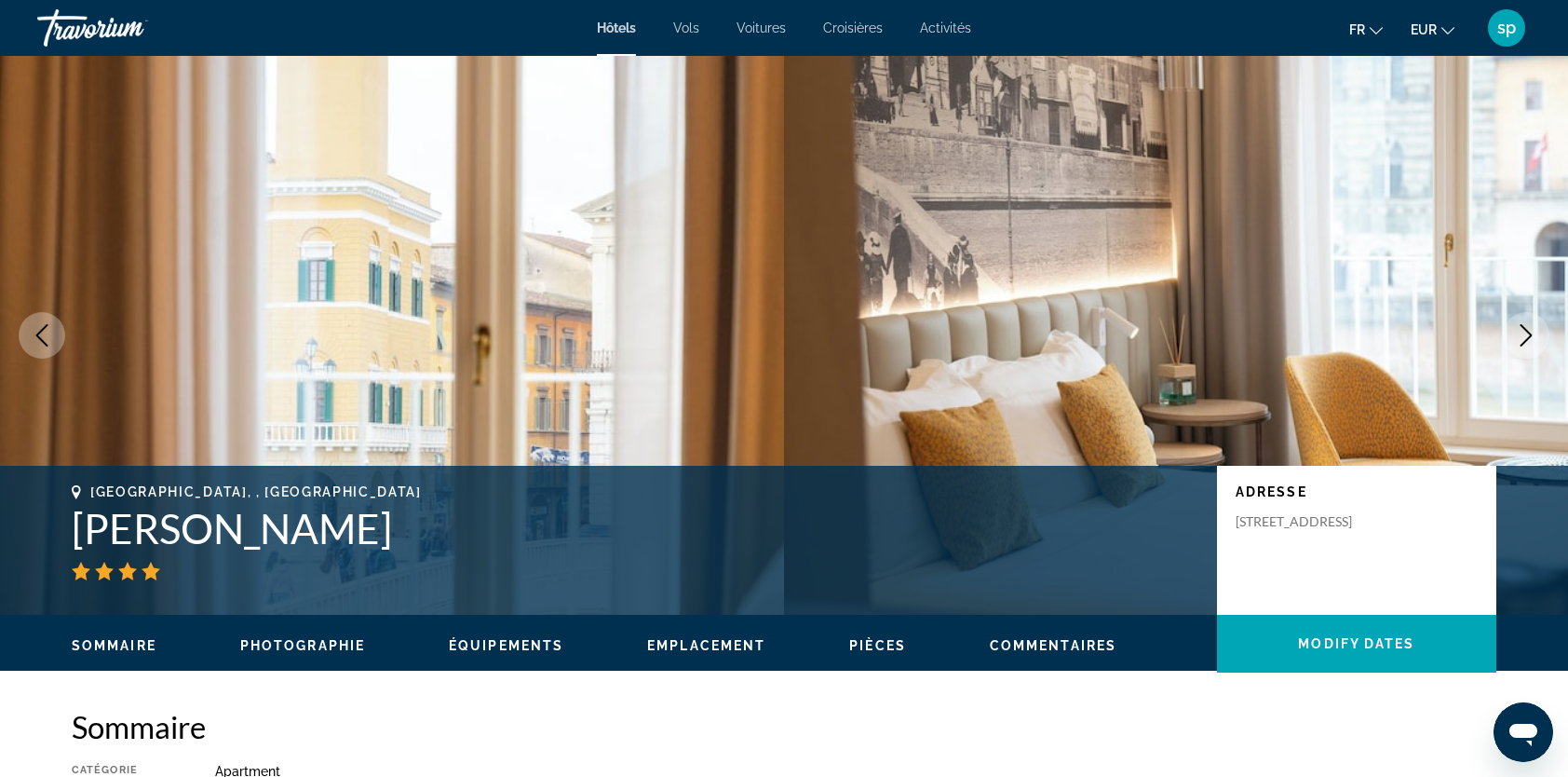
click at [1519, 339] on icon "Next image" at bounding box center [1526, 335] width 22 height 22
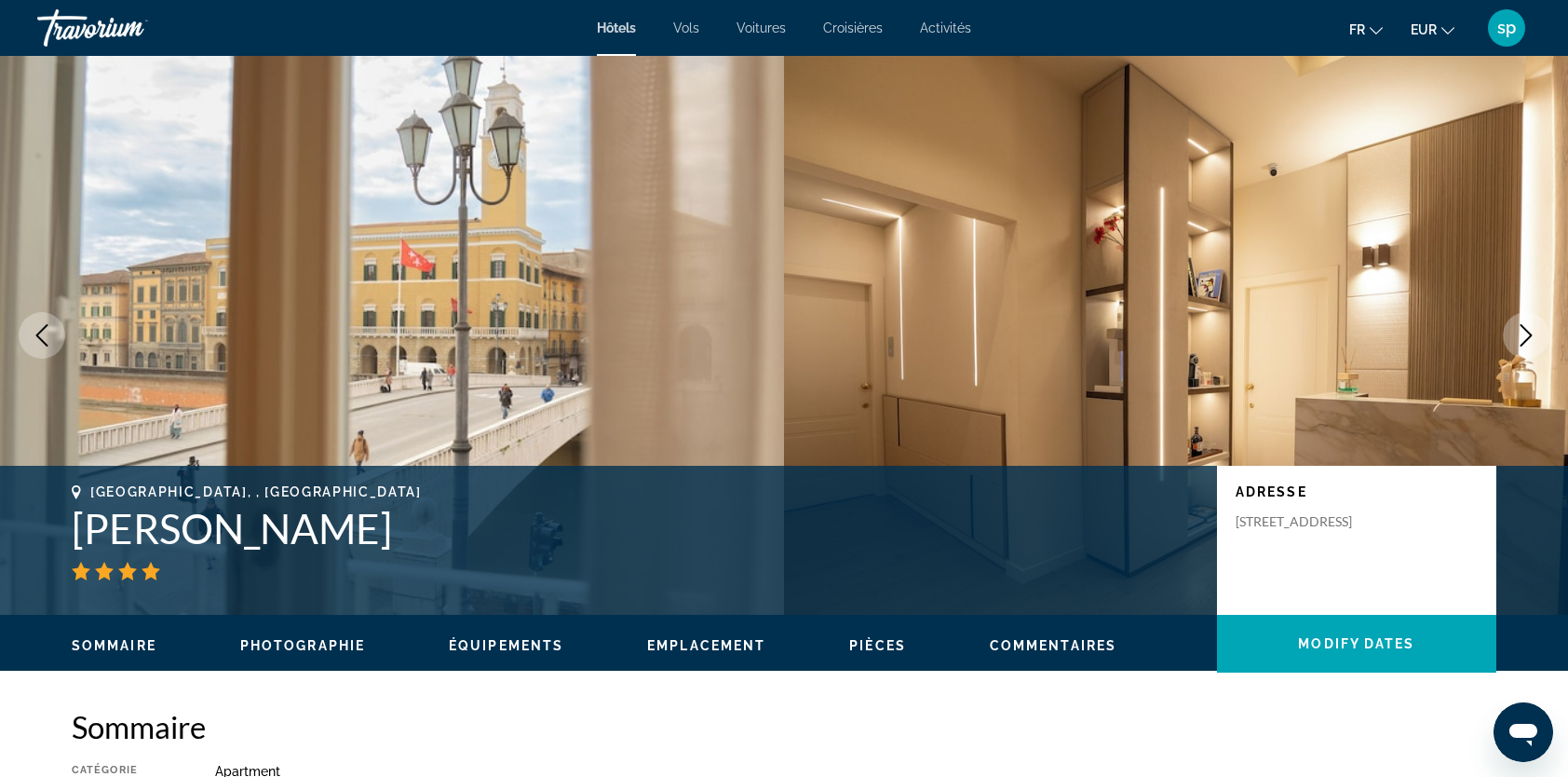
click at [1519, 339] on icon "Next image" at bounding box center [1526, 335] width 22 height 22
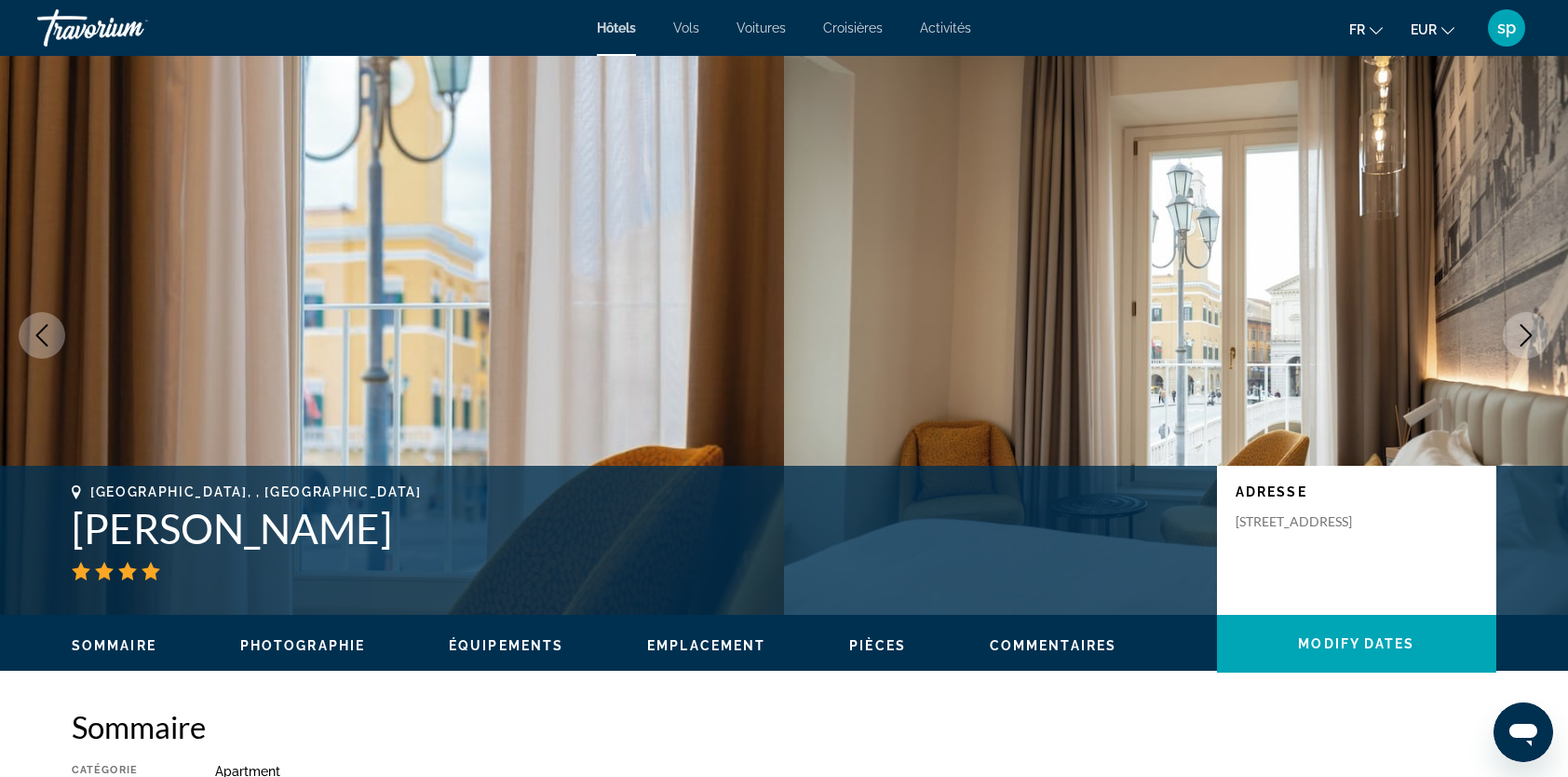
click at [1519, 339] on icon "Next image" at bounding box center [1526, 335] width 22 height 22
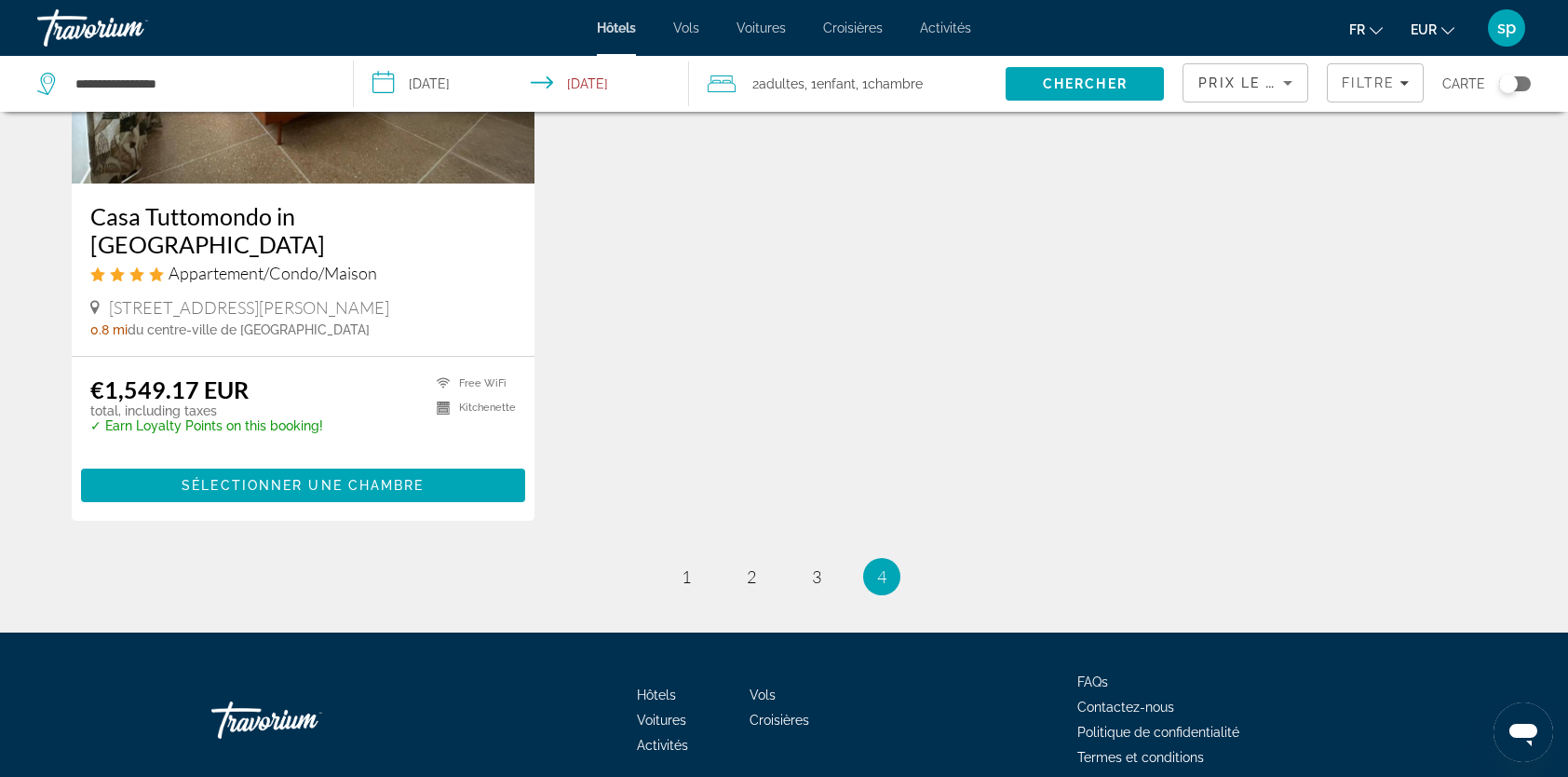
scroll to position [1661, 0]
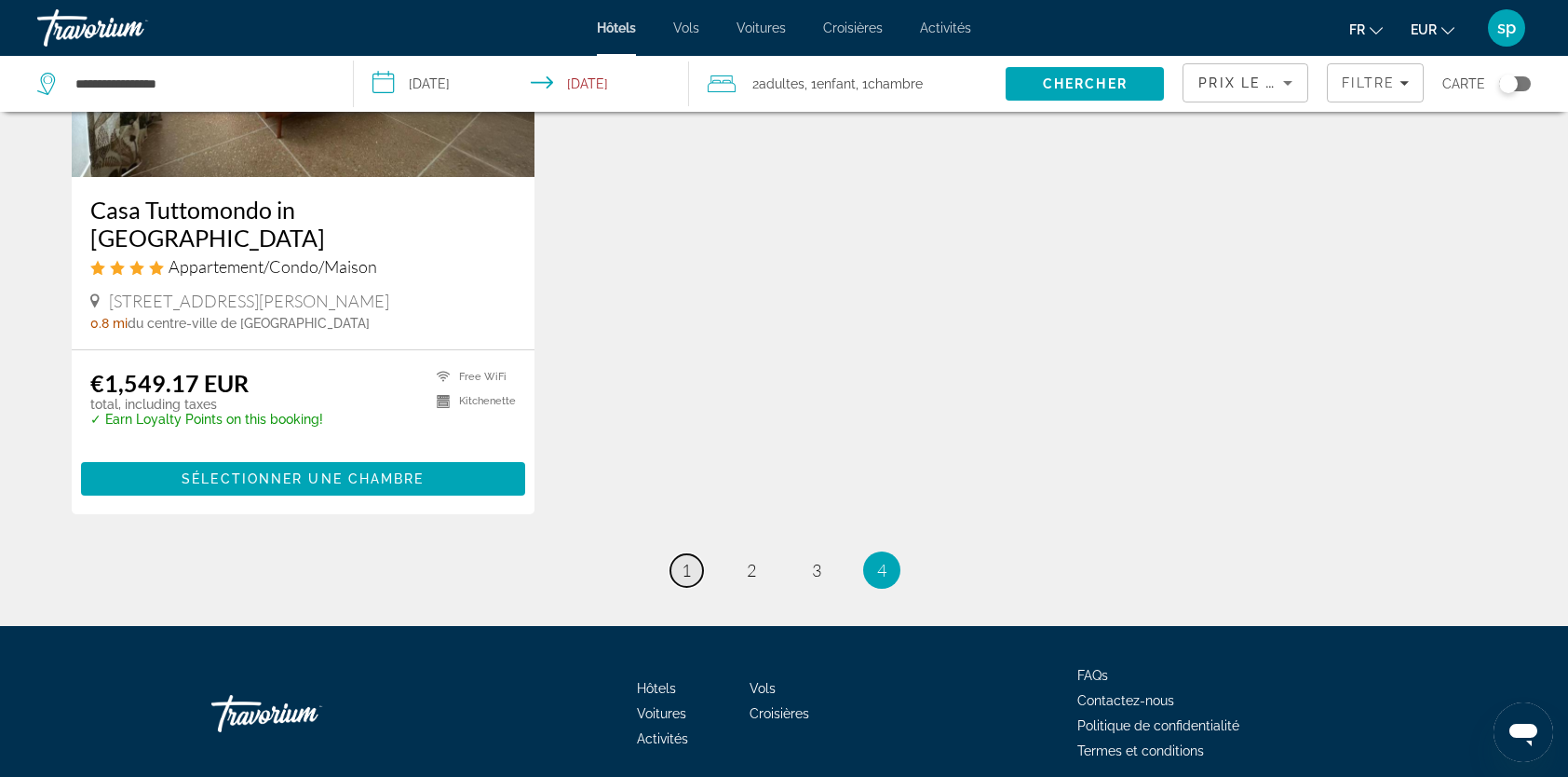
click at [691, 560] on span "1" at bounding box center [687, 570] width 10 height 20
